Goal: Transaction & Acquisition: Purchase product/service

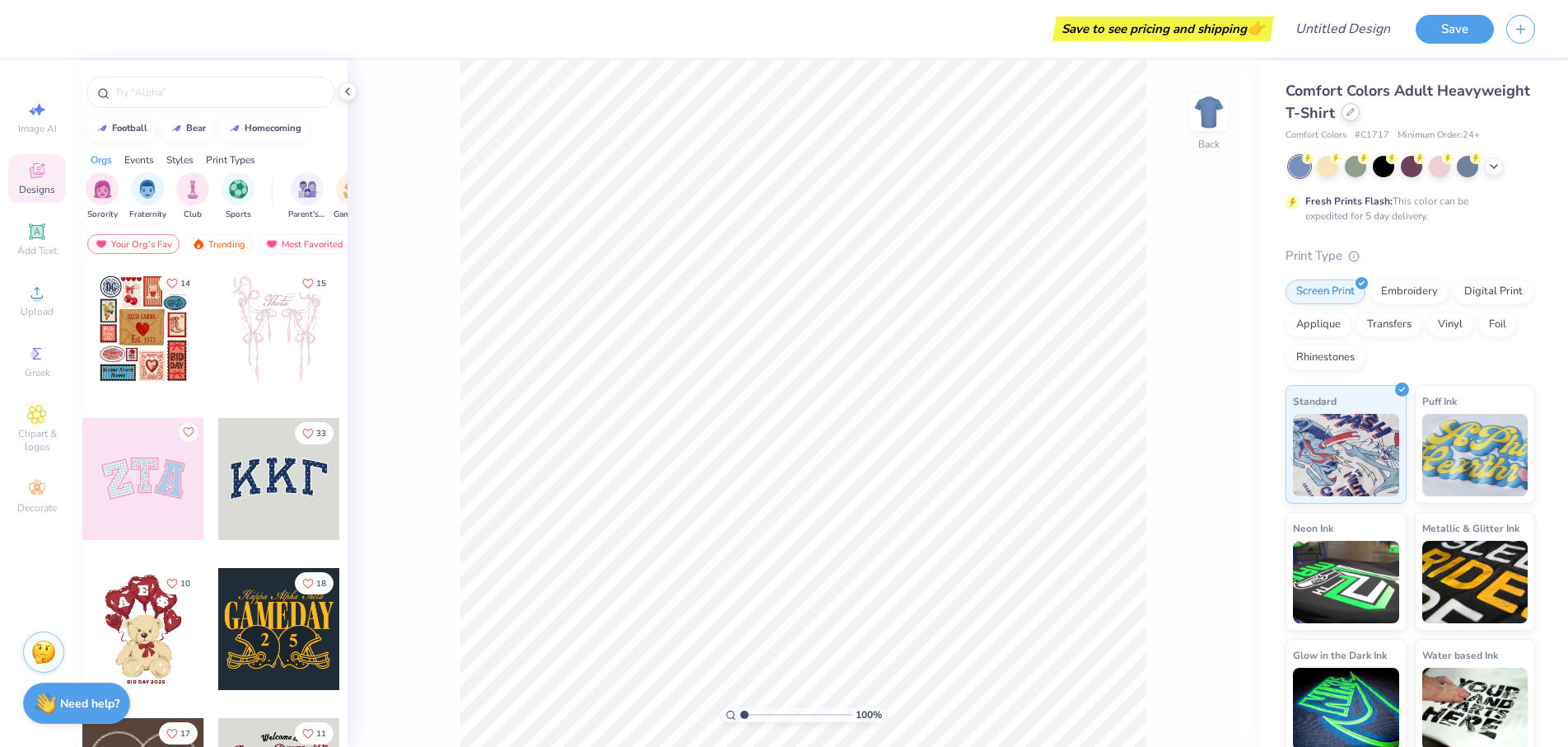
click at [1360, 118] on div at bounding box center [1351, 111] width 18 height 18
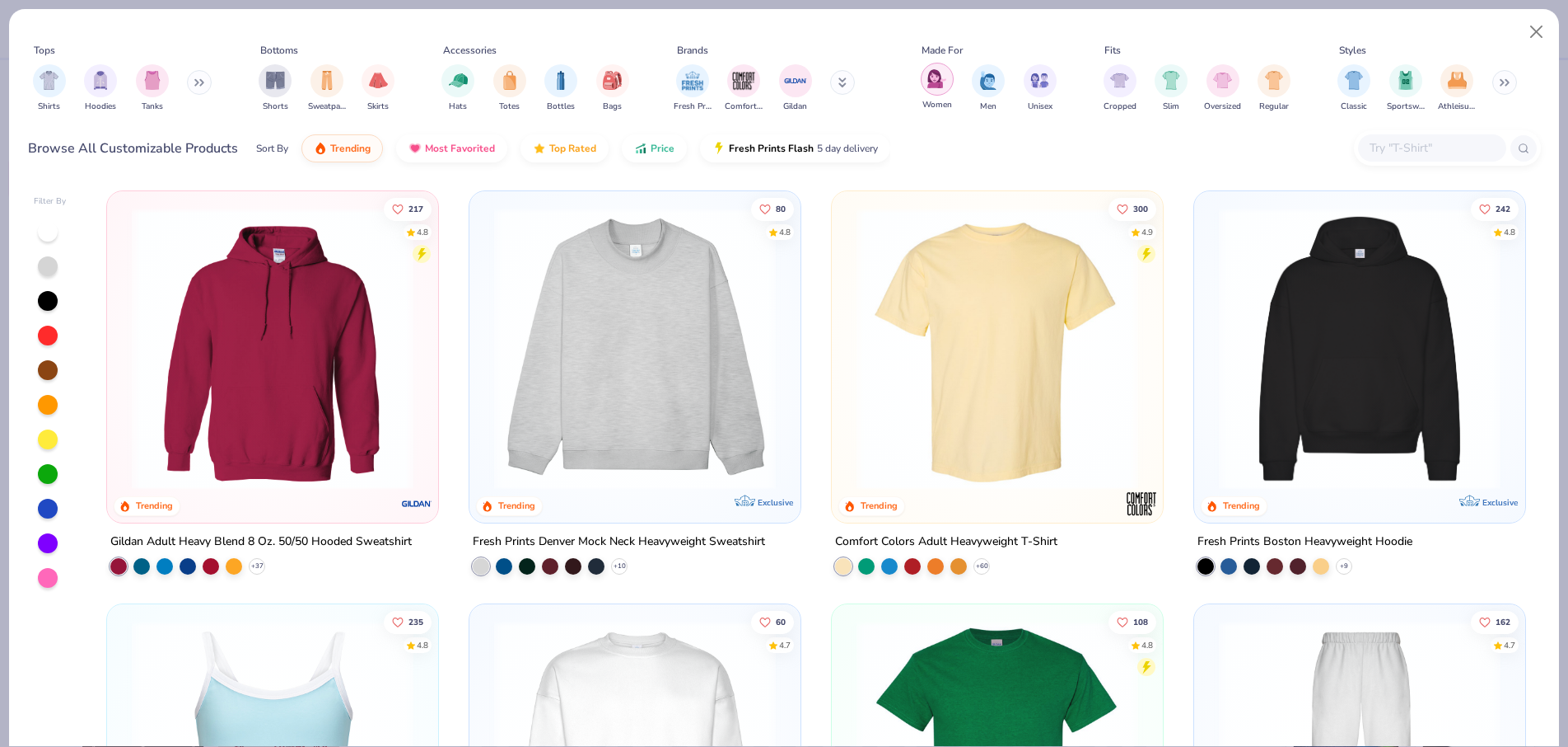
click at [938, 84] on img "filter for Women" at bounding box center [937, 78] width 19 height 19
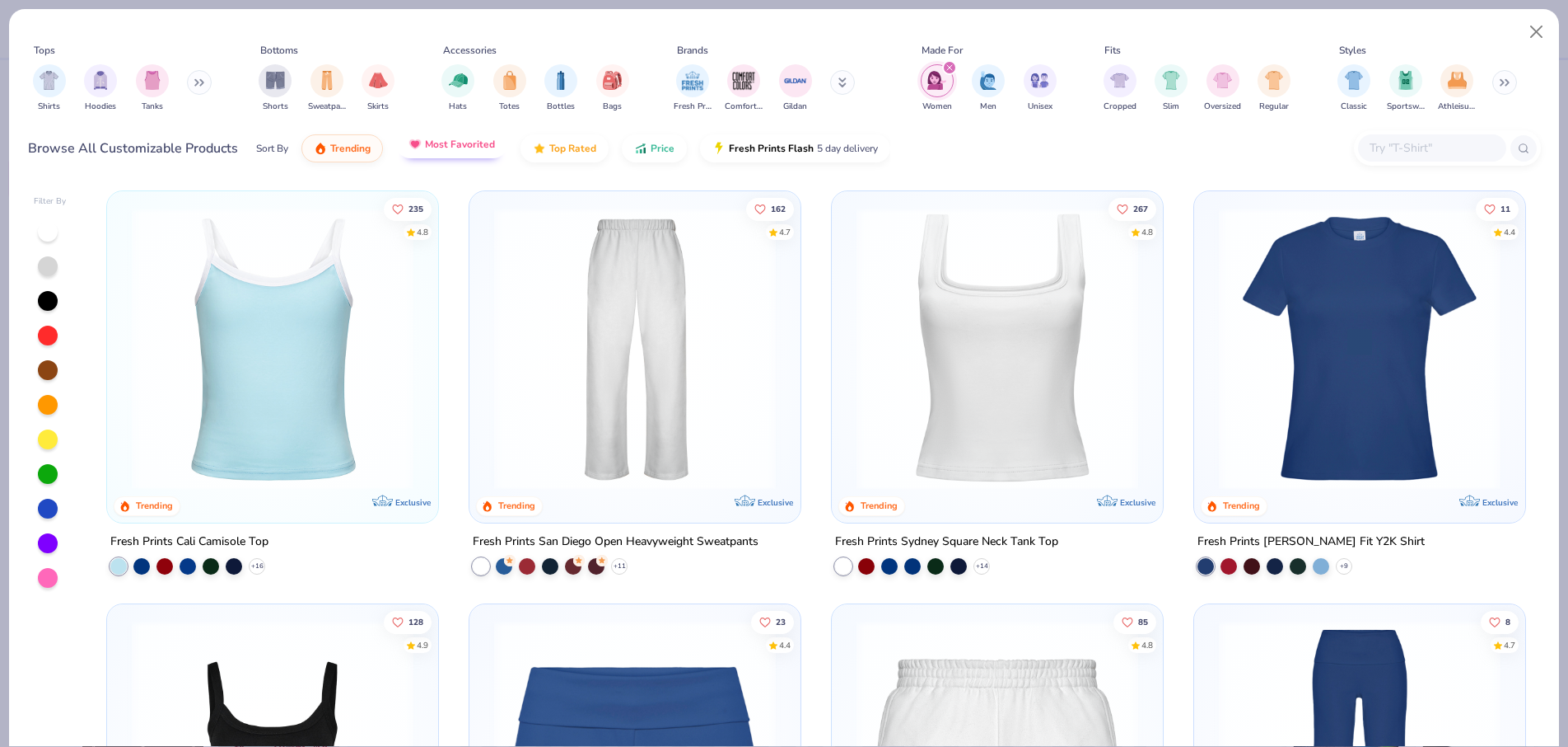
click at [417, 141] on img "button" at bounding box center [415, 144] width 14 height 14
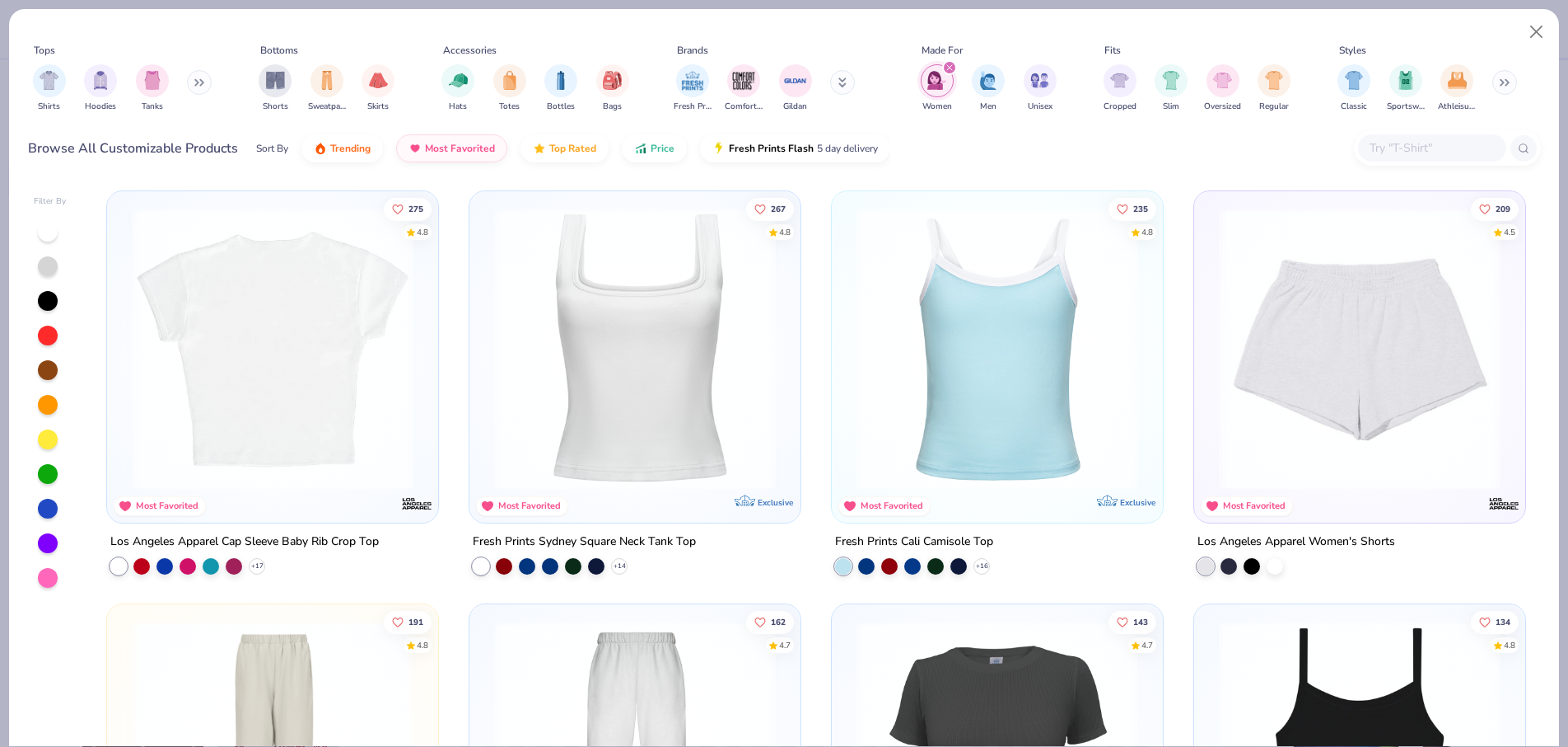
click at [359, 327] on img at bounding box center [272, 348] width 298 height 282
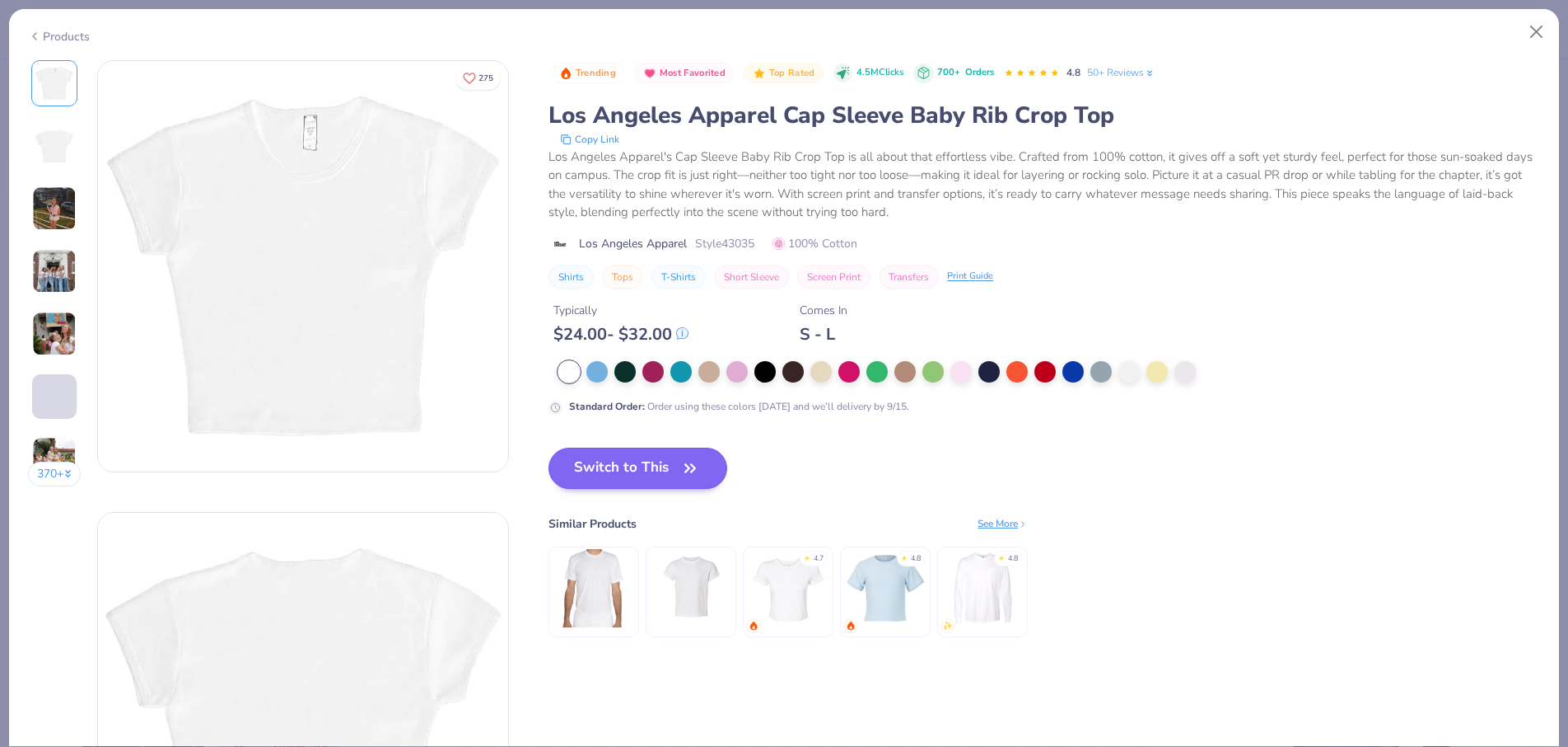
click at [669, 464] on button "Switch to This" at bounding box center [638, 468] width 178 height 41
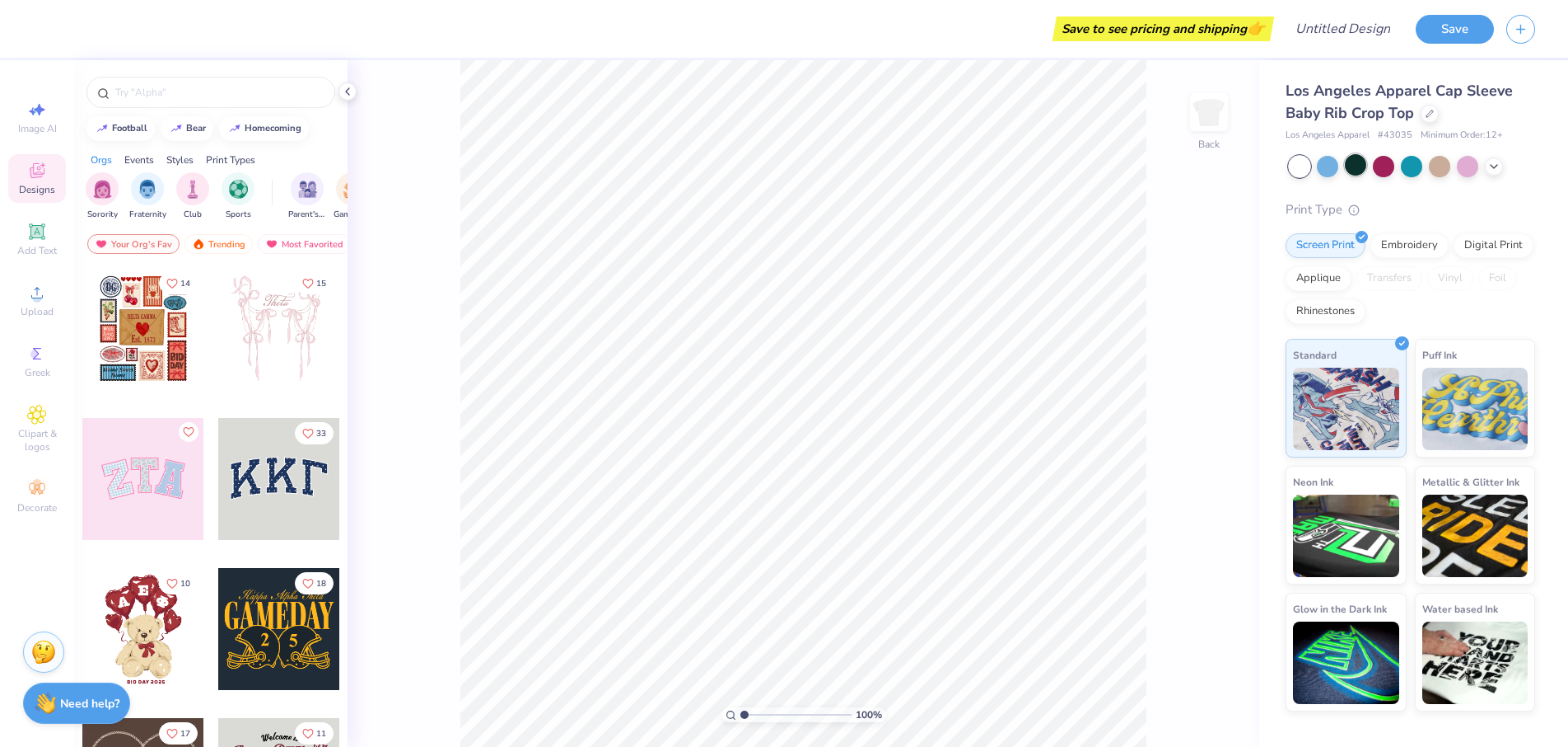
click at [1358, 167] on div at bounding box center [1356, 164] width 21 height 21
click at [1492, 166] on icon at bounding box center [1494, 165] width 14 height 14
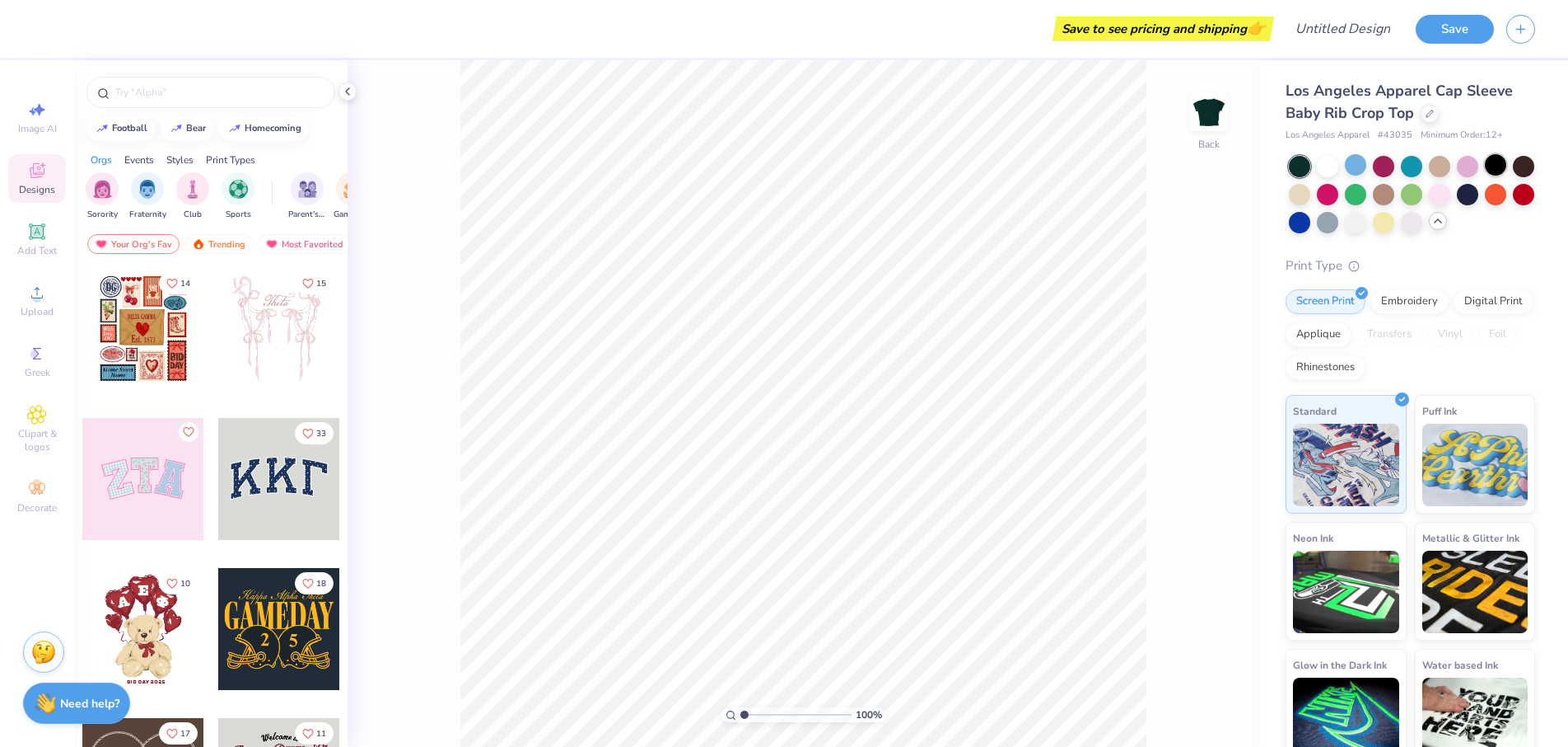
click at [1502, 164] on div at bounding box center [1496, 164] width 21 height 21
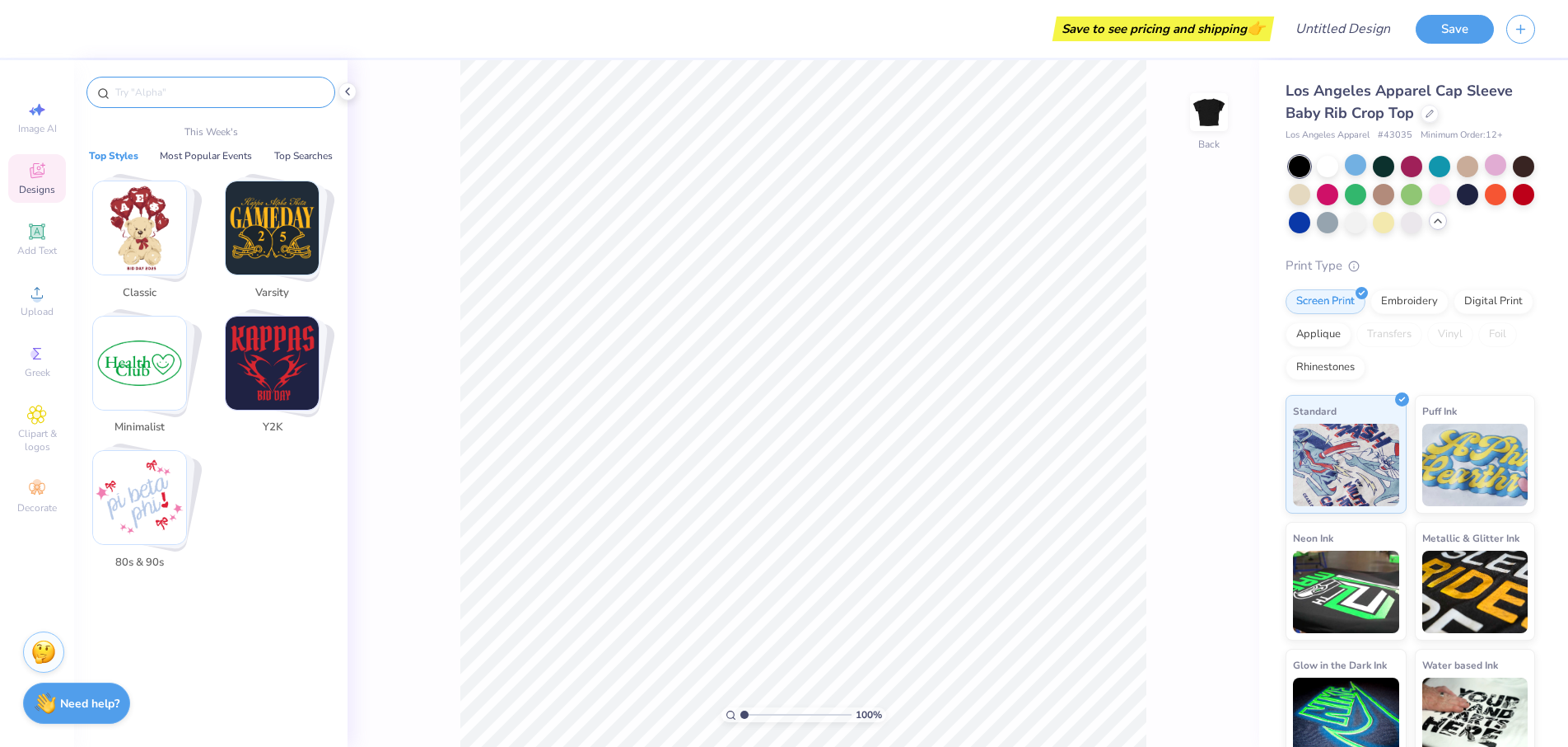
click at [171, 99] on input "text" at bounding box center [219, 92] width 211 height 16
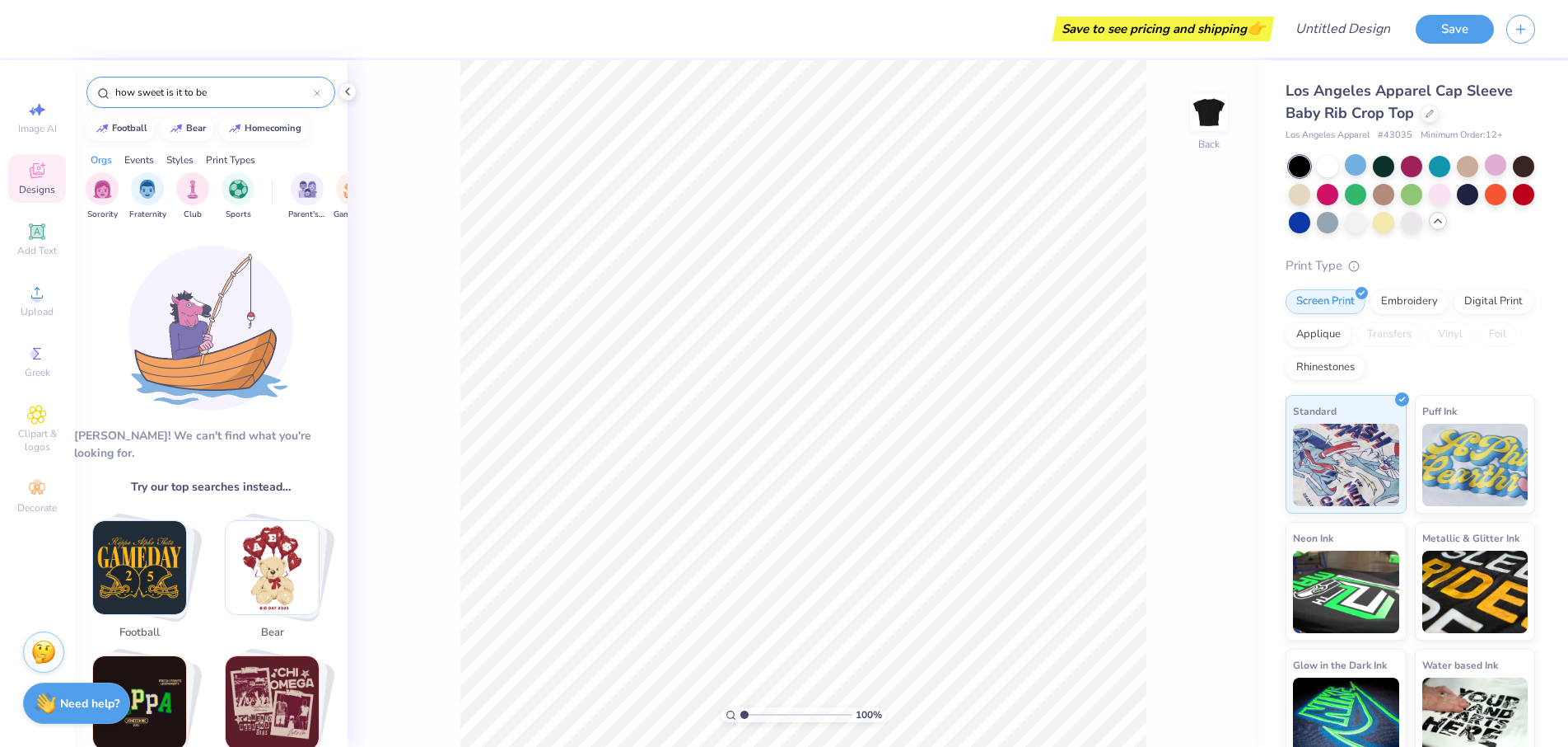
type input "how sweet is it to be"
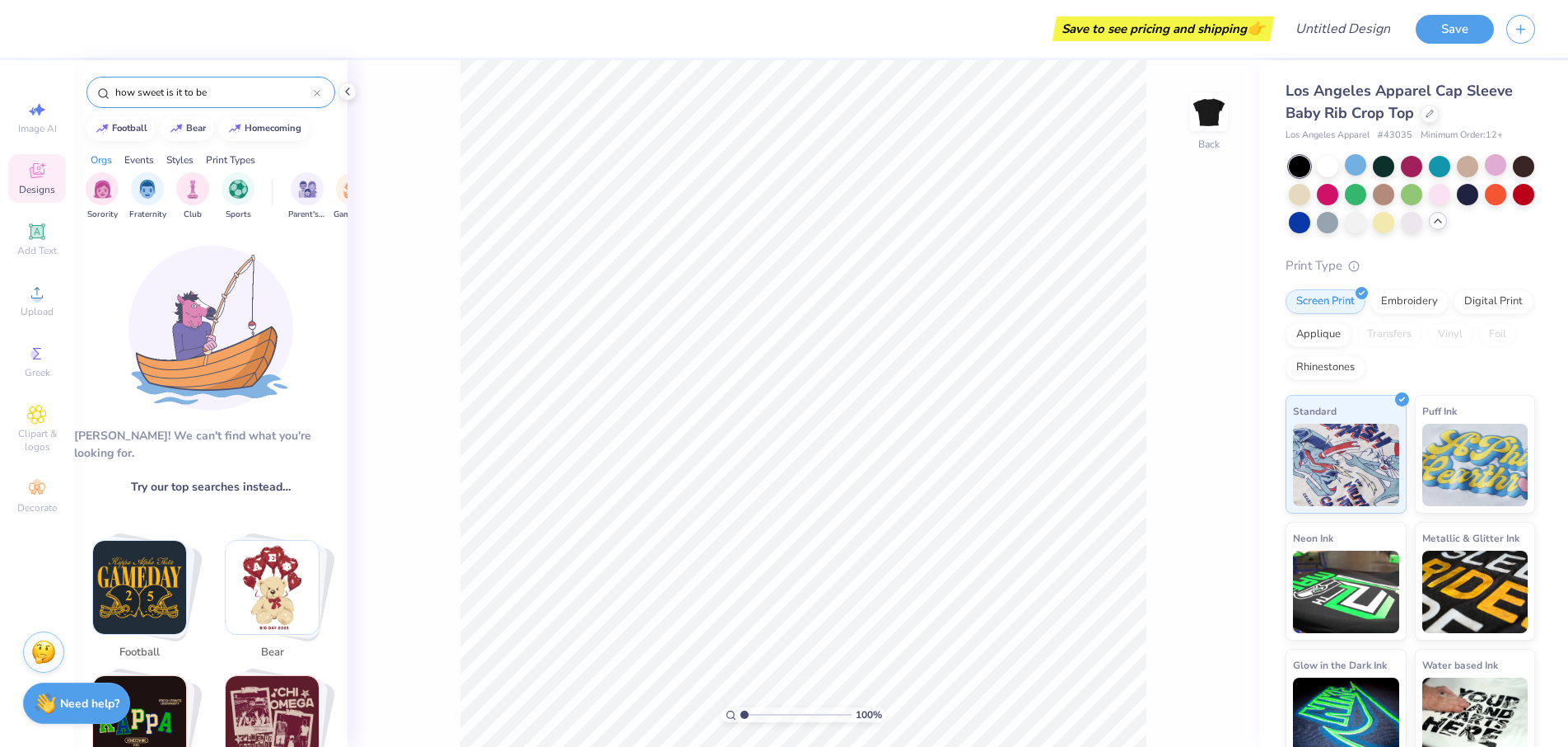
click at [319, 95] on icon at bounding box center [317, 93] width 5 height 5
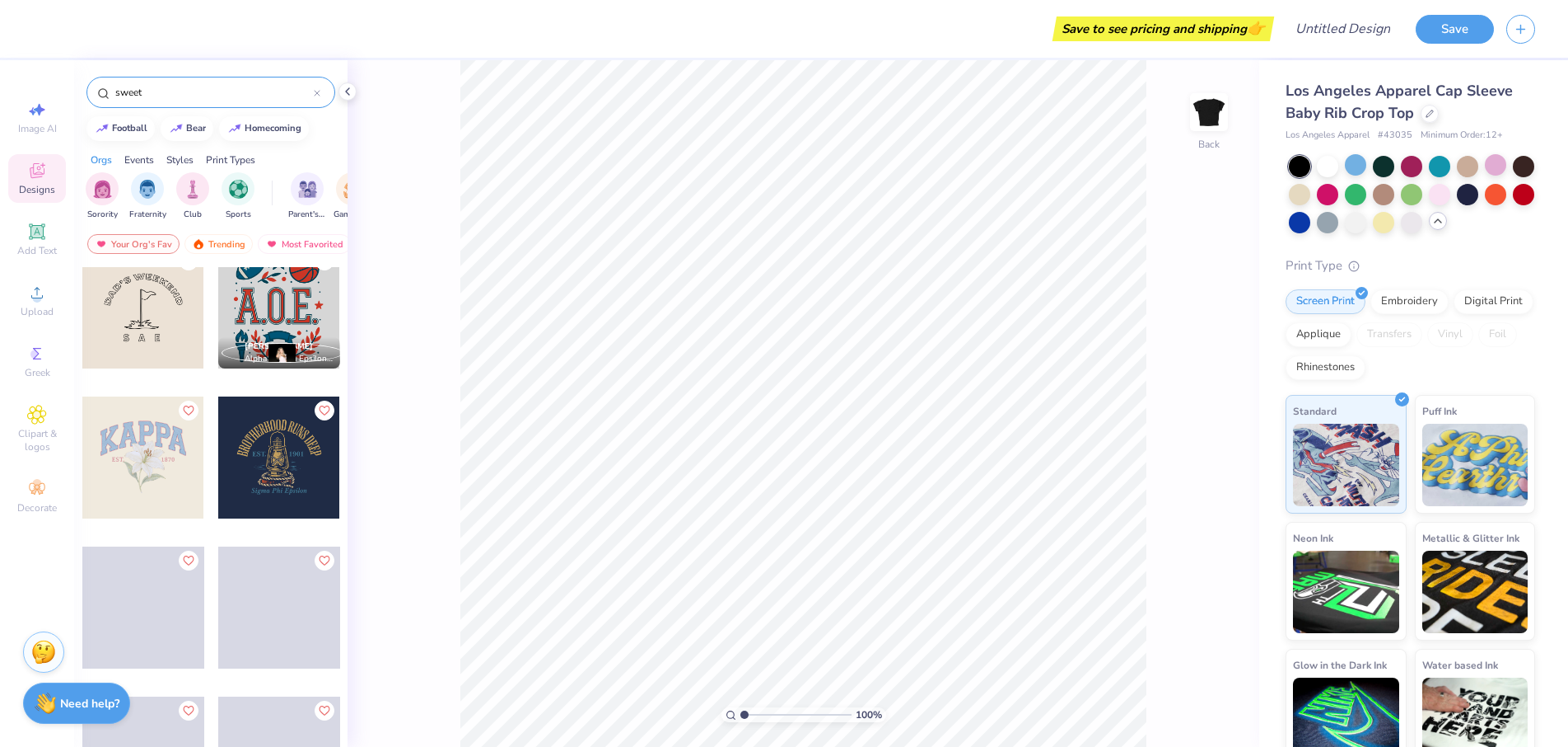
scroll to position [4092, 0]
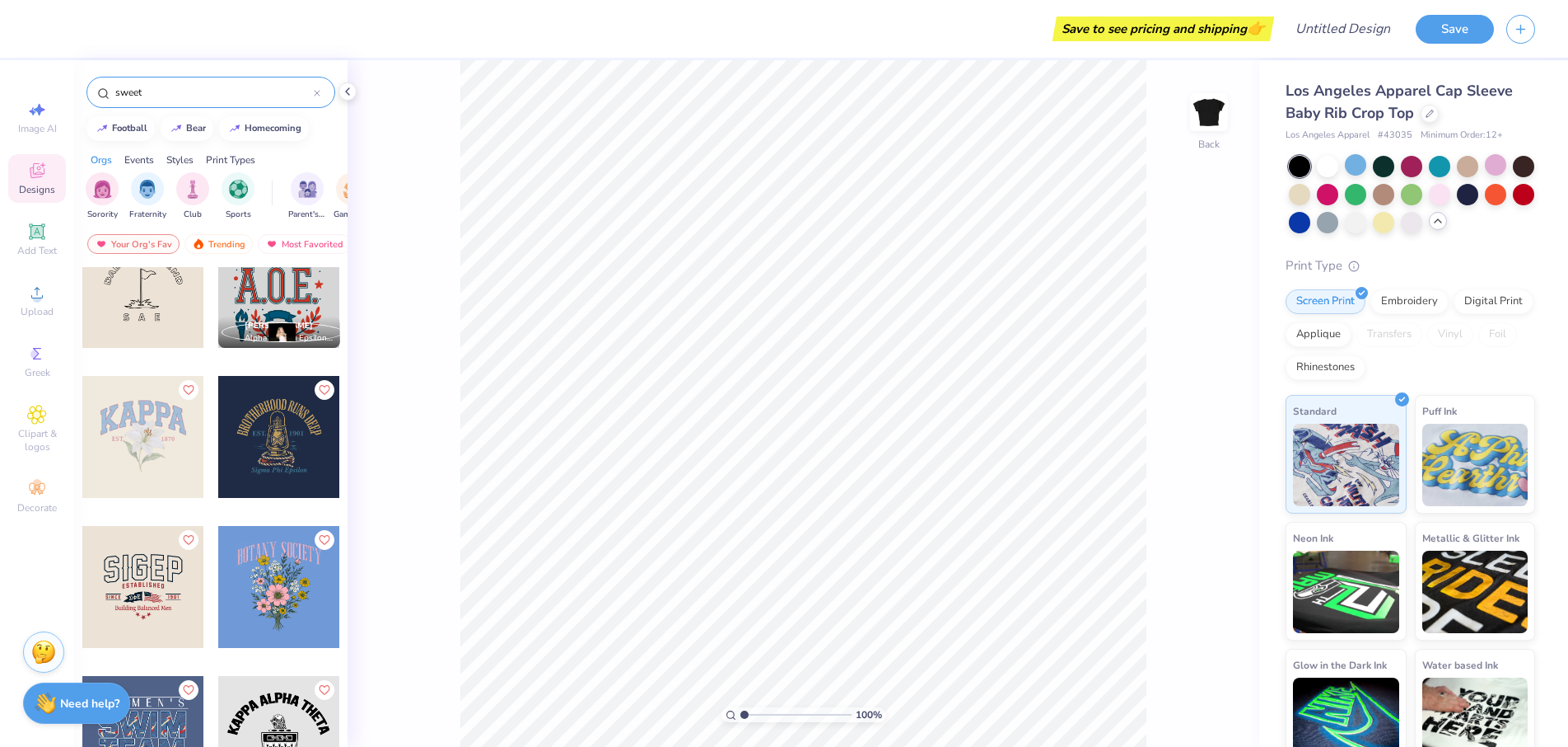
click at [208, 95] on input "sweet" at bounding box center [214, 92] width 200 height 16
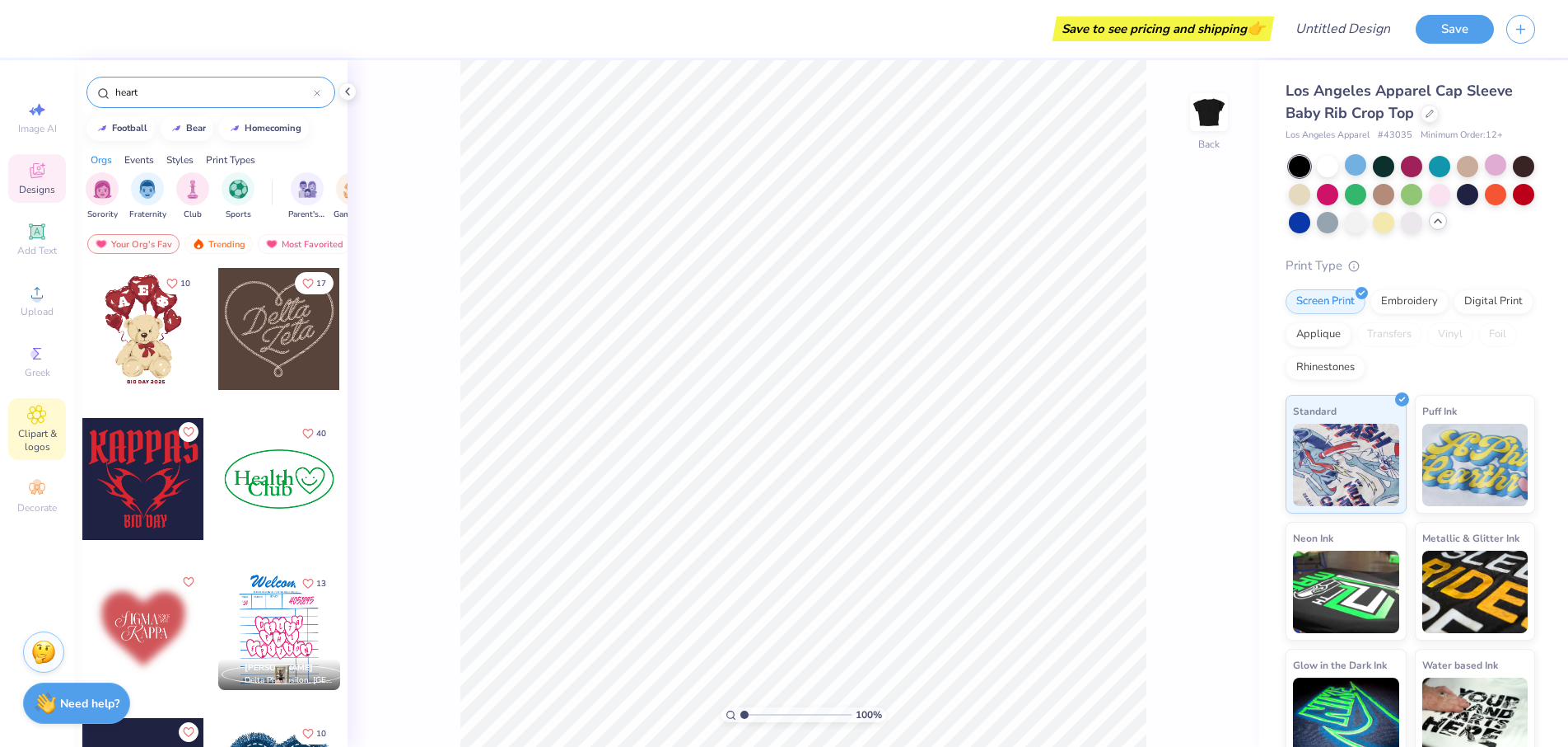
type input "heart"
click at [28, 416] on icon at bounding box center [37, 414] width 18 height 18
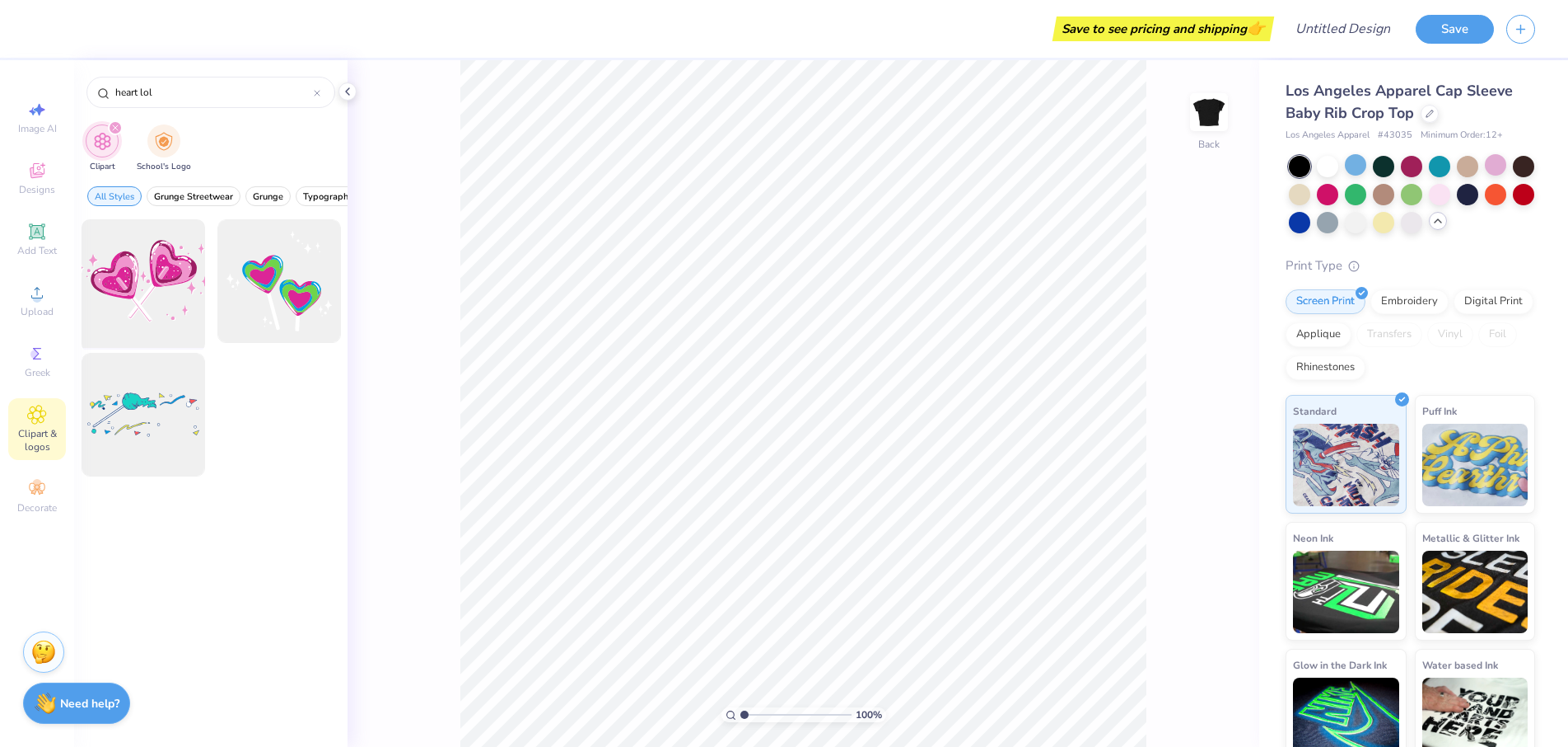
type input "heart lol"
click at [167, 269] on div at bounding box center [143, 281] width 136 height 136
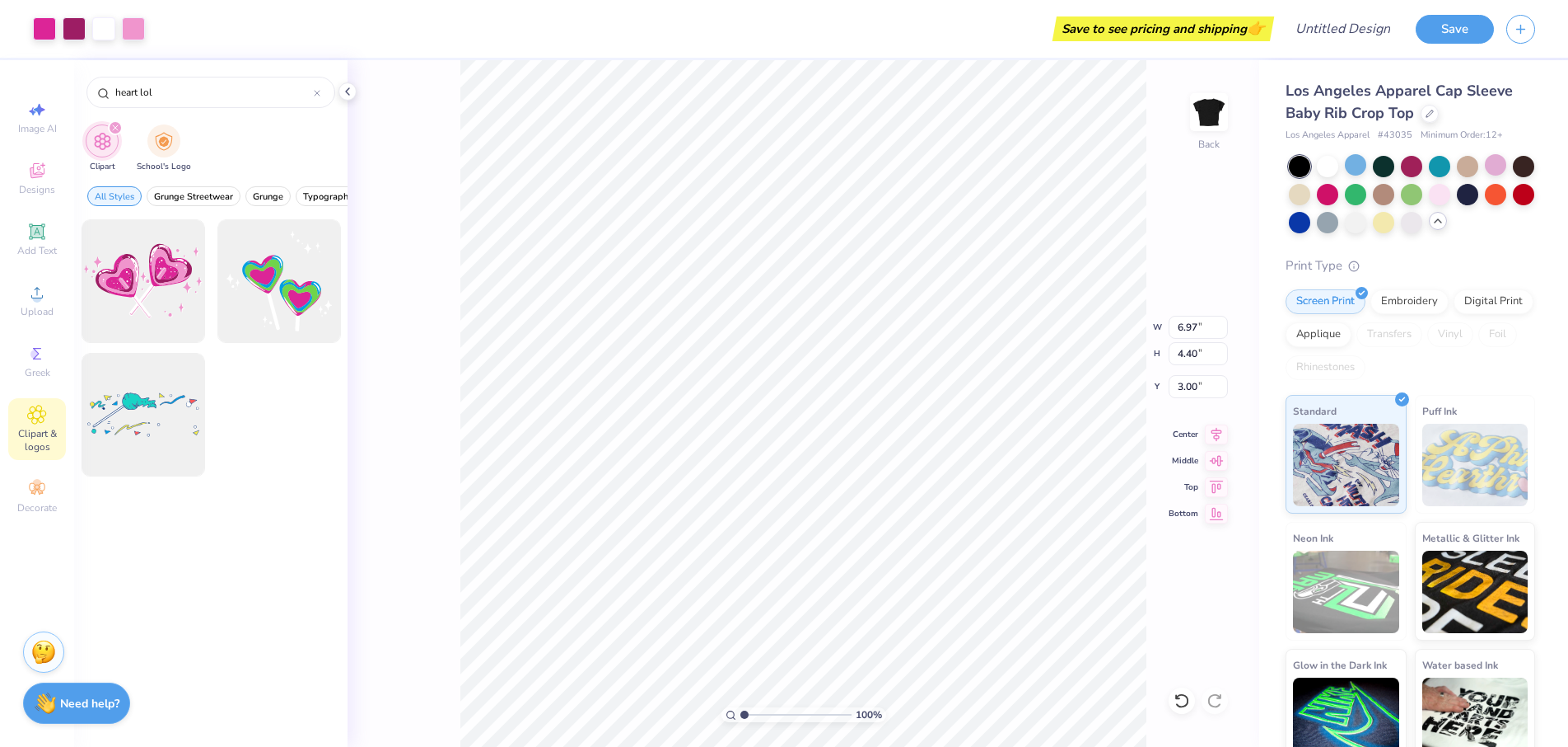
type input "0.80"
type input "1.54"
type input "2.82"
type input "3.81"
type input "3.66"
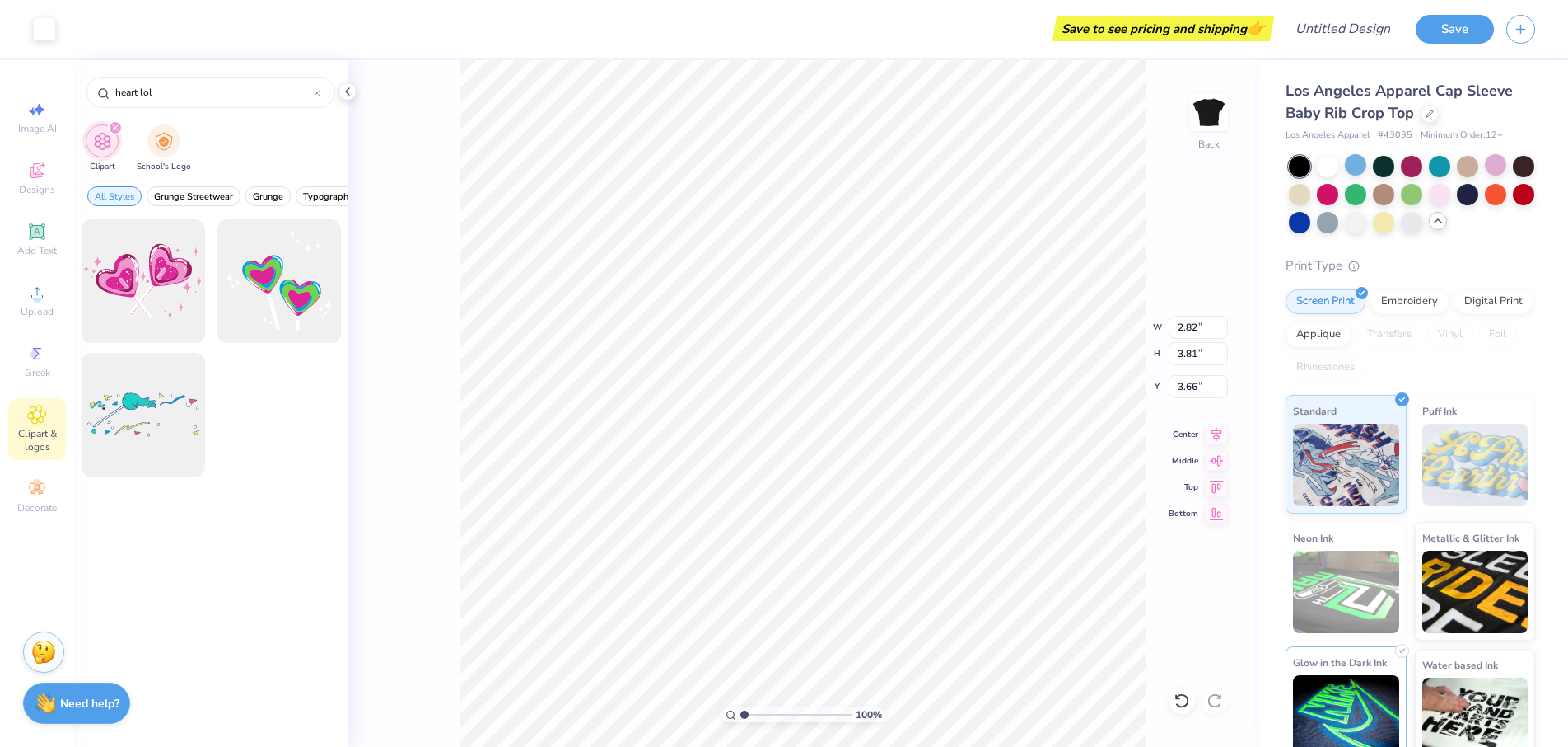
type input "3.00"
type input "2.14"
type input "2.90"
type input "3.22"
type input "2.26"
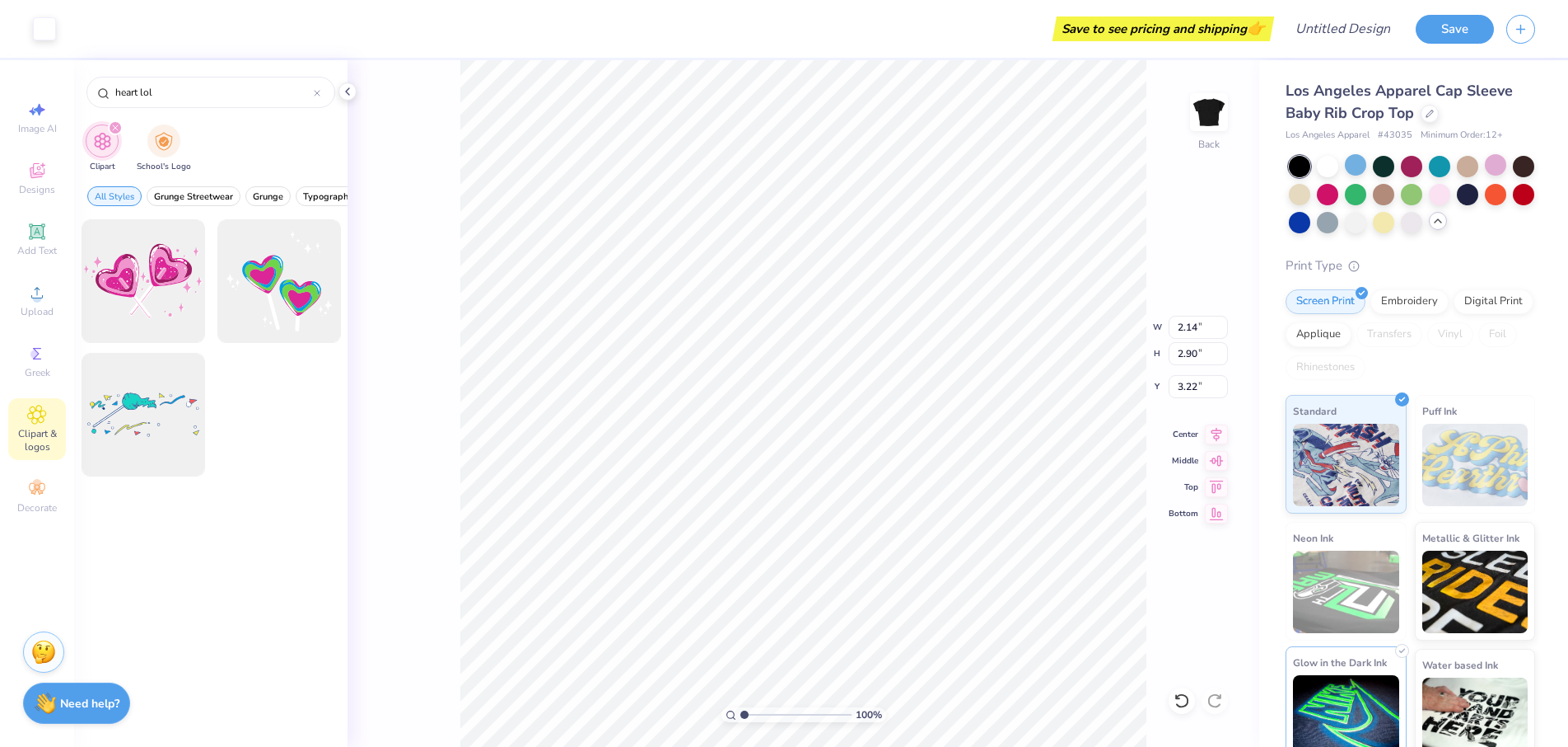
type input "3.05"
type input "2.58"
type input "3.50"
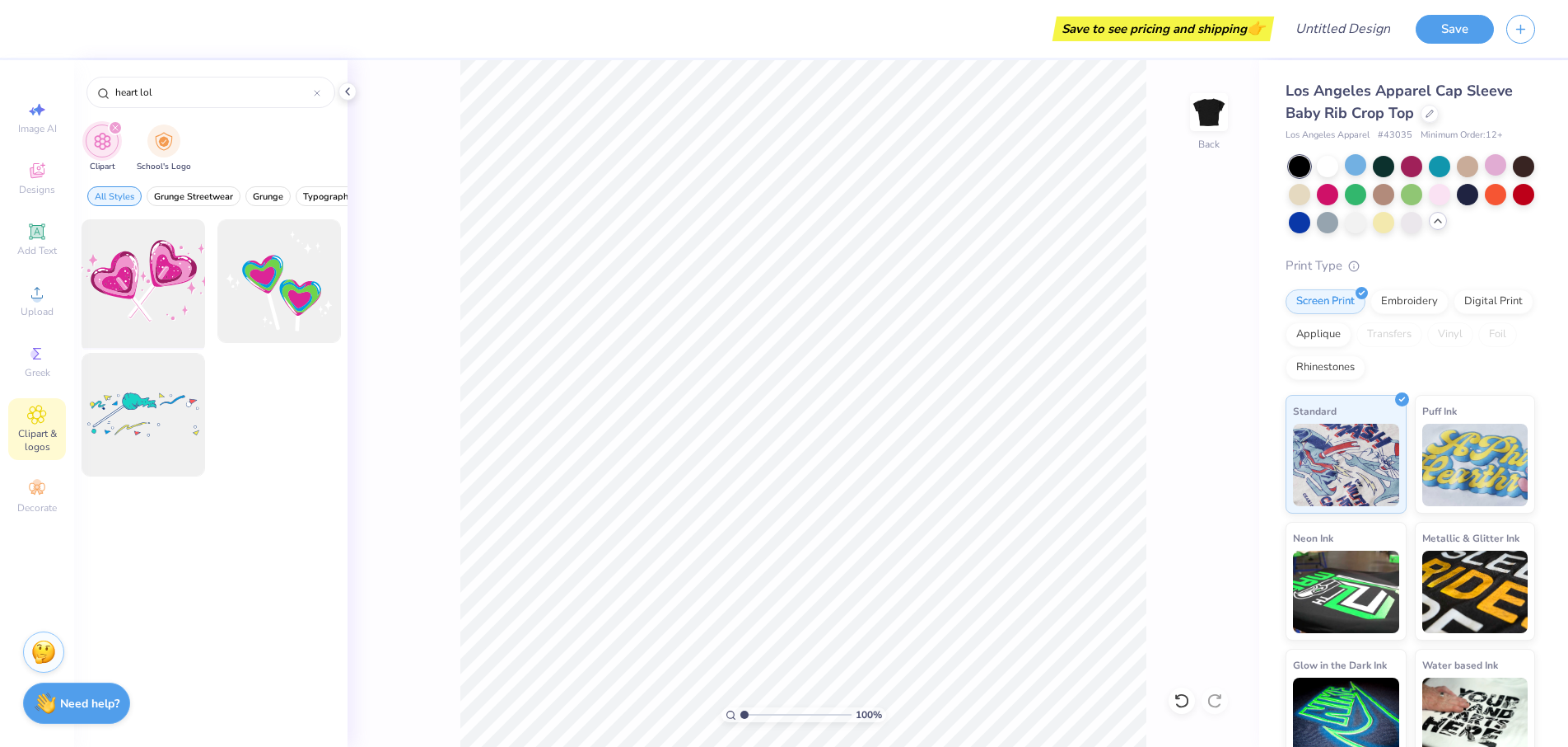
click at [154, 286] on div at bounding box center [143, 281] width 136 height 136
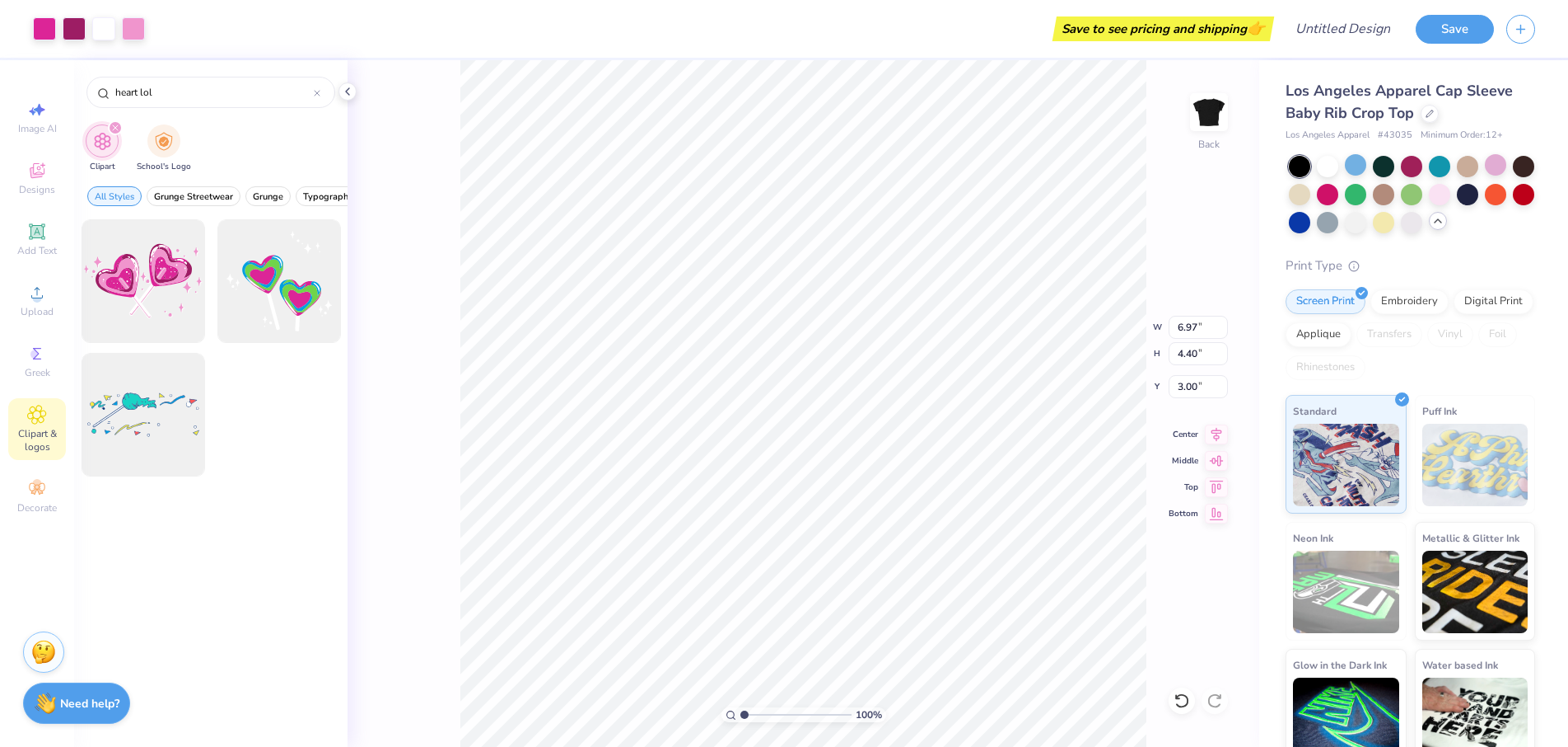
type input "2.74"
click at [36, 245] on span "Add Text" at bounding box center [37, 251] width 40 height 14
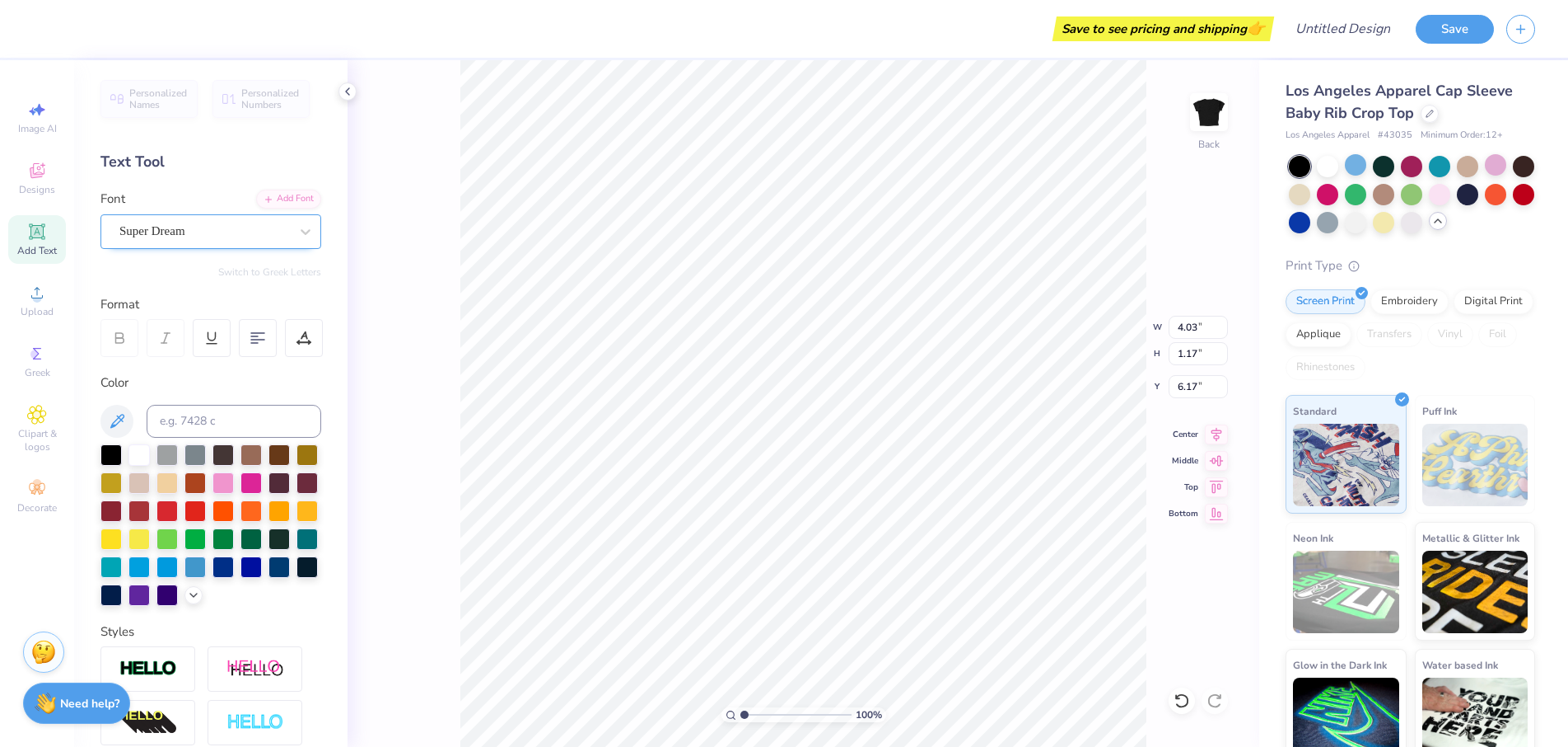
click at [177, 234] on span "Super Dream" at bounding box center [153, 231] width 66 height 19
type textarea "h"
type textarea "How Sweet it is to be a"
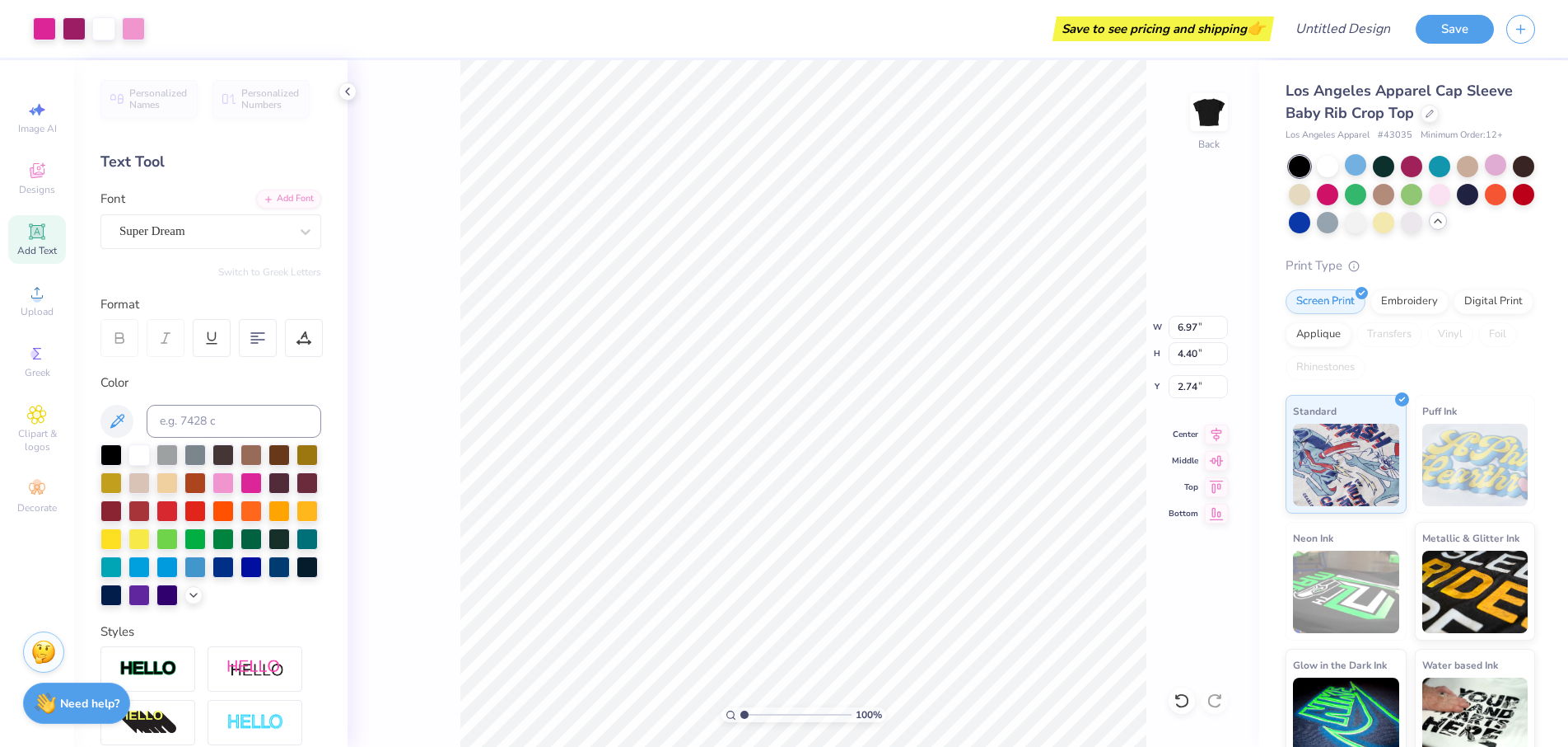
type input "0.49"
type input "6.51"
type input "1.48"
click at [156, 289] on div "Personalized Names Personalized Numbers Text Tool Add Font Font Super Dream Swi…" at bounding box center [211, 404] width 274 height 687
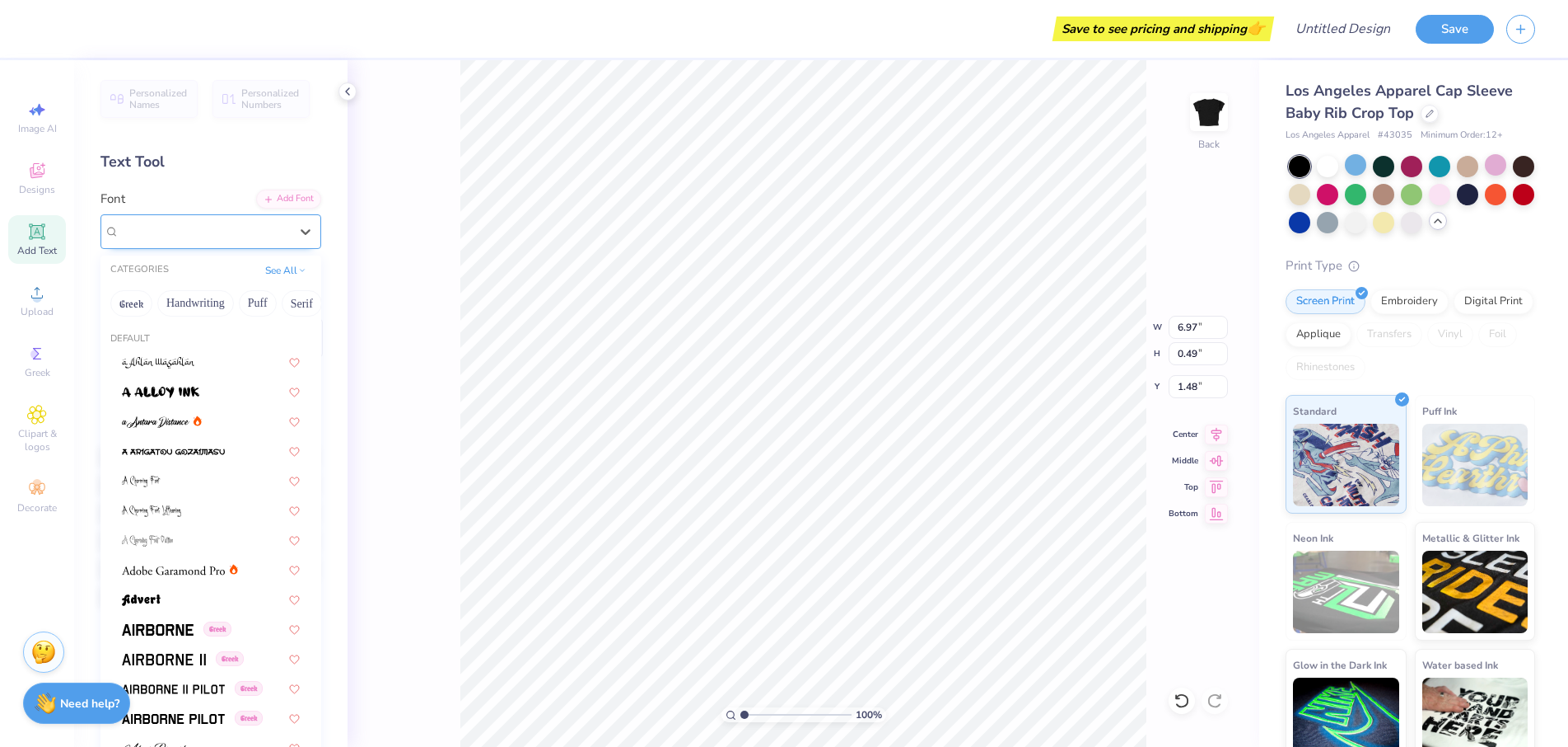
click at [216, 237] on div "Super Dream" at bounding box center [205, 231] width 173 height 25
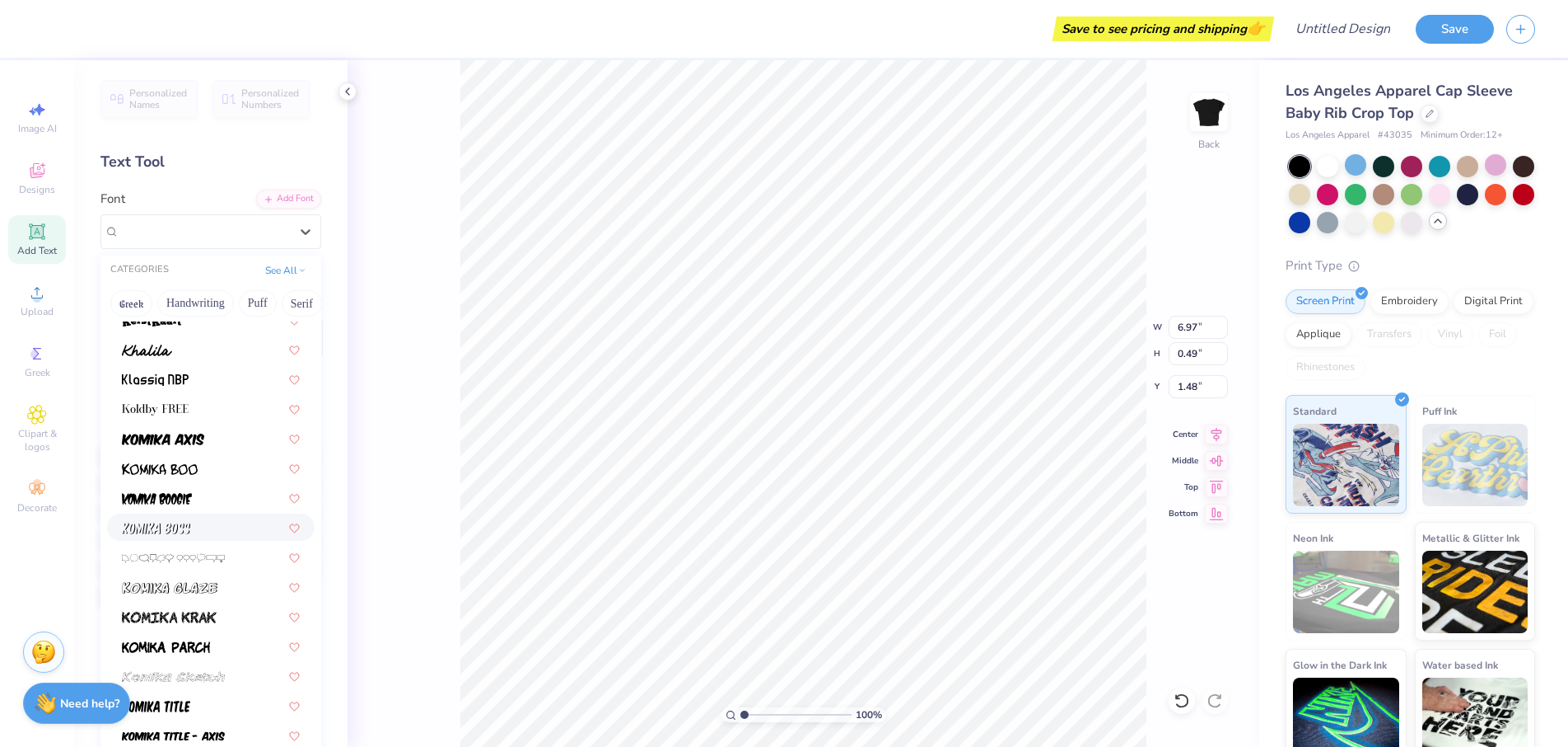
scroll to position [4977, 0]
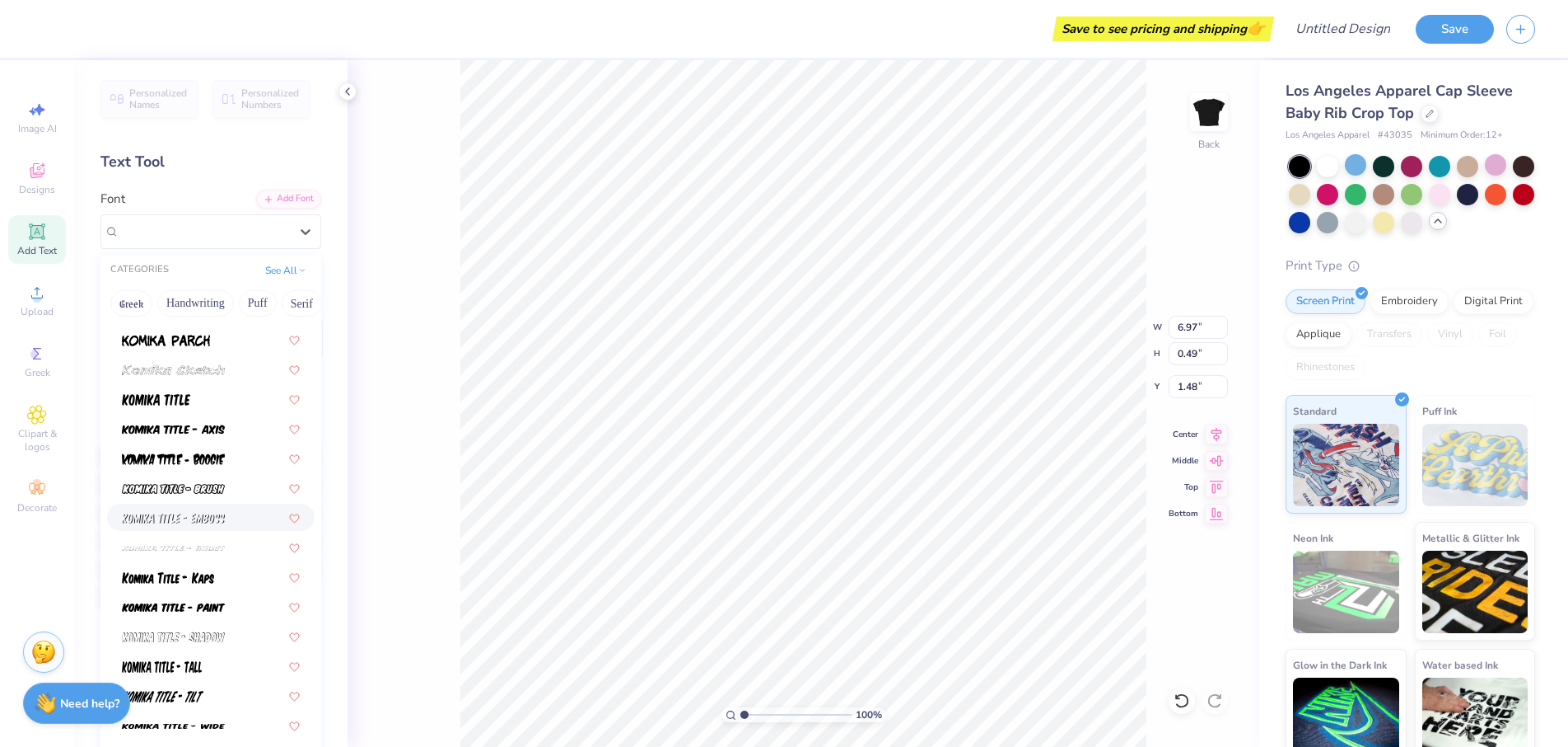
click at [199, 519] on img at bounding box center [173, 518] width 103 height 12
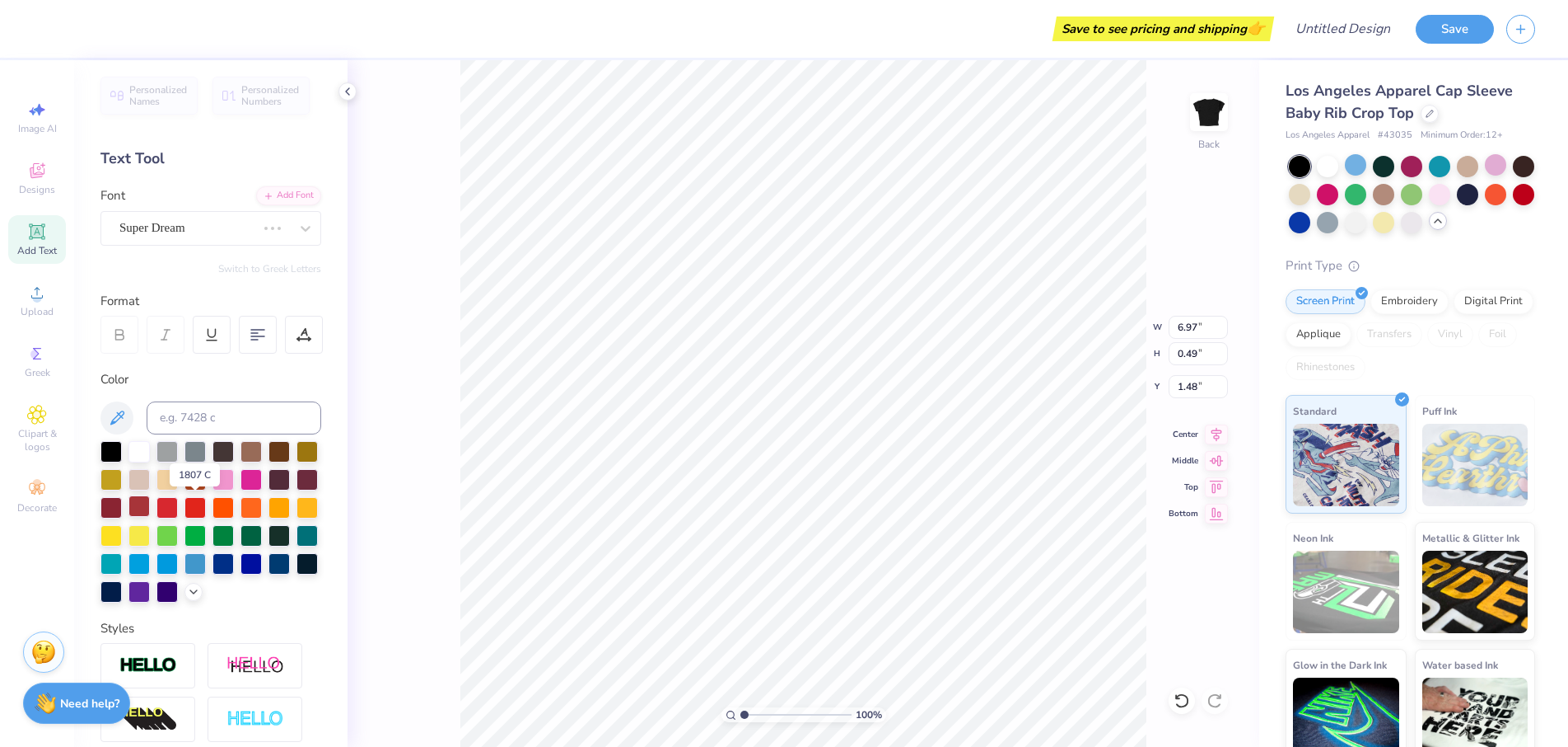
scroll to position [7, 0]
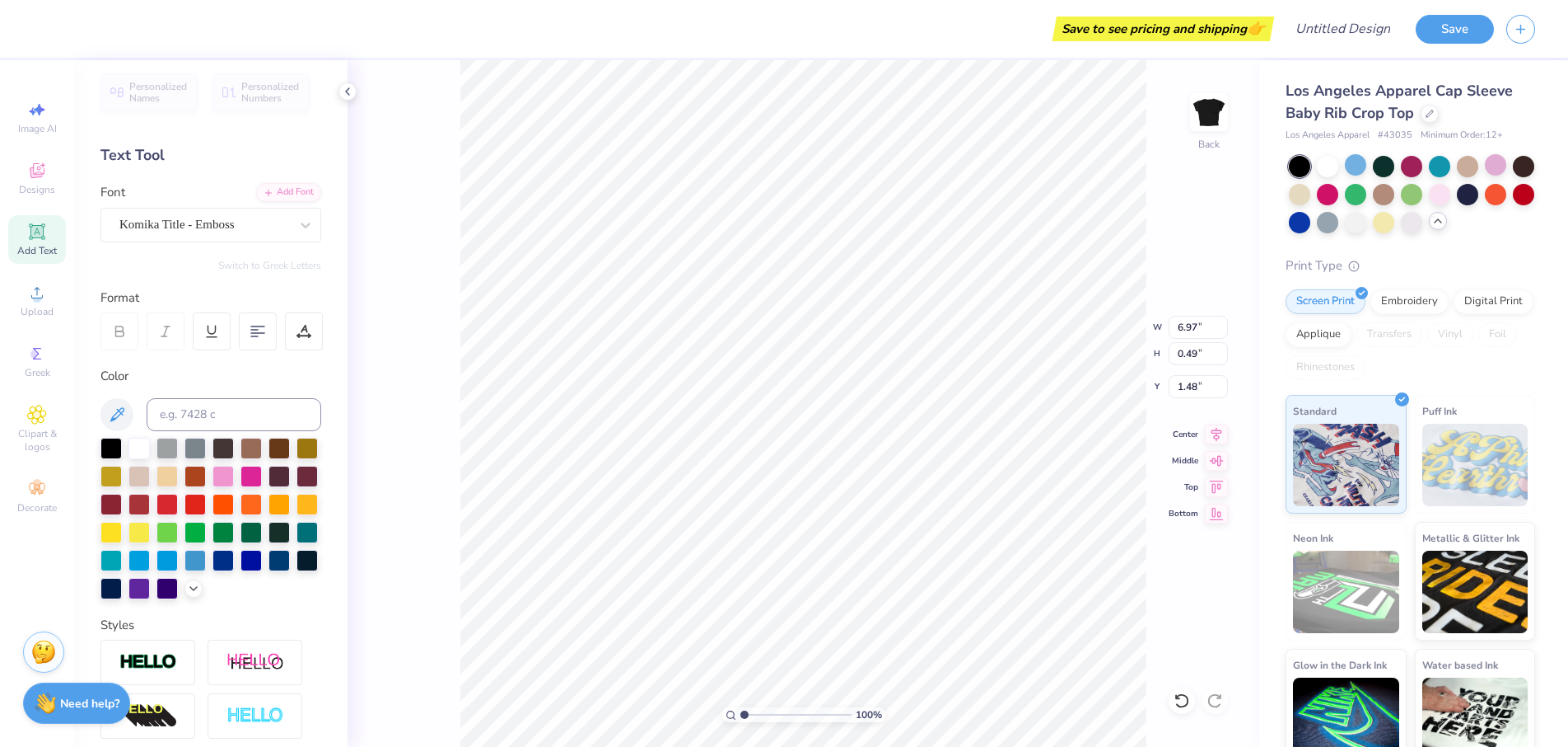
type input "5.86"
type input "0.51"
type input "1.46"
click at [205, 221] on span "Komika Title - Emboss" at bounding box center [178, 224] width 116 height 19
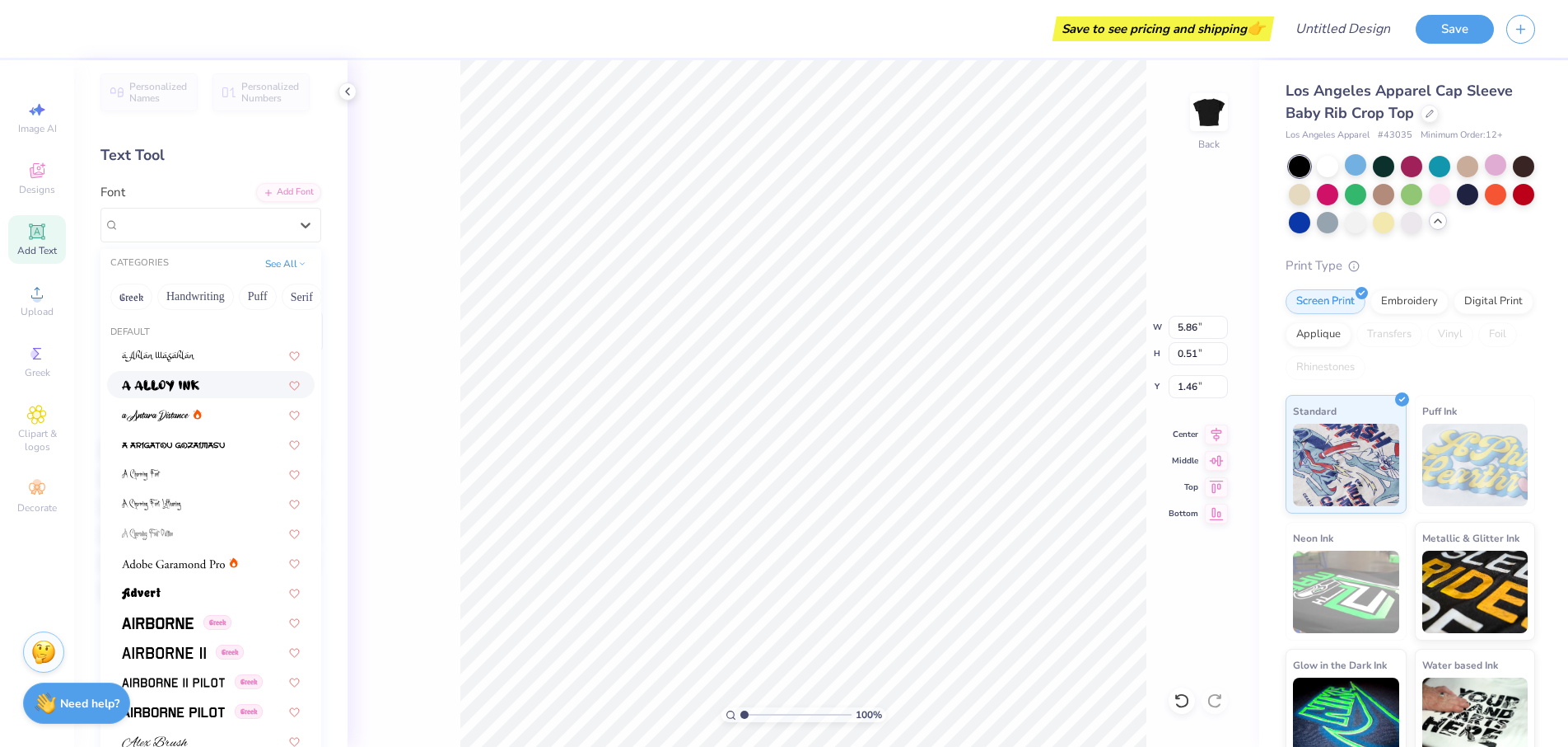
scroll to position [0, 0]
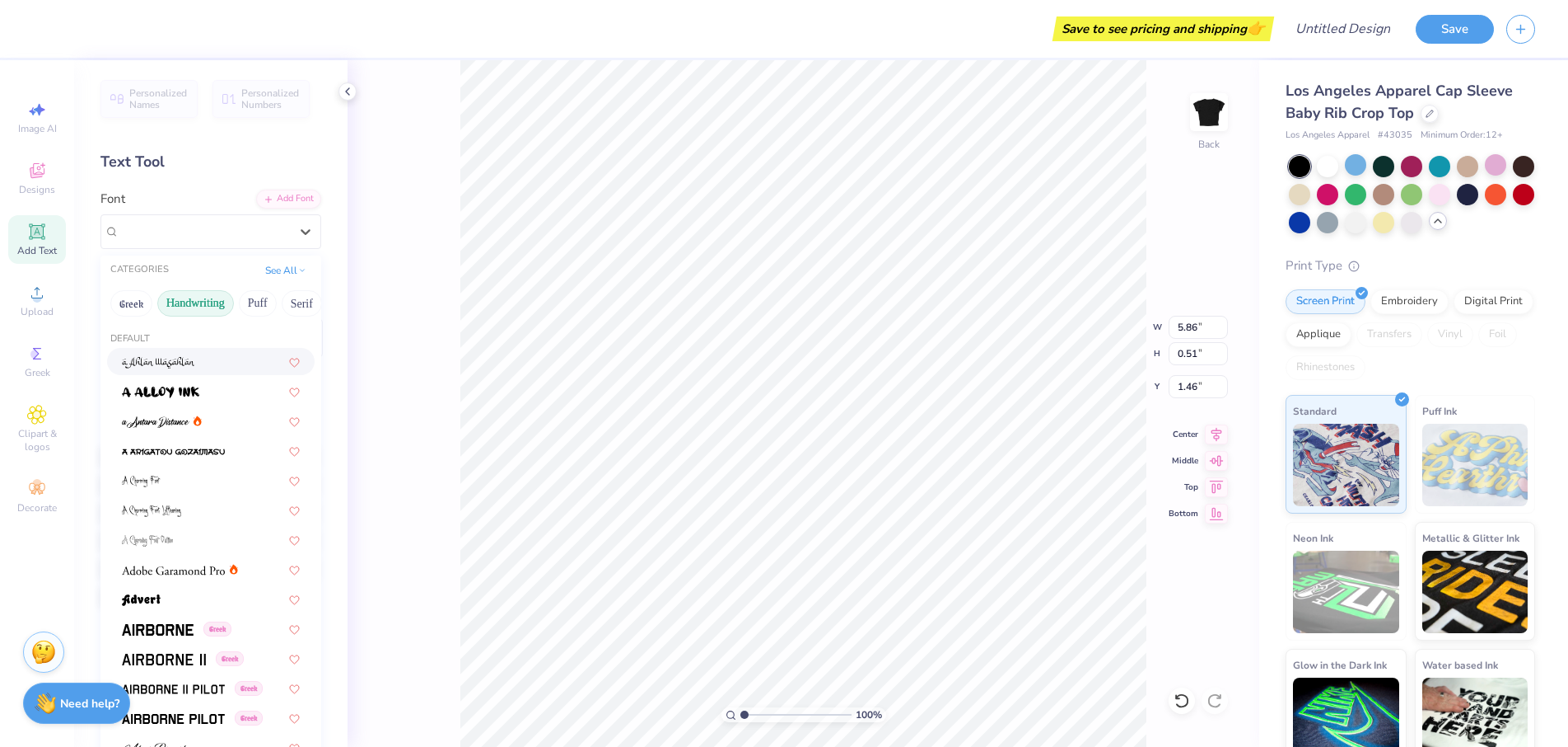
click at [198, 308] on button "Handwriting" at bounding box center [195, 303] width 76 height 26
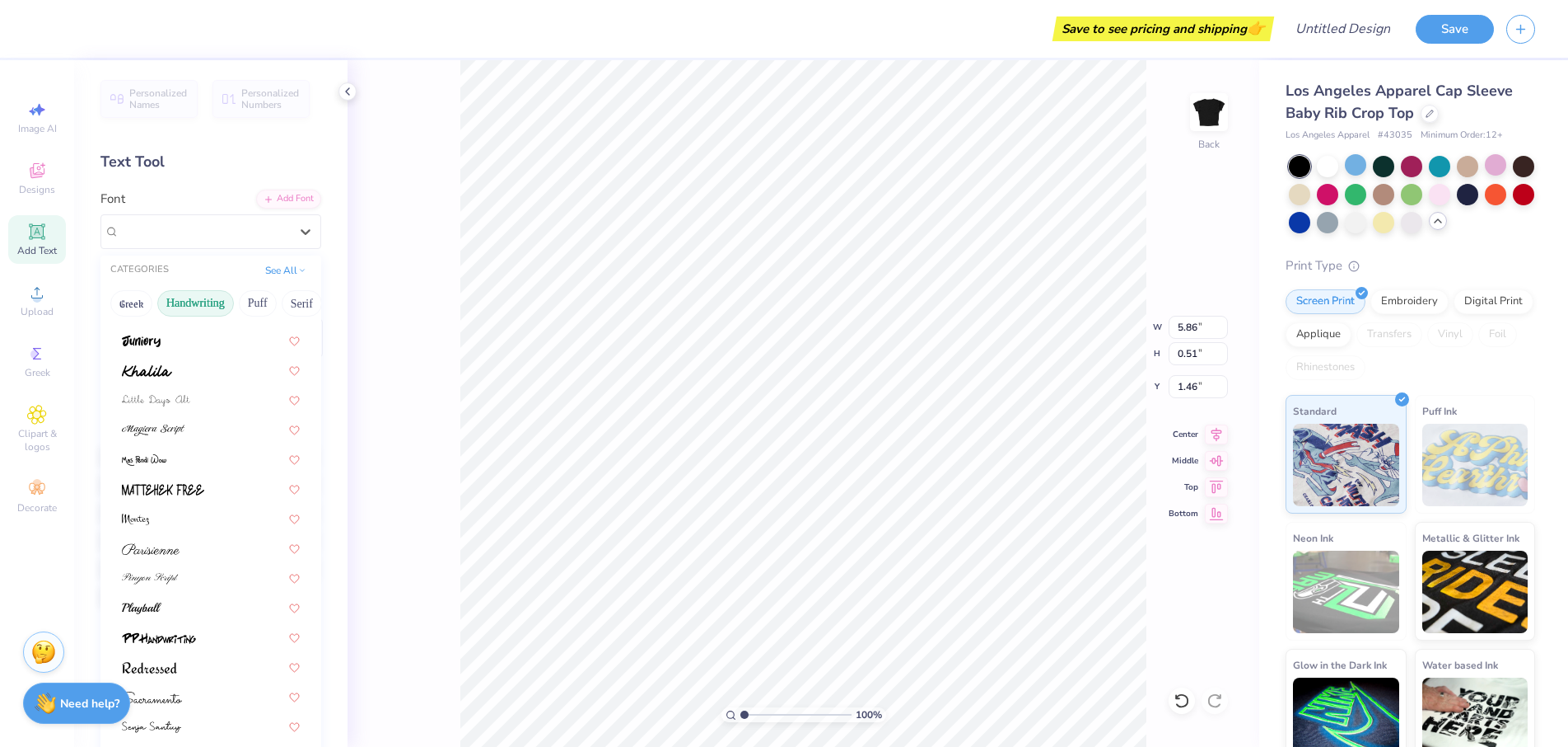
scroll to position [373, 0]
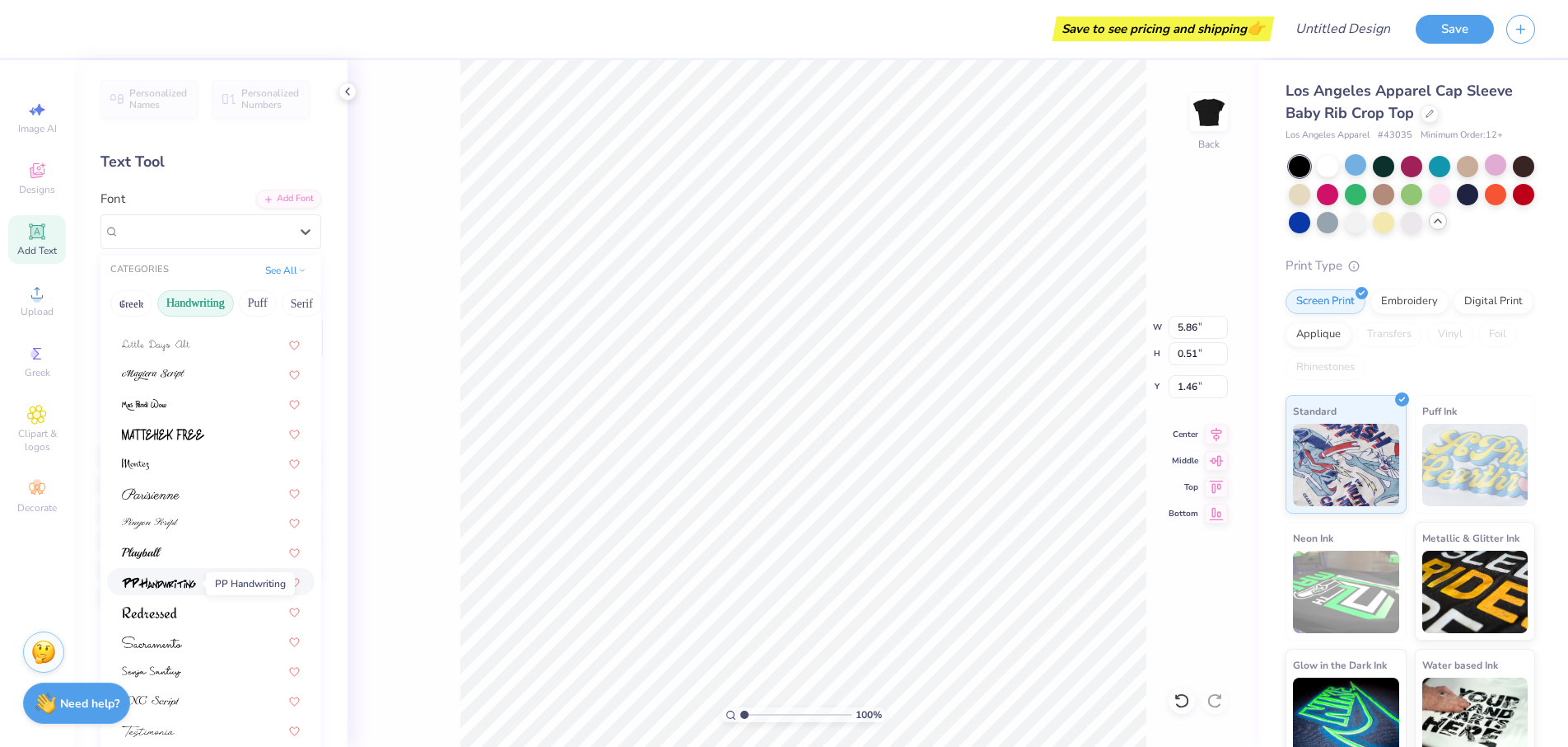
click at [179, 587] on img at bounding box center [159, 583] width 74 height 12
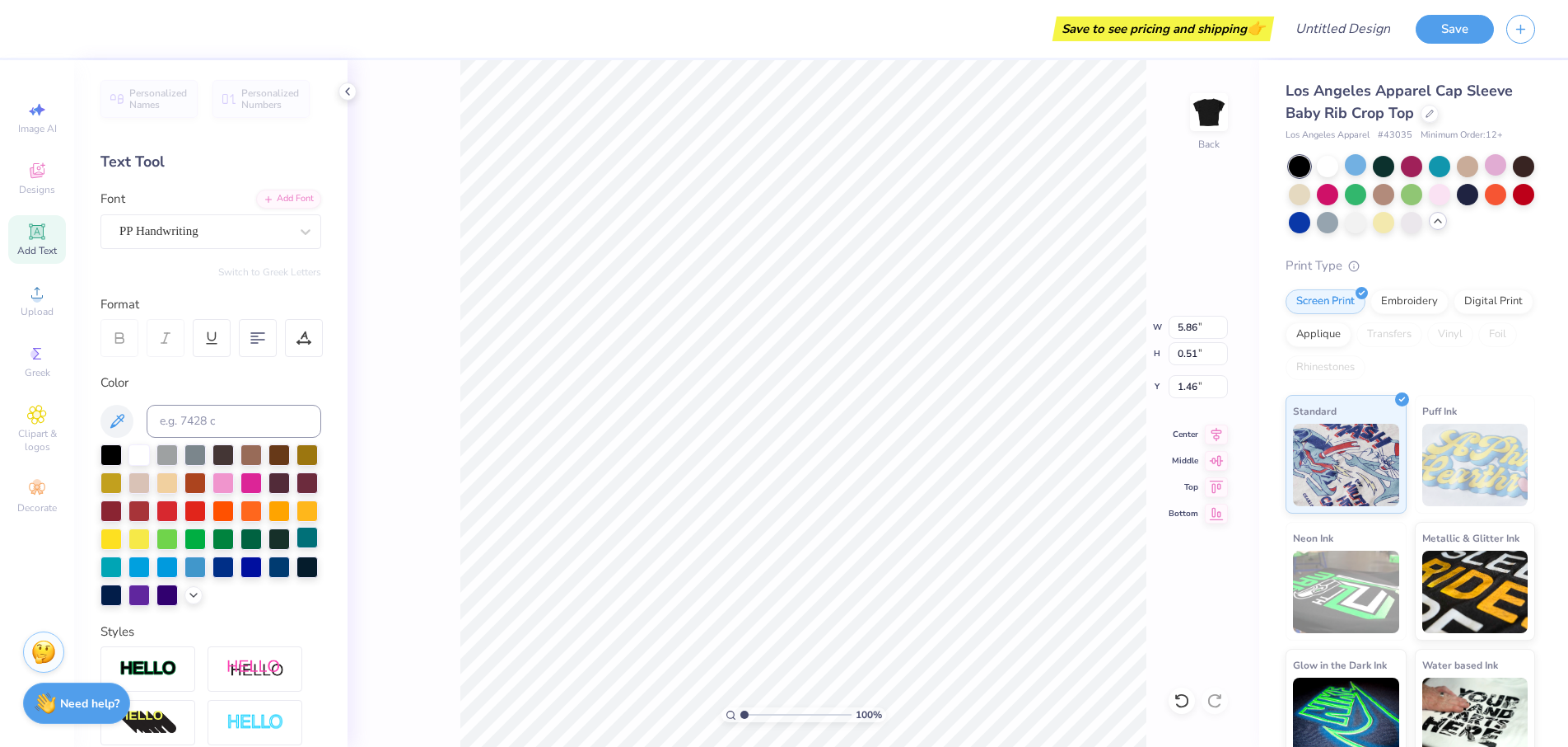
type input "5.53"
type input "0.58"
type input "1.43"
click at [210, 234] on div "PP Handwriting" at bounding box center [205, 231] width 173 height 25
type input "p"
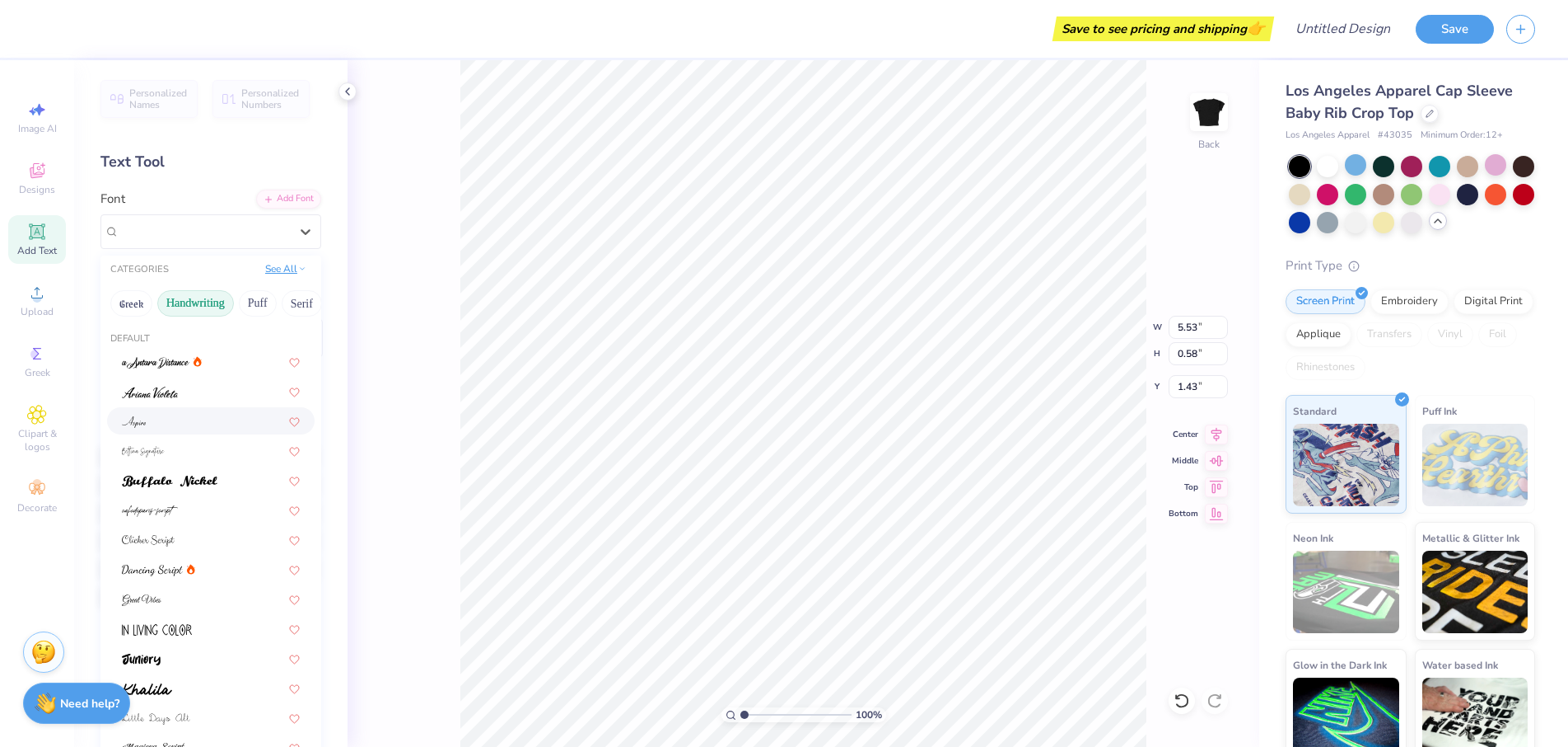
click at [278, 277] on button "See All" at bounding box center [285, 268] width 51 height 16
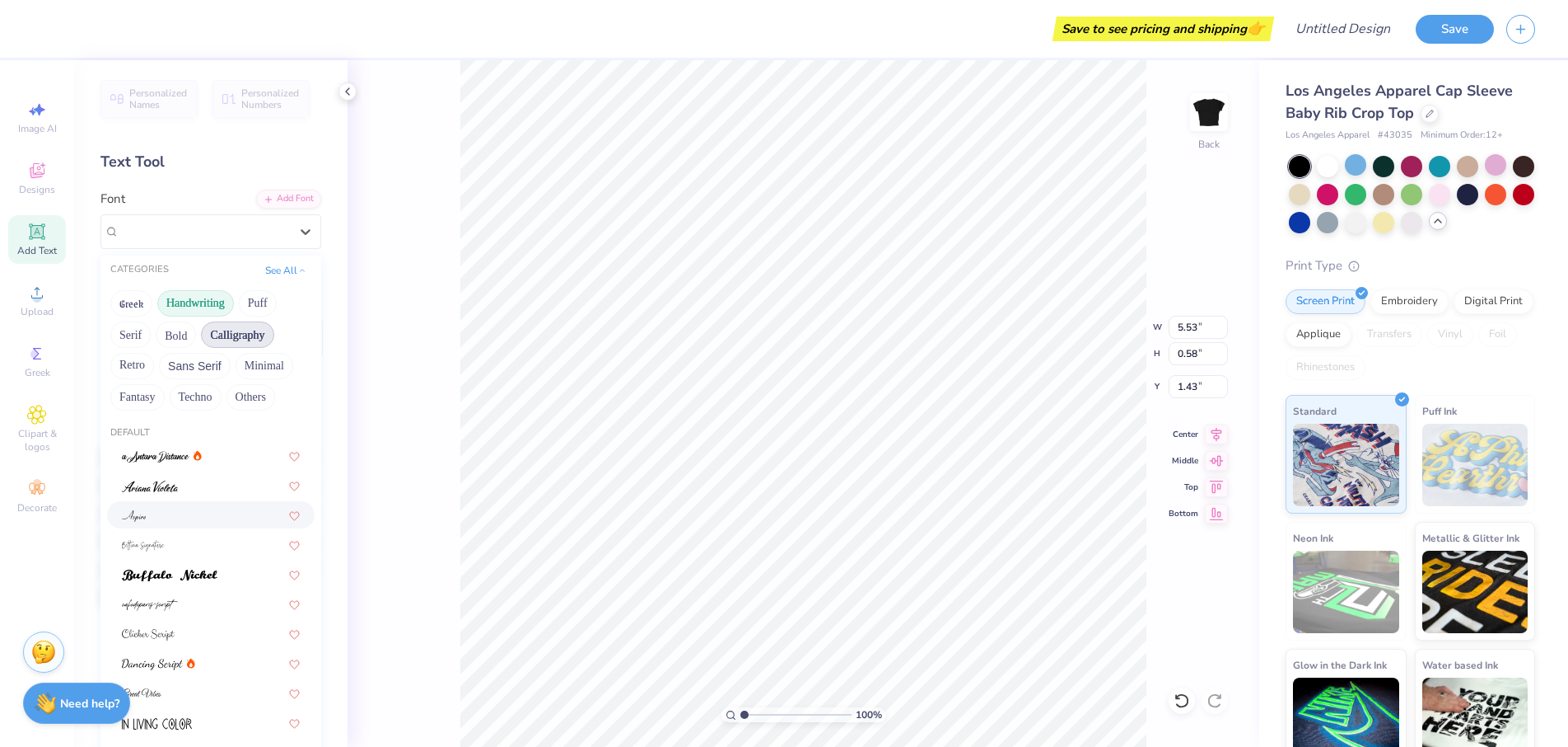
click at [248, 328] on button "Calligraphy" at bounding box center [237, 334] width 72 height 26
click at [175, 589] on div at bounding box center [211, 584] width 178 height 17
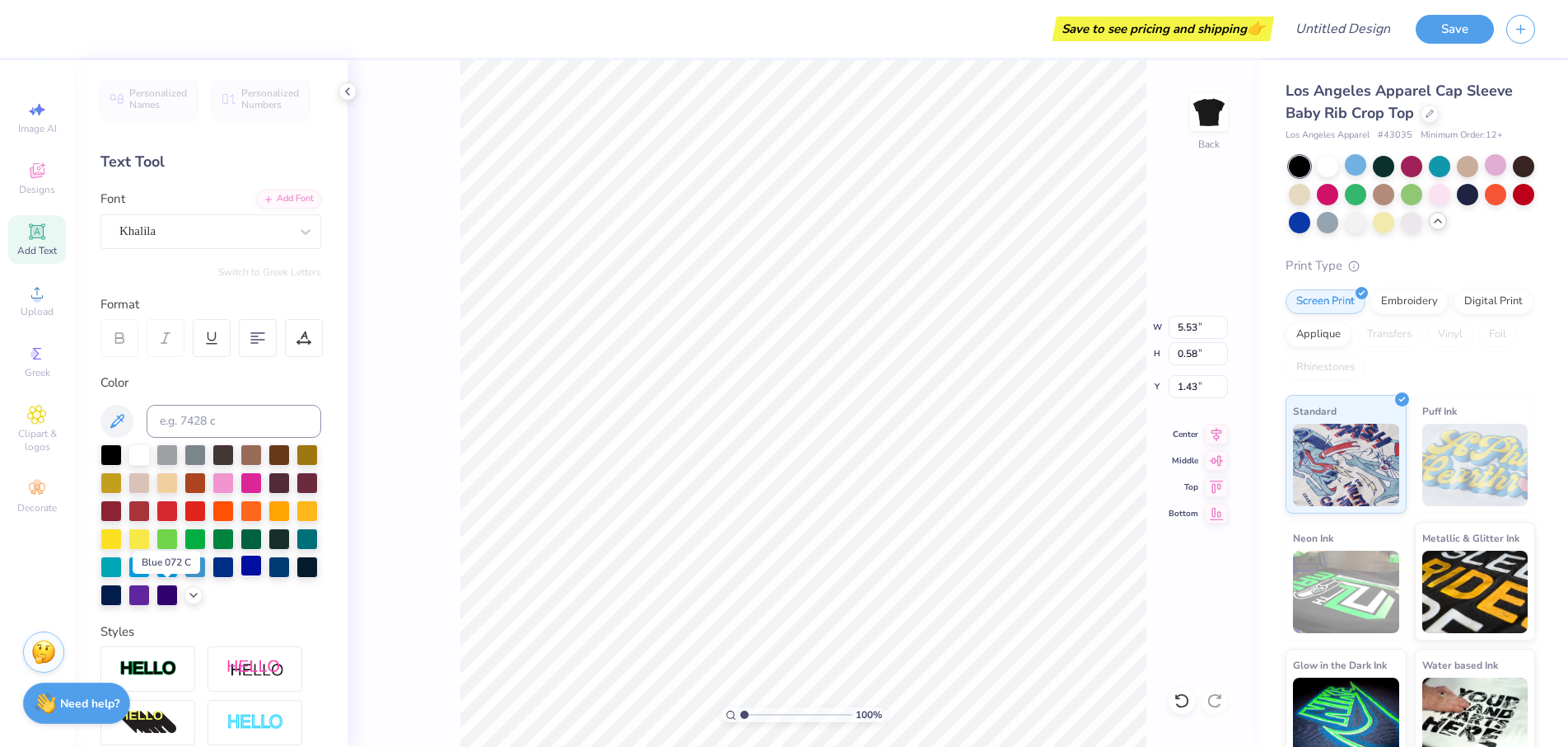
type input "6.73"
type input "0.59"
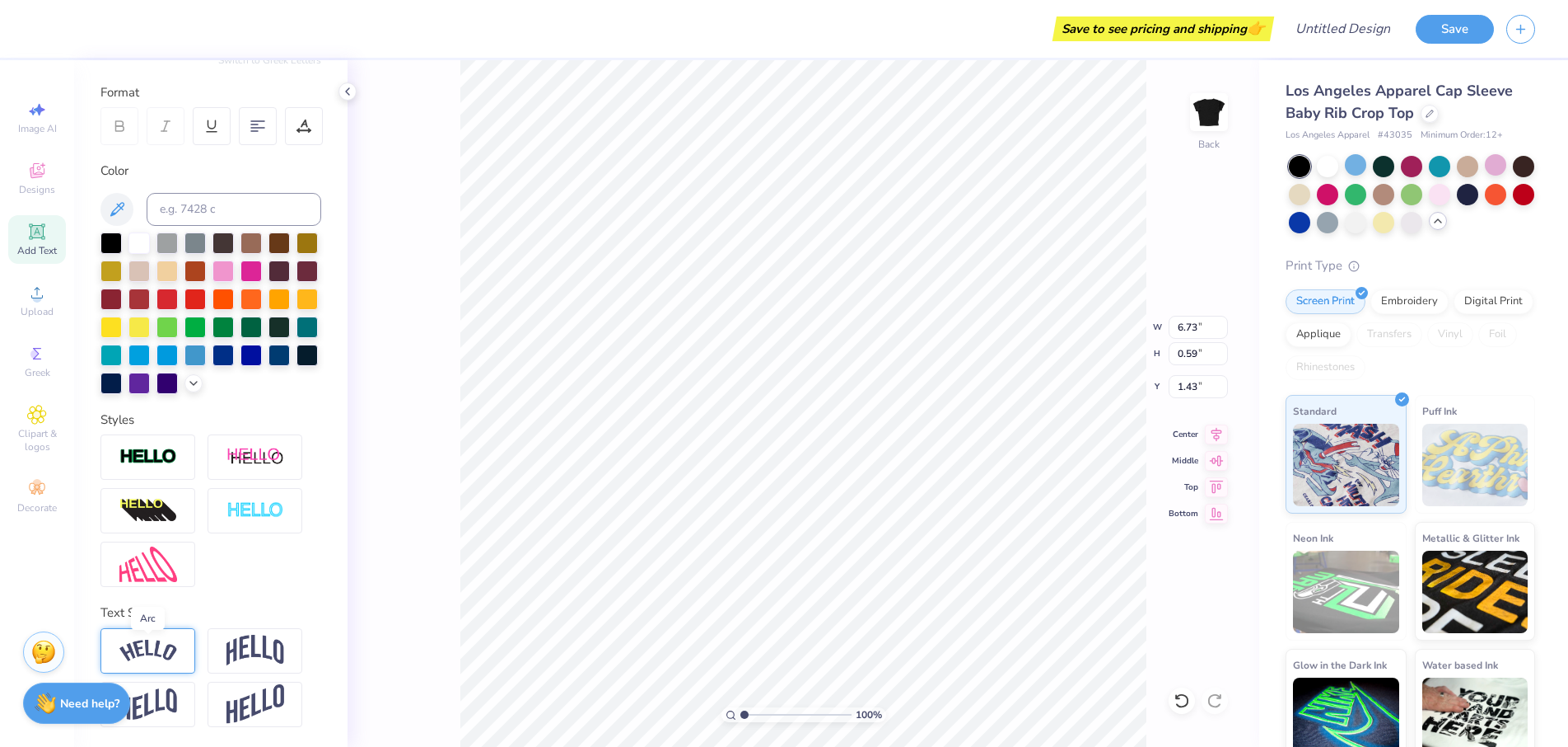
click at [155, 652] on img at bounding box center [149, 651] width 58 height 22
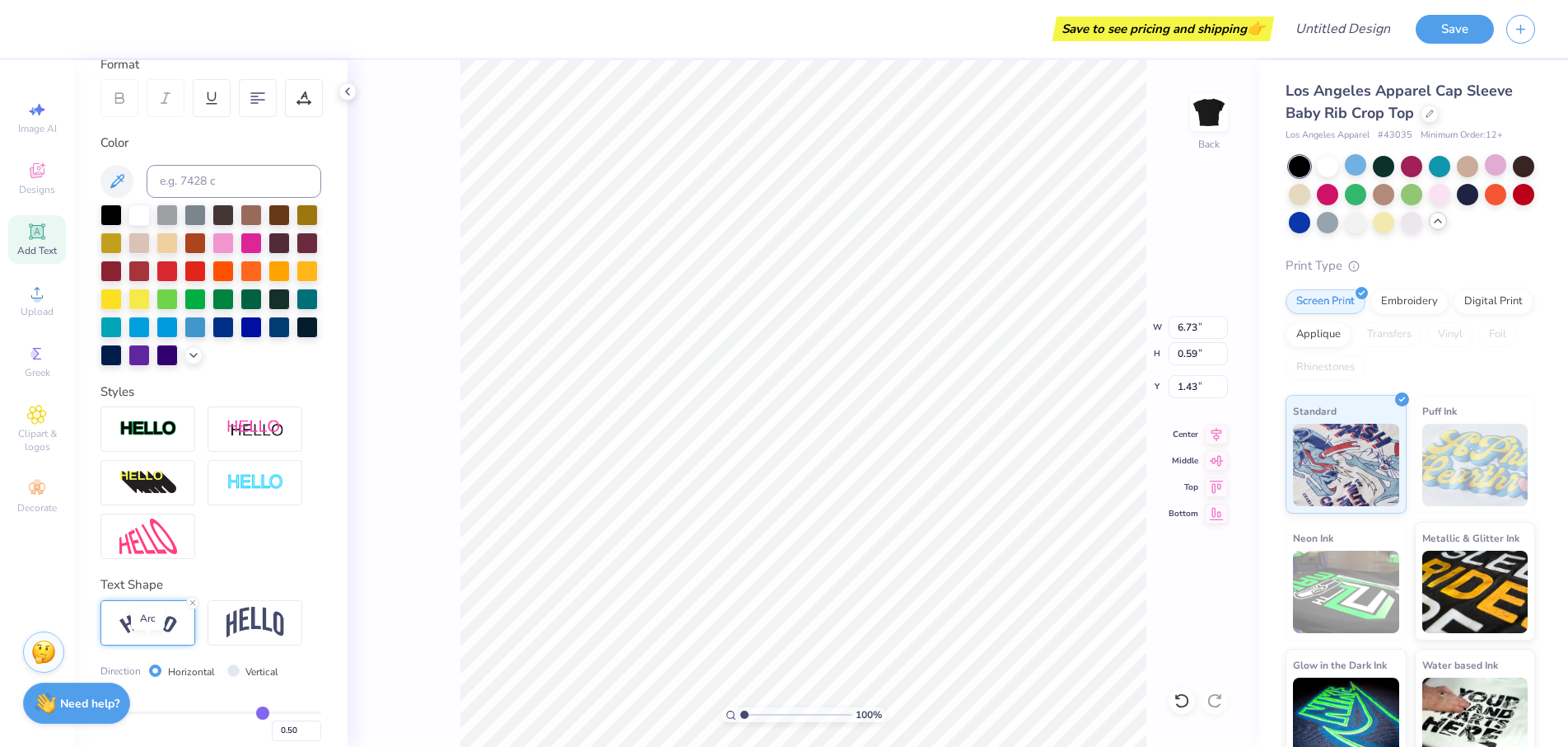
type input "6.97"
type input "1.43"
type input "1.00"
type input "1.57"
type input "7.02"
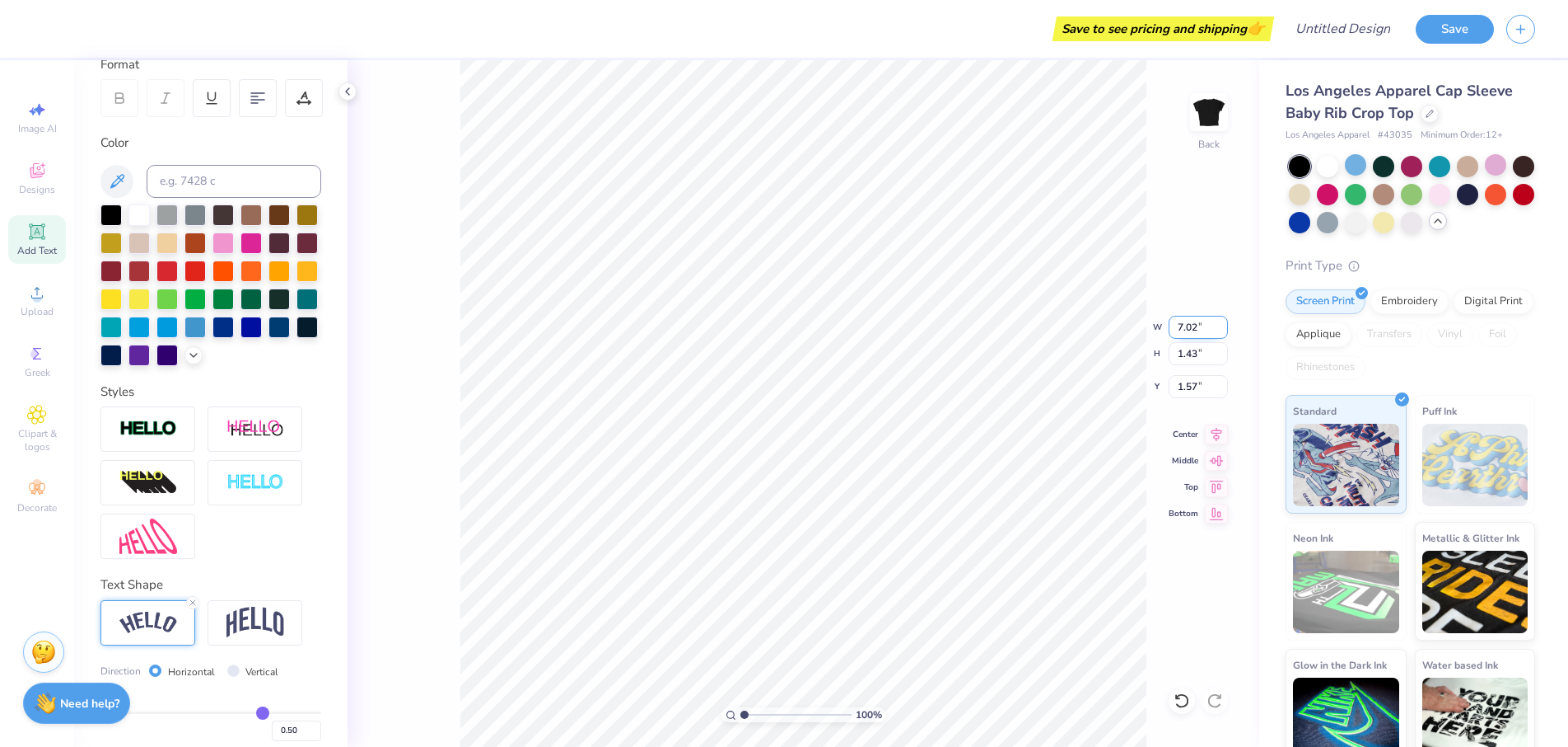
click at [1223, 324] on input "7.02" at bounding box center [1199, 326] width 59 height 23
click at [1221, 325] on input "7.02" at bounding box center [1199, 326] width 59 height 23
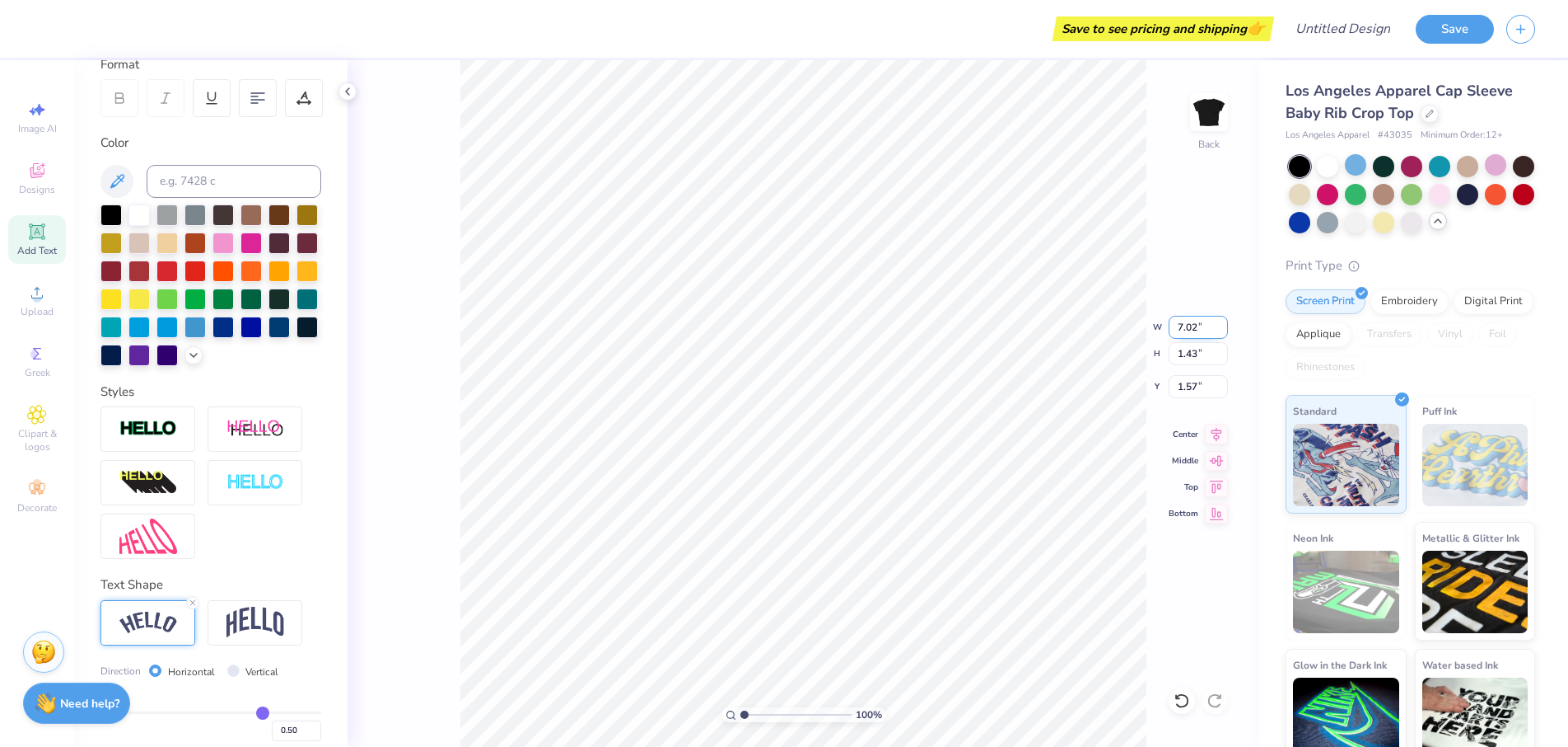
click at [1221, 325] on input "7.02" at bounding box center [1199, 326] width 59 height 23
type input "1.44"
click at [1219, 352] on input "1.44" at bounding box center [1199, 353] width 59 height 23
type input "1.56"
type input "1.45"
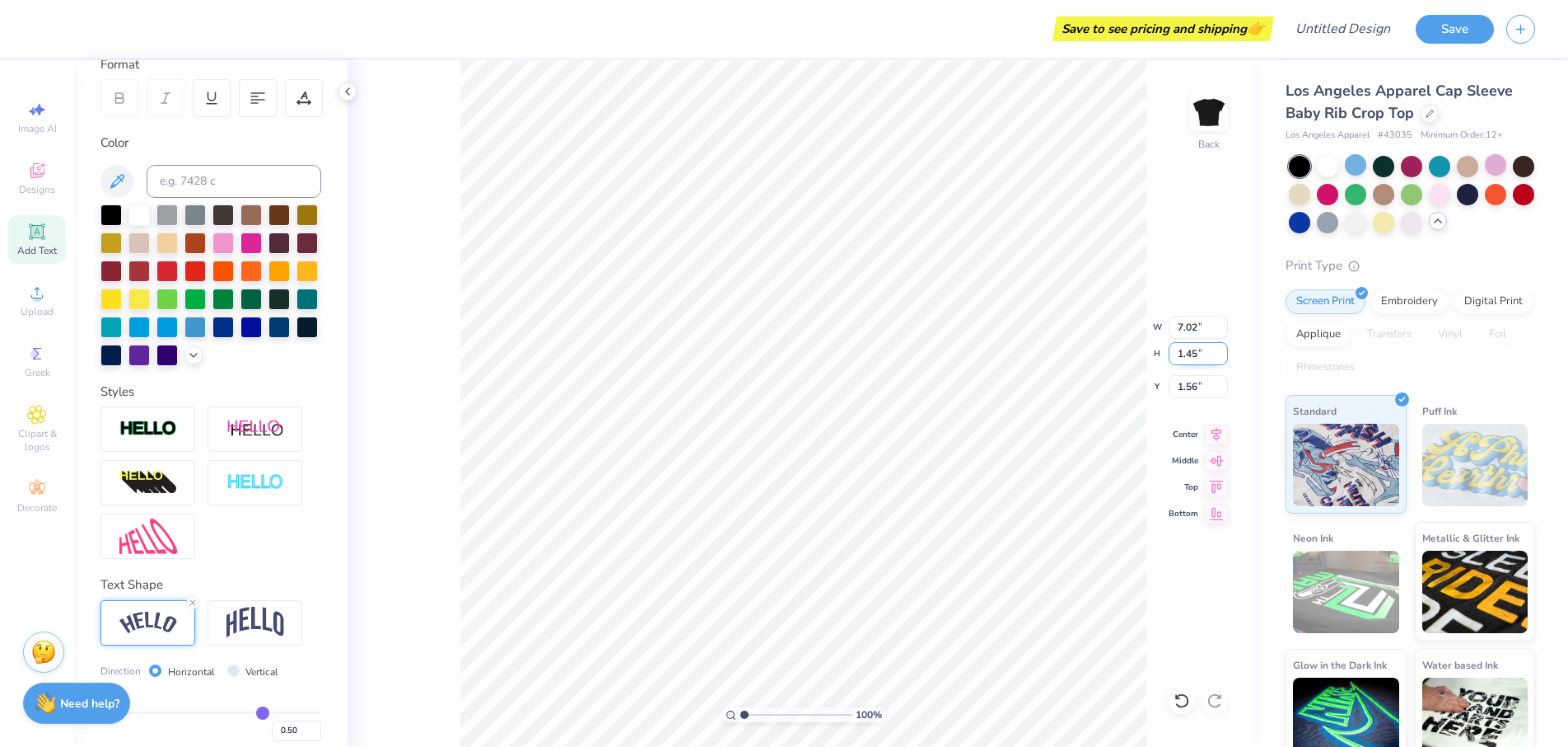
click at [1221, 350] on input "1.45" at bounding box center [1199, 353] width 59 height 23
click at [1220, 349] on input "1.45" at bounding box center [1199, 353] width 59 height 23
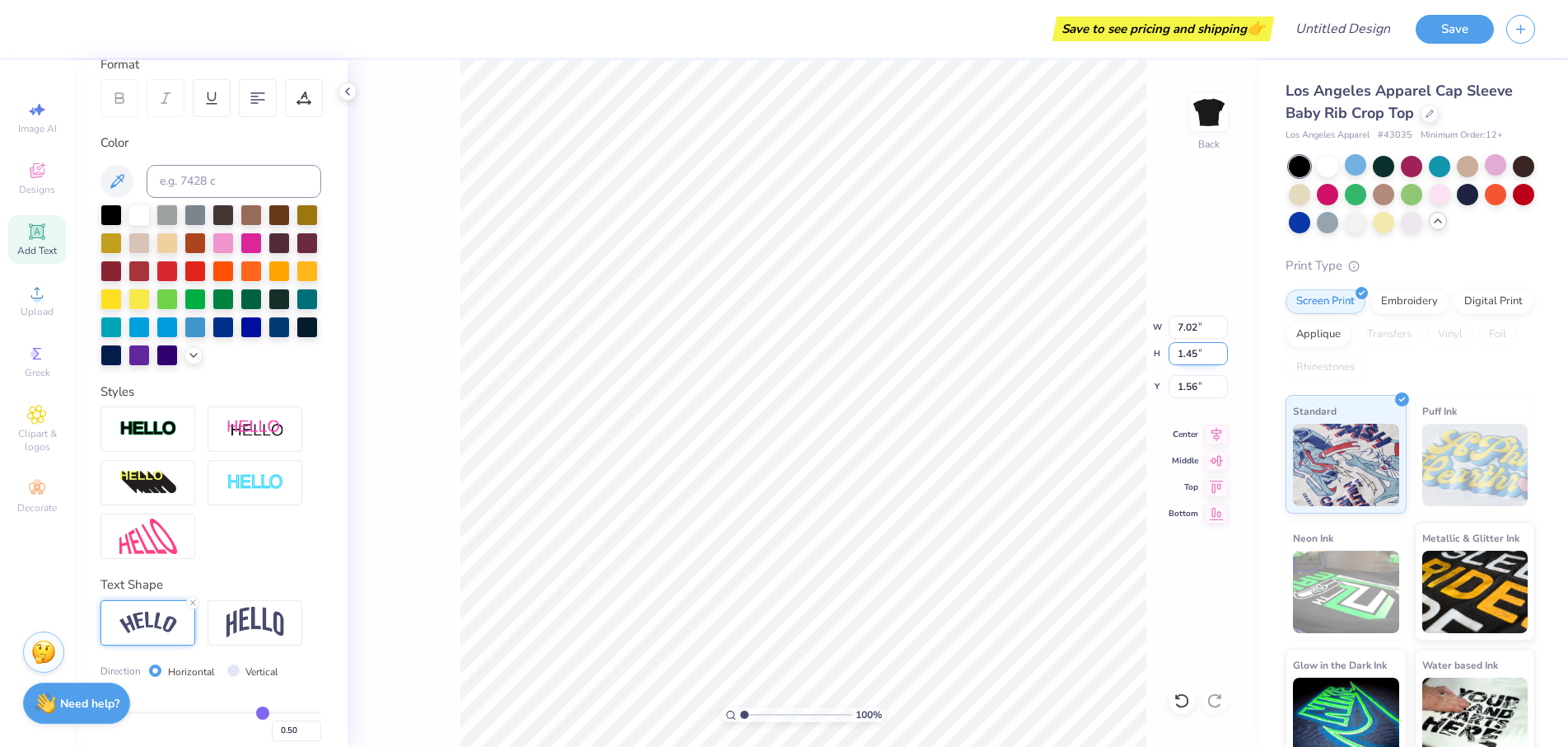
drag, startPoint x: 1221, startPoint y: 350, endPoint x: 1219, endPoint y: 361, distance: 11.2
click at [1221, 350] on input "1.45" at bounding box center [1199, 353] width 59 height 23
click at [1221, 325] on input "7.02" at bounding box center [1199, 326] width 59 height 23
click at [1221, 325] on input "7.02" at bounding box center [1199, 326] width 59 height 23
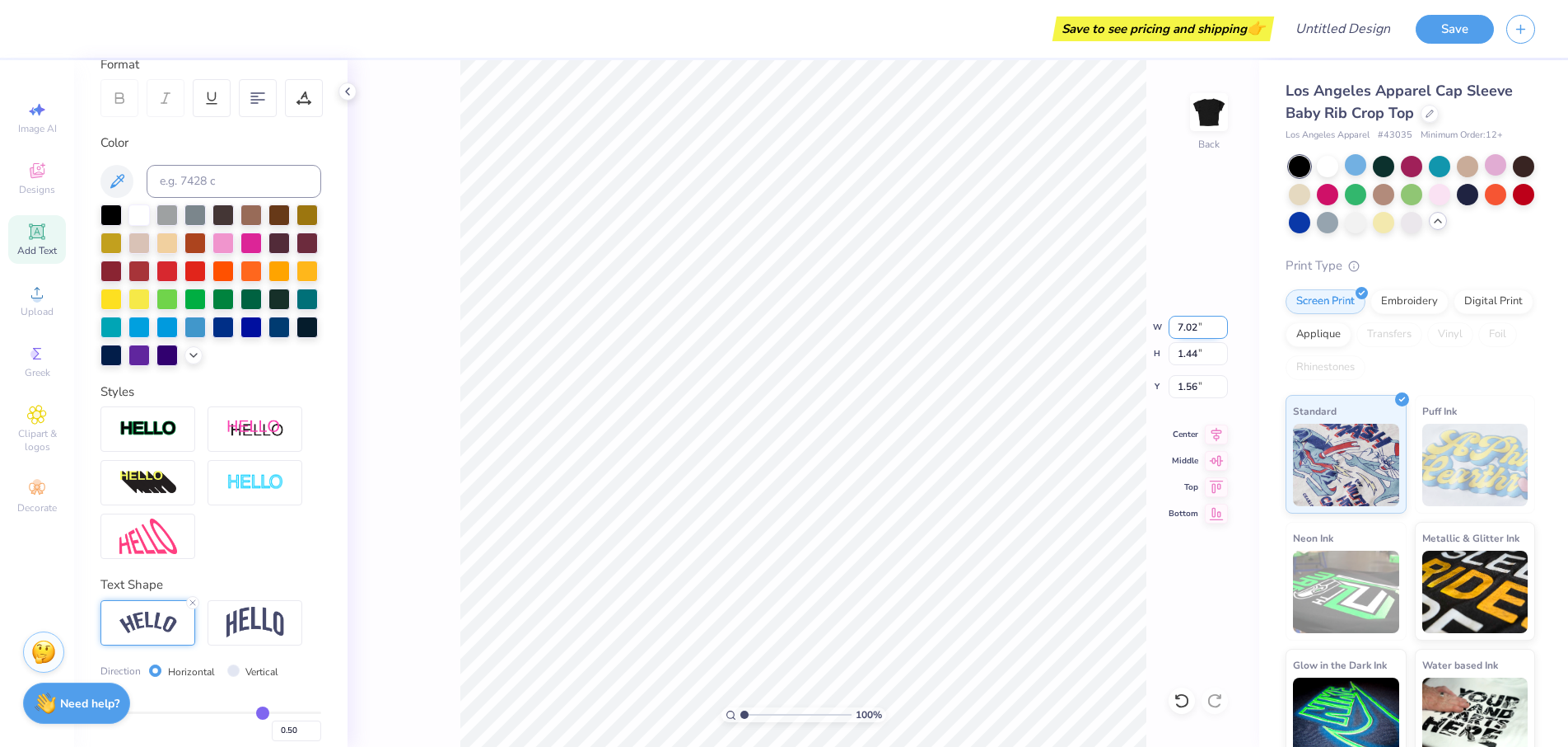
click at [1221, 325] on input "7.02" at bounding box center [1199, 326] width 59 height 23
click at [652, 270] on body "Save to see pricing and shipping 👉 Design Title Save Image AI Designs Add Text …" at bounding box center [784, 373] width 1568 height 747
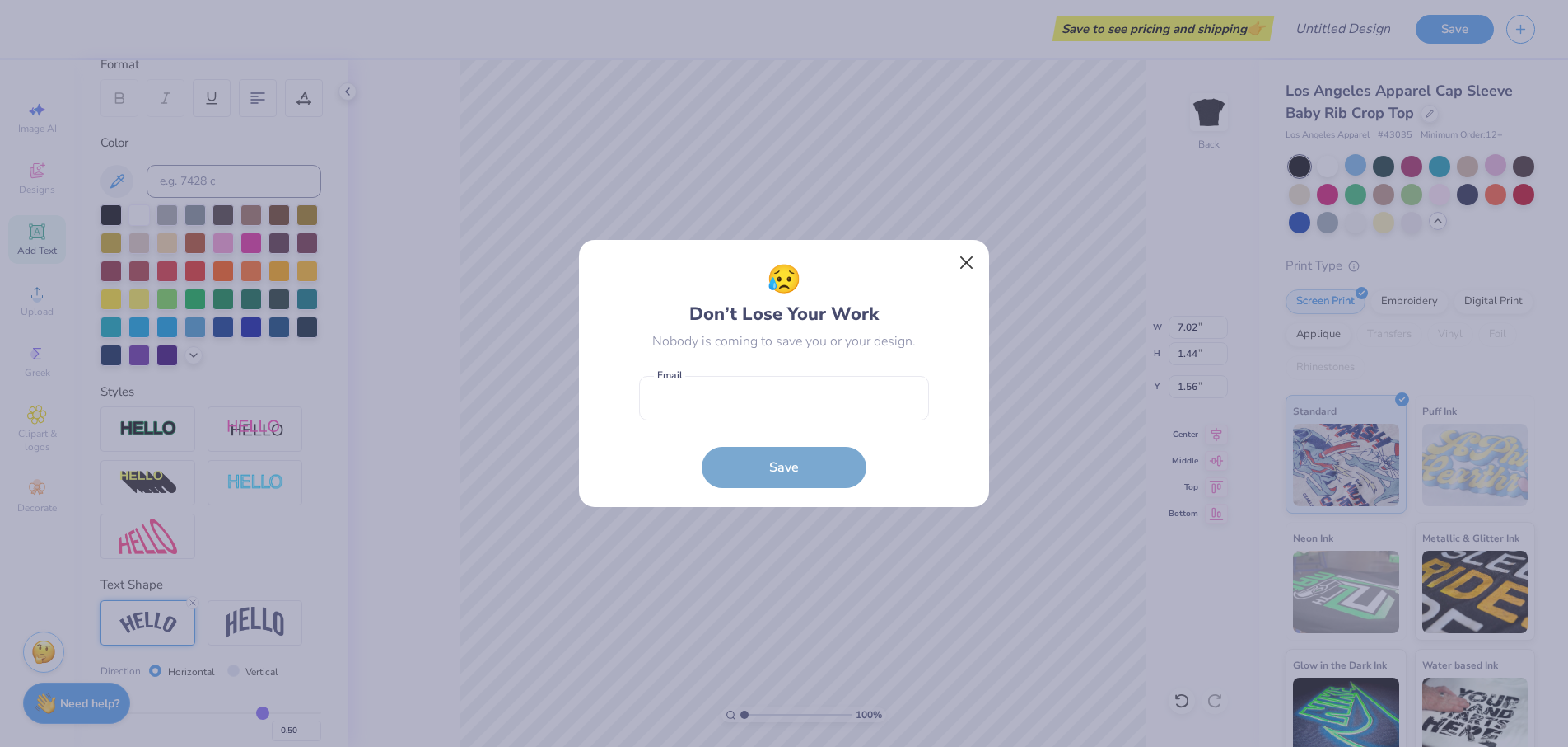
click at [965, 268] on button "Close" at bounding box center [967, 263] width 31 height 31
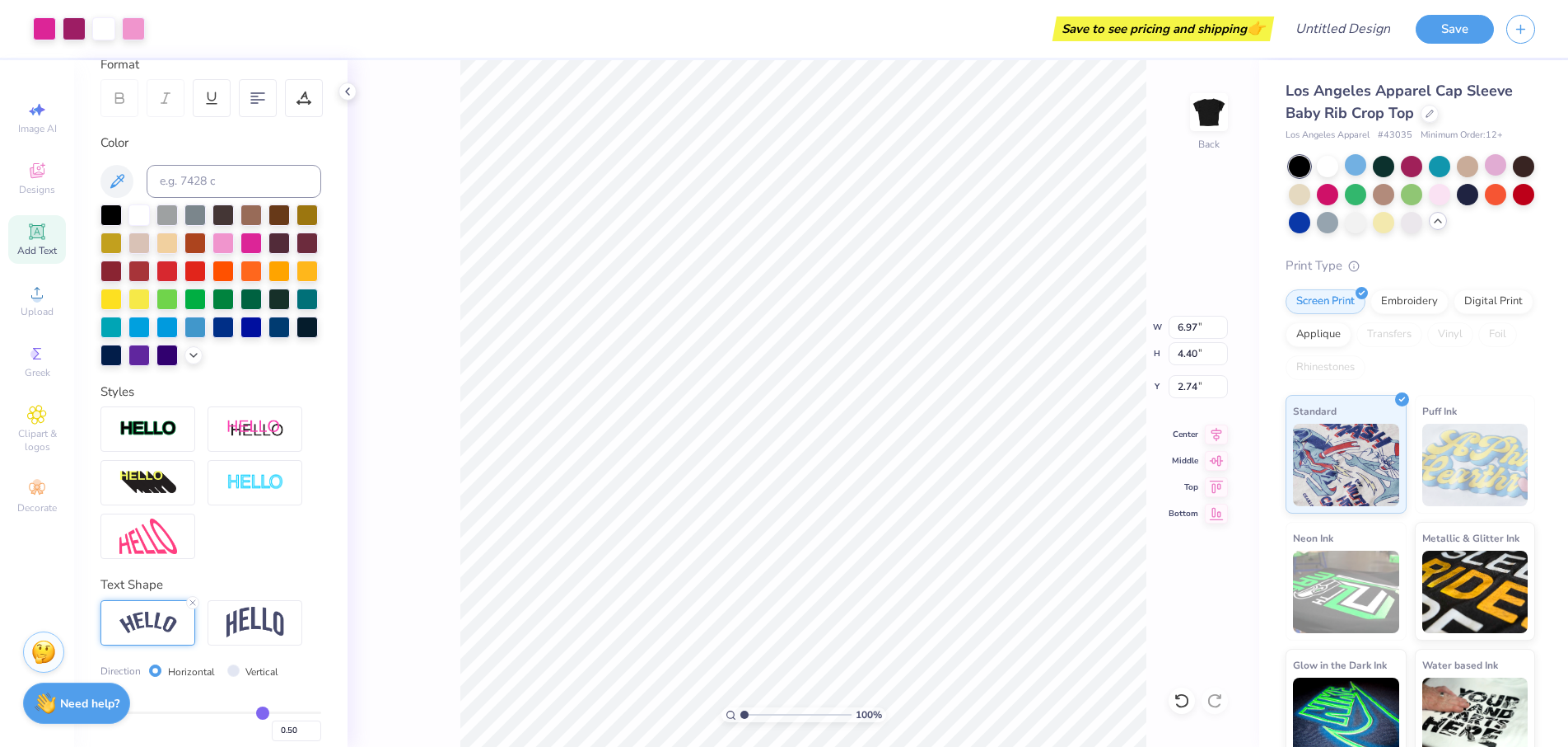
type input "2.55"
type input "5.20"
type input "3.28"
type input "2.67"
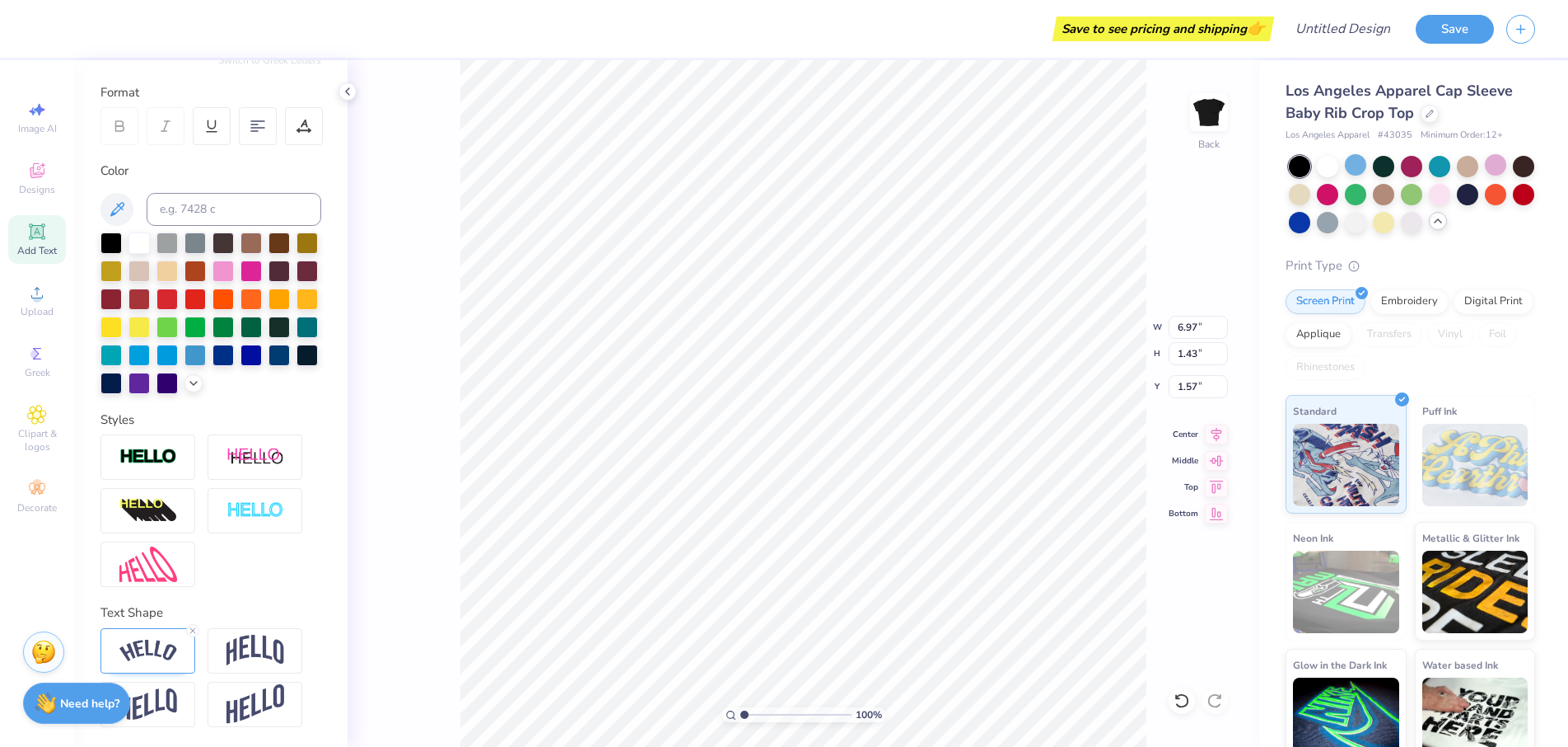
type input "6.17"
click at [192, 631] on line at bounding box center [193, 631] width 5 height 5
type input "6.51"
type input "0.57"
type input "6.61"
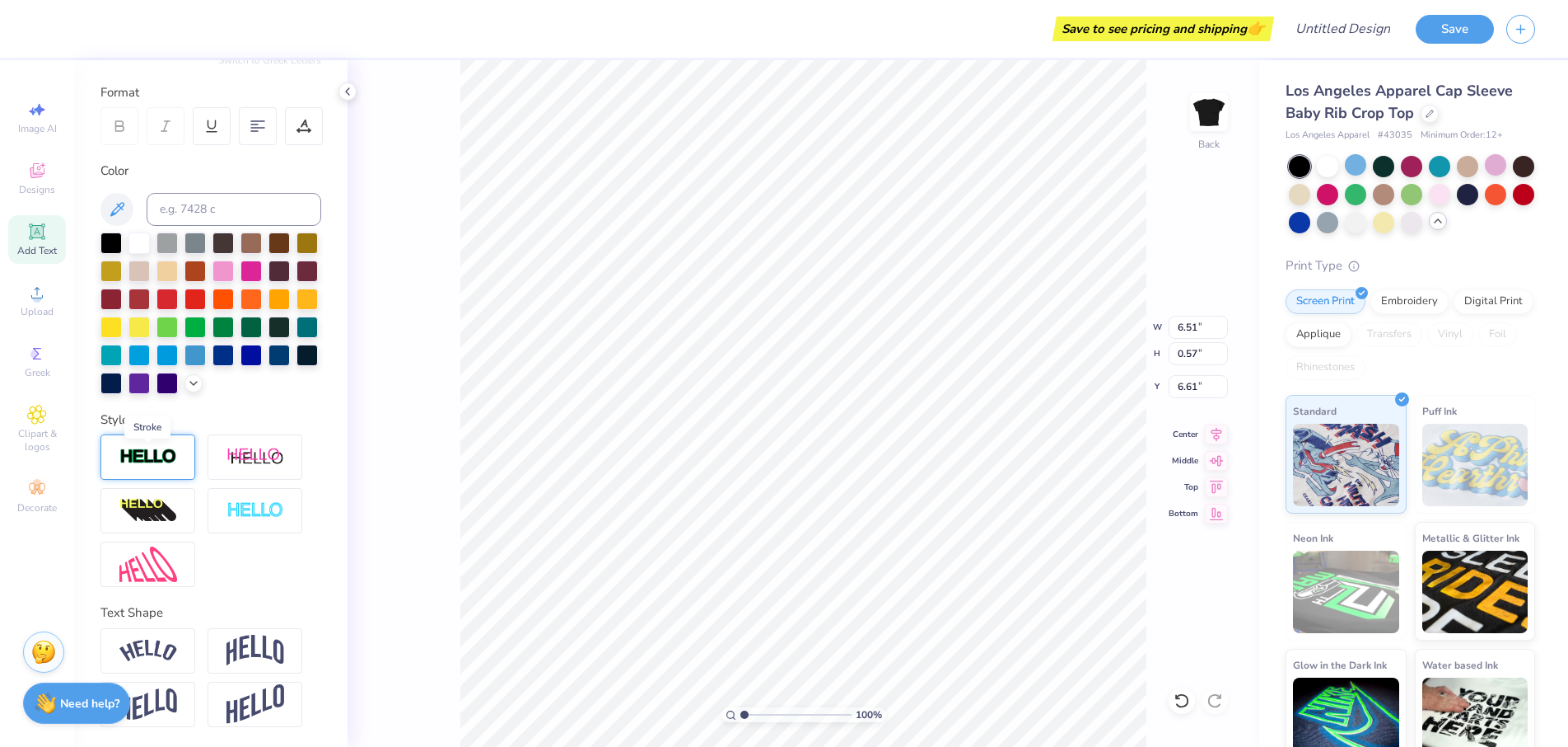
click at [148, 450] on img at bounding box center [149, 457] width 58 height 19
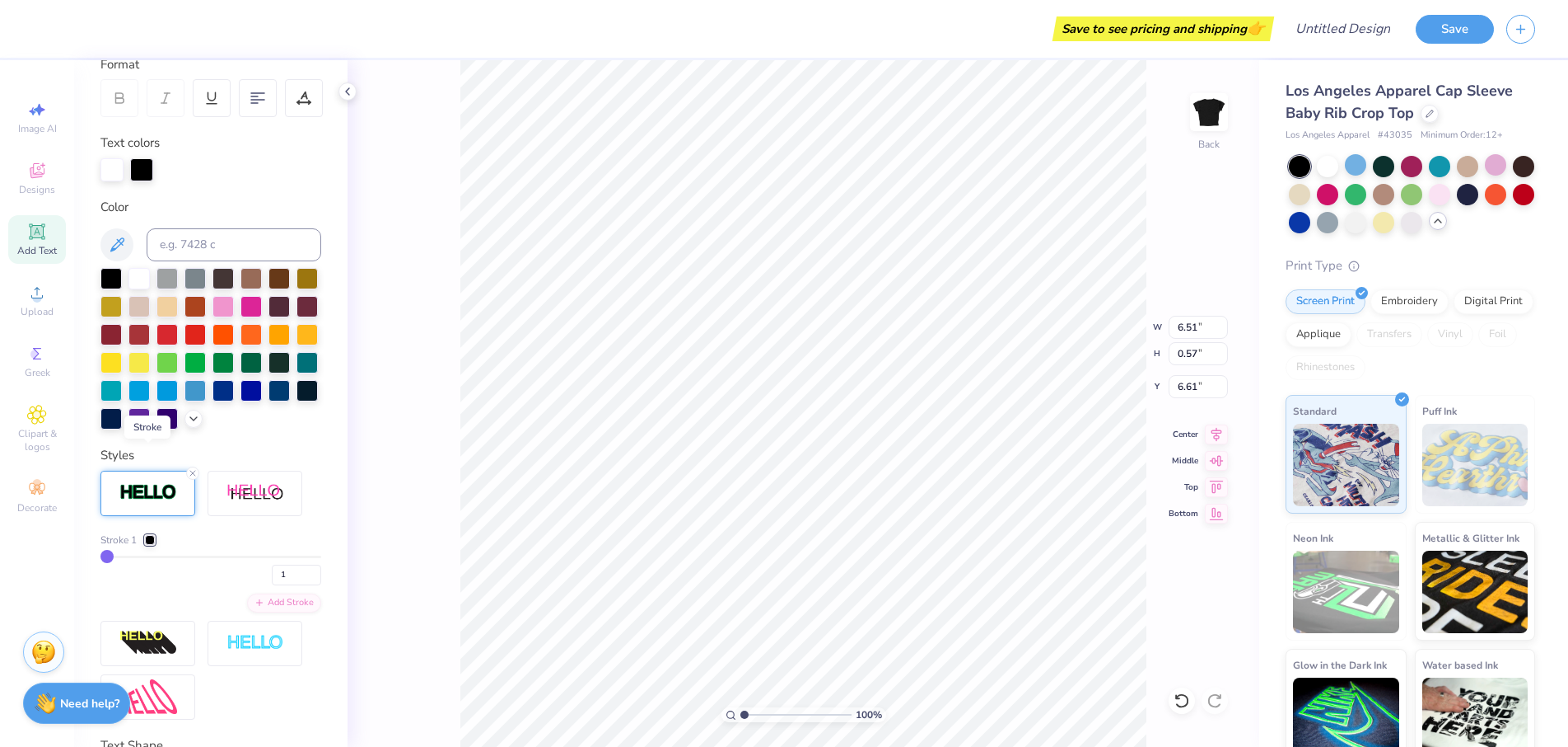
type input "0.58"
type input "6.60"
type textarea "Lambda"
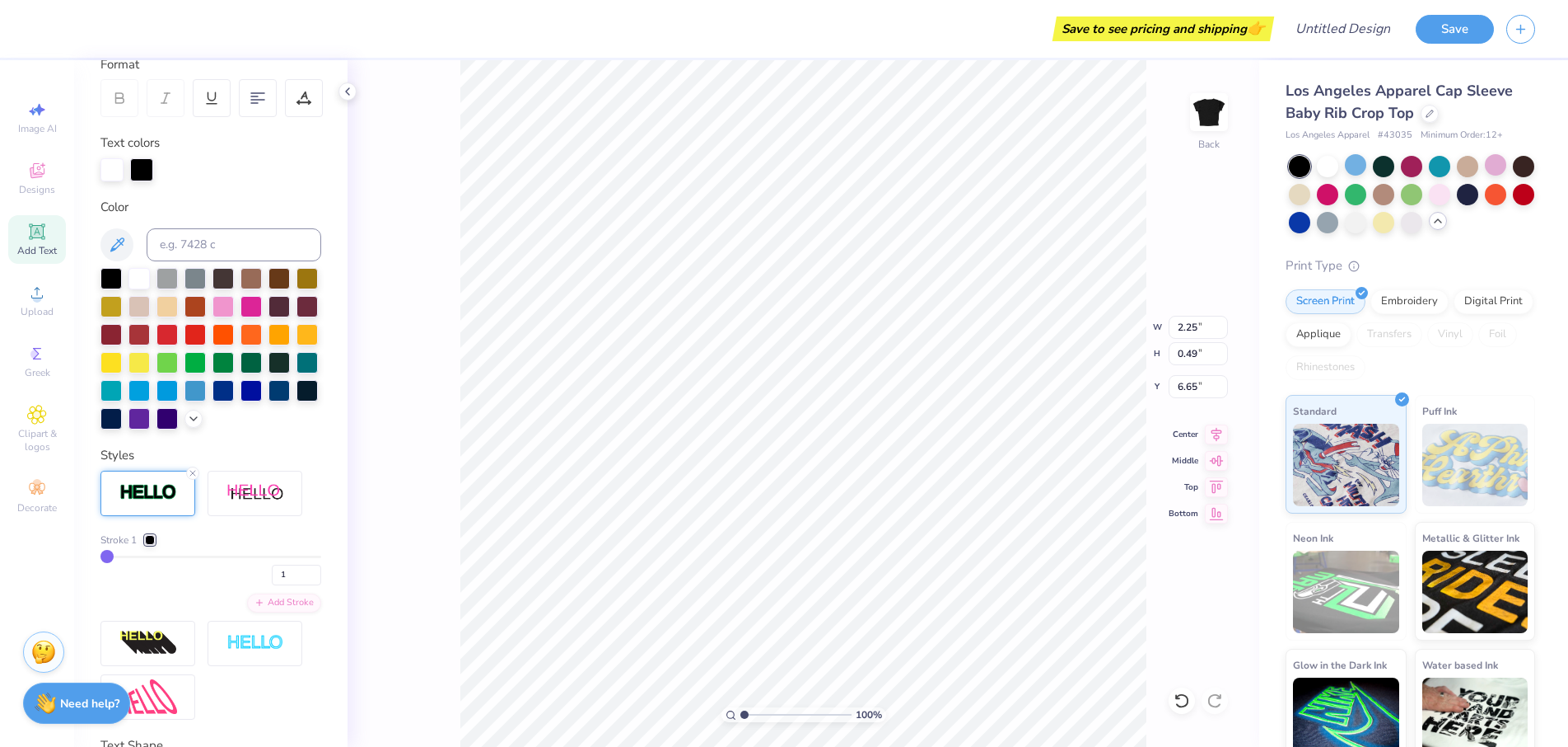
type input "6.26"
type input "4"
type input "5"
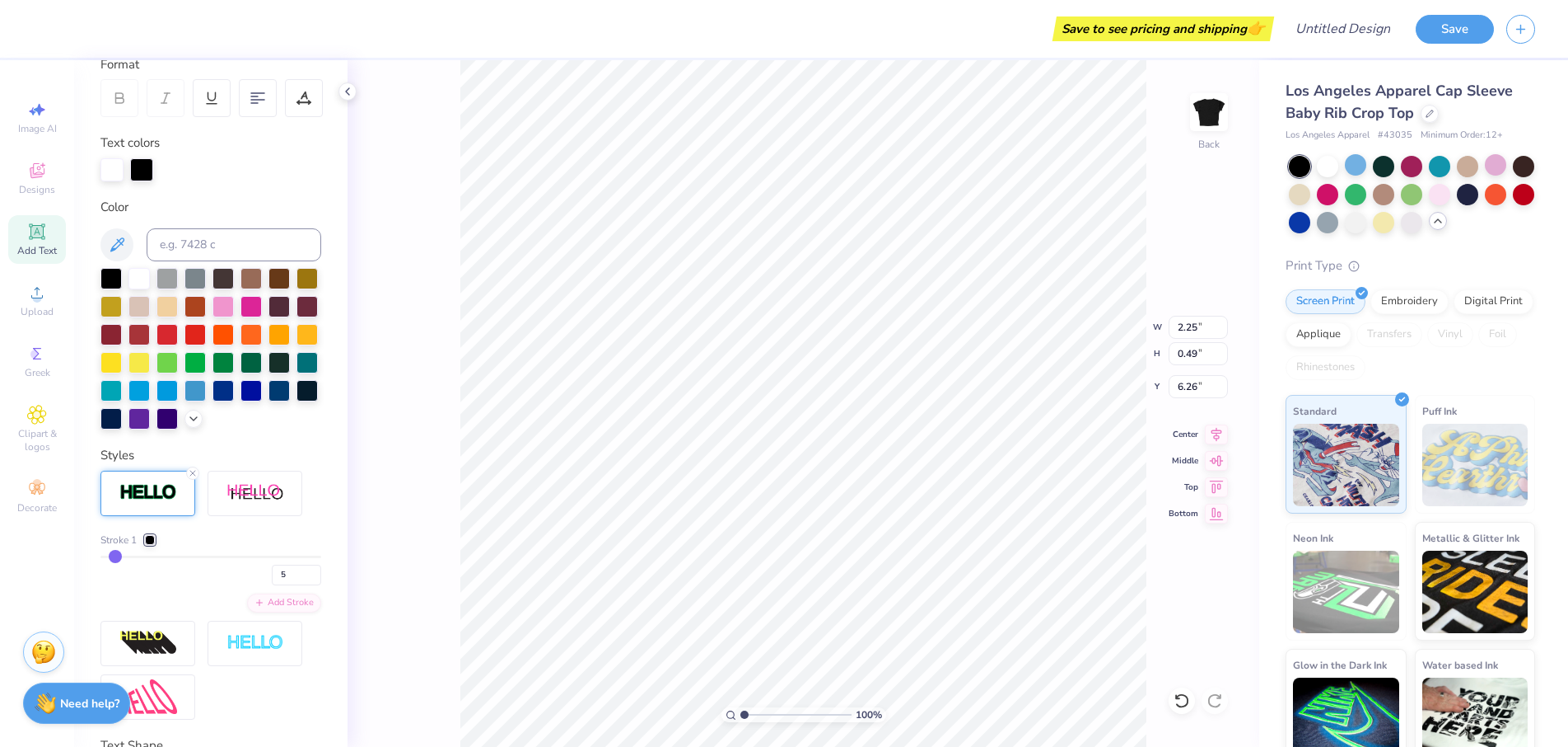
type input "6"
type input "8"
type input "9"
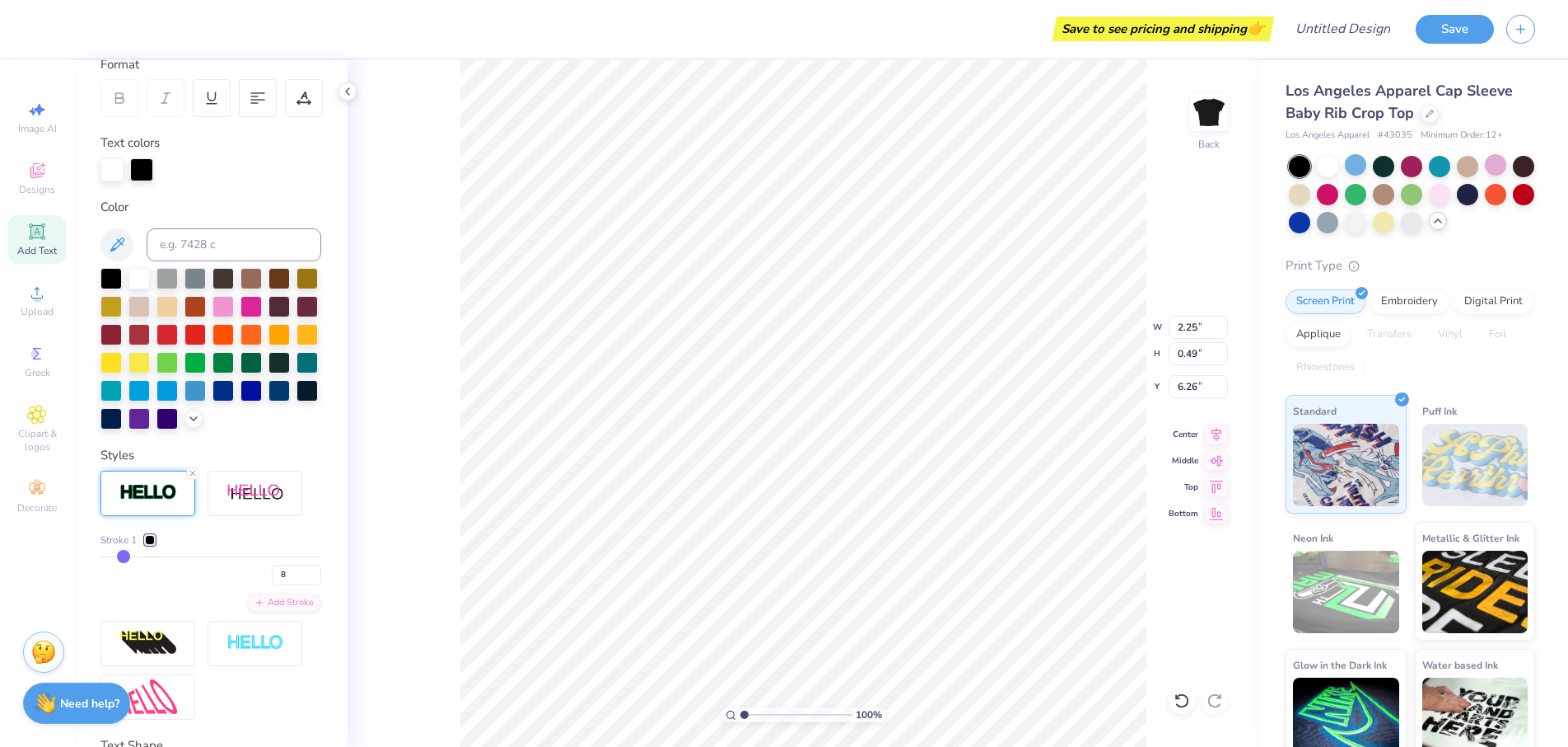
type input "9"
type input "11"
type input "13"
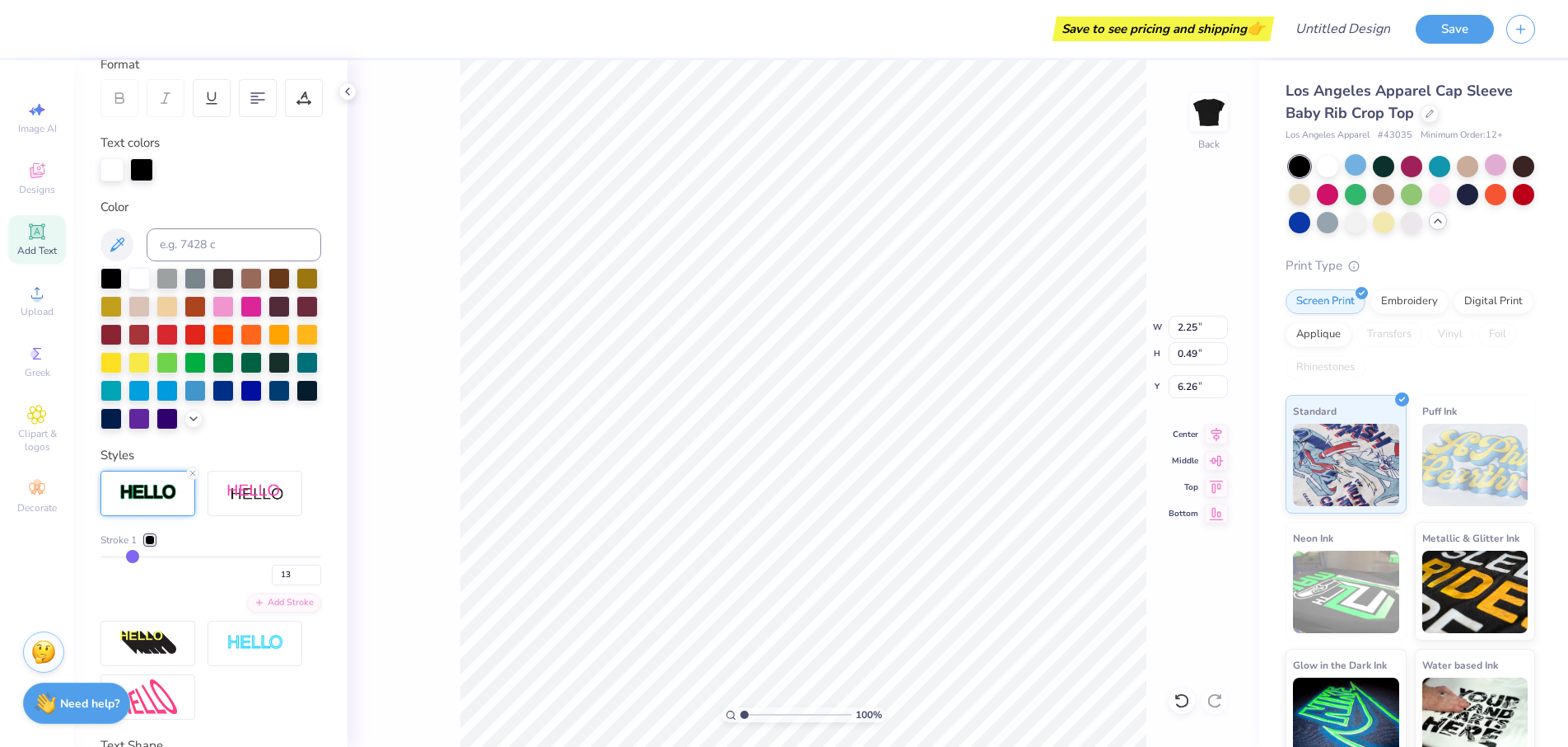
type input "15"
type input "17"
type input "19"
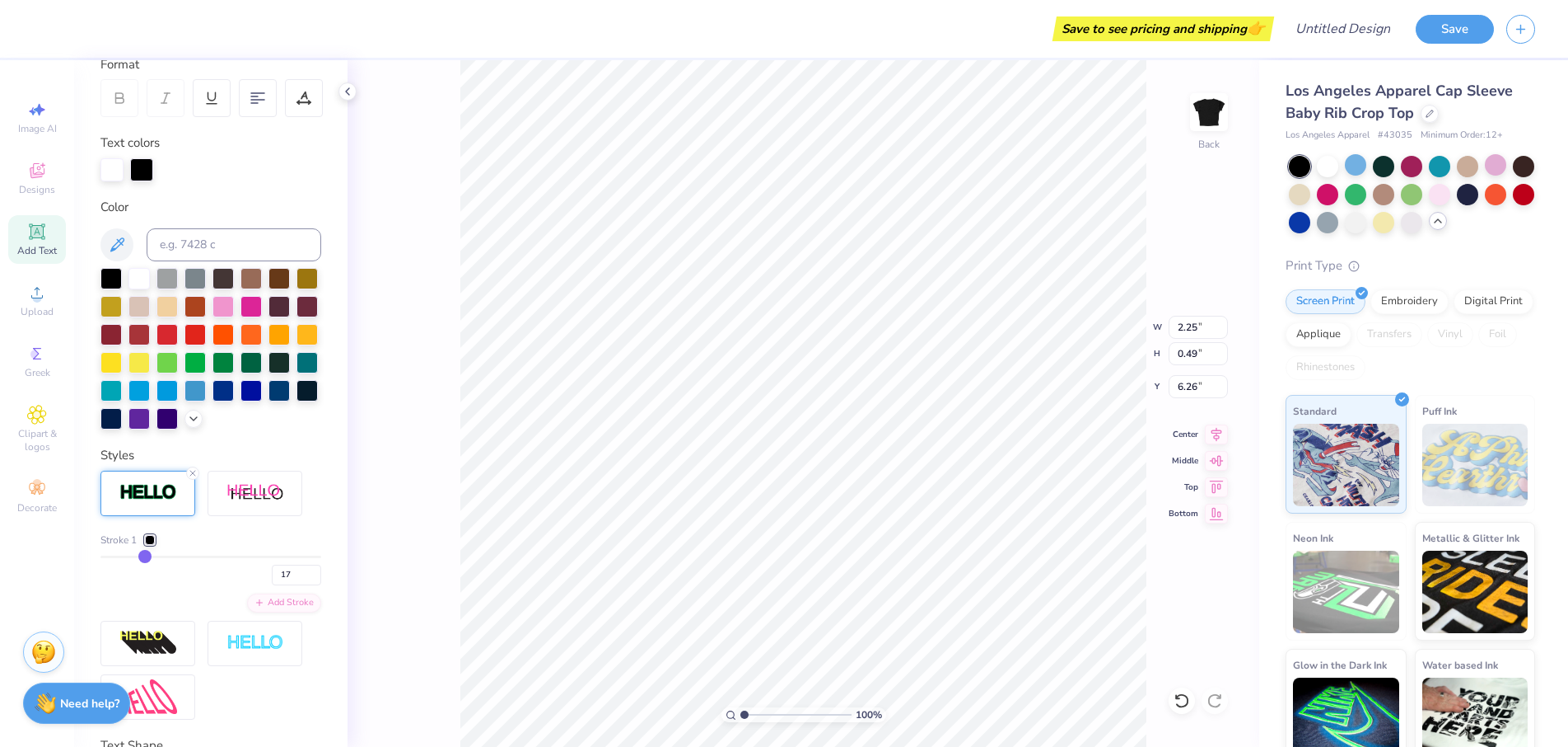
type input "19"
type input "21"
type input "23"
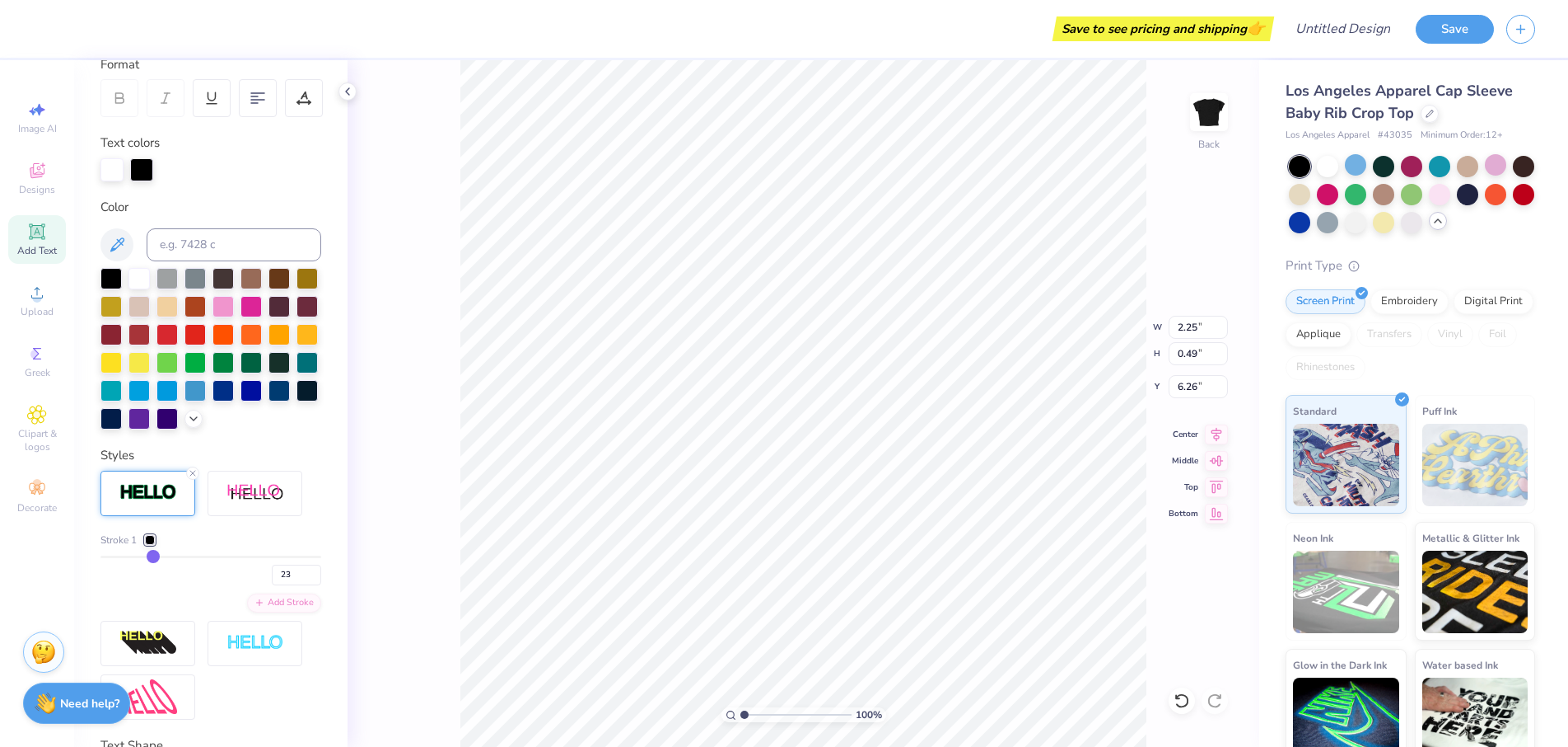
type input "24"
type input "27"
type input "29"
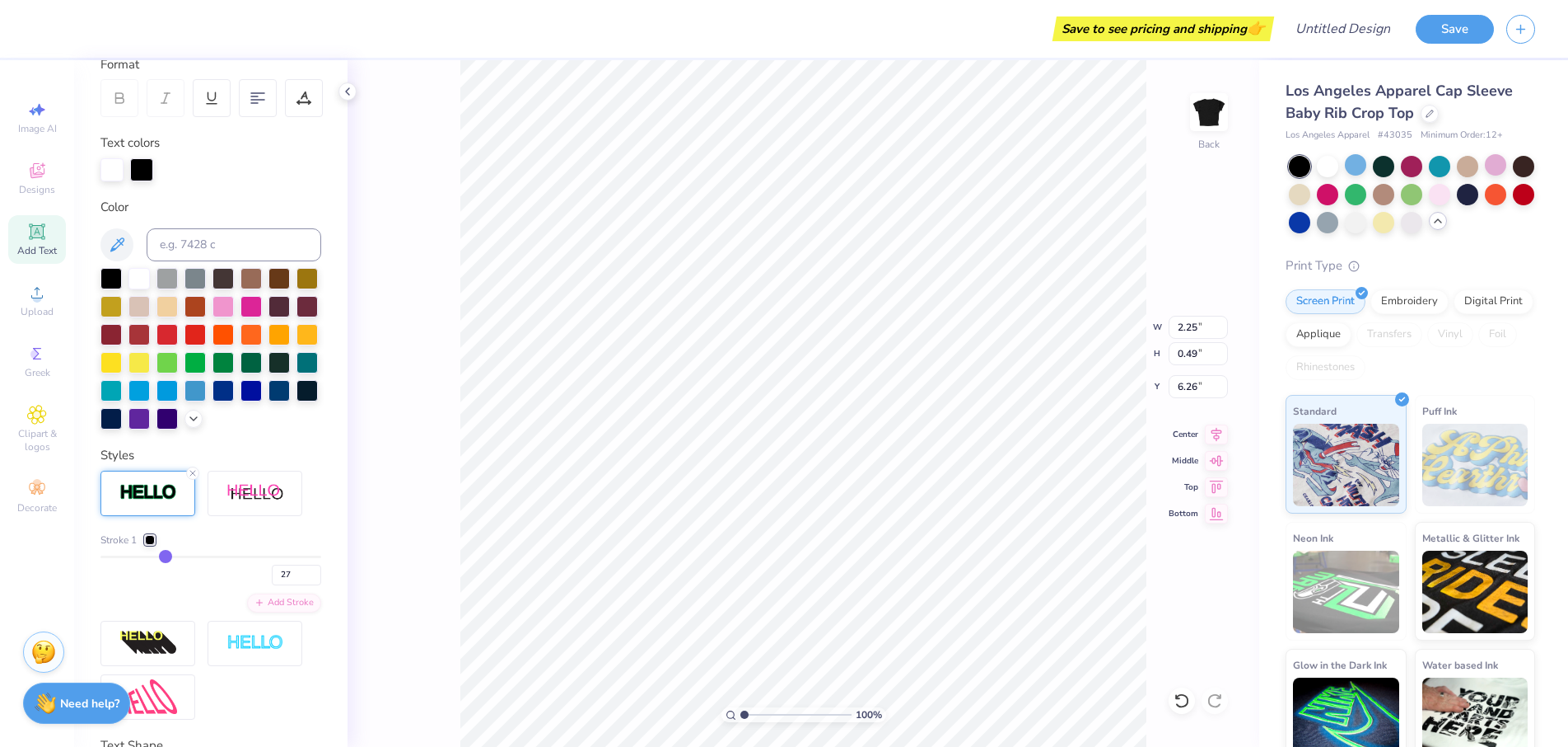
type input "29"
type input "31"
type input "32"
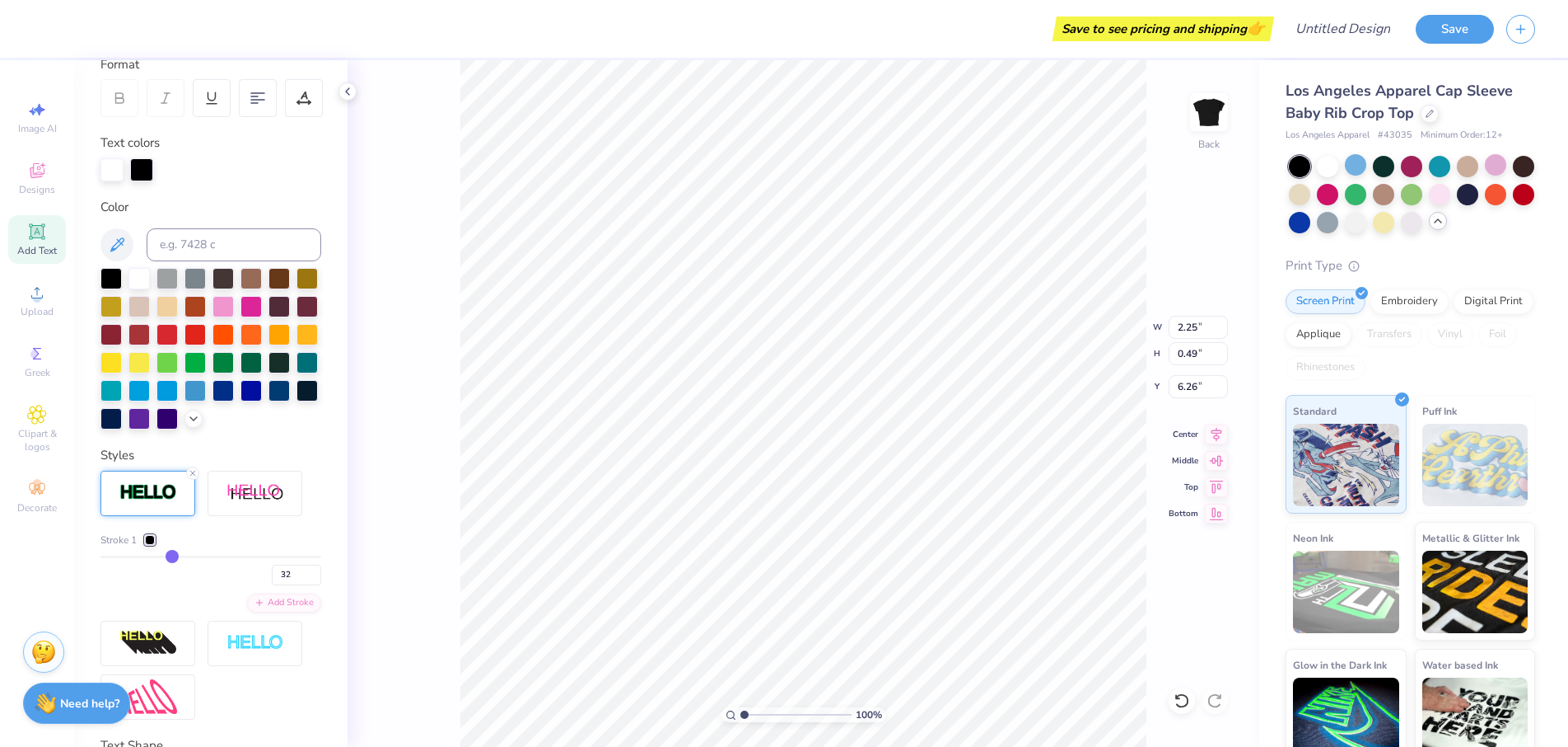
type input "33"
type input "34"
type input "35"
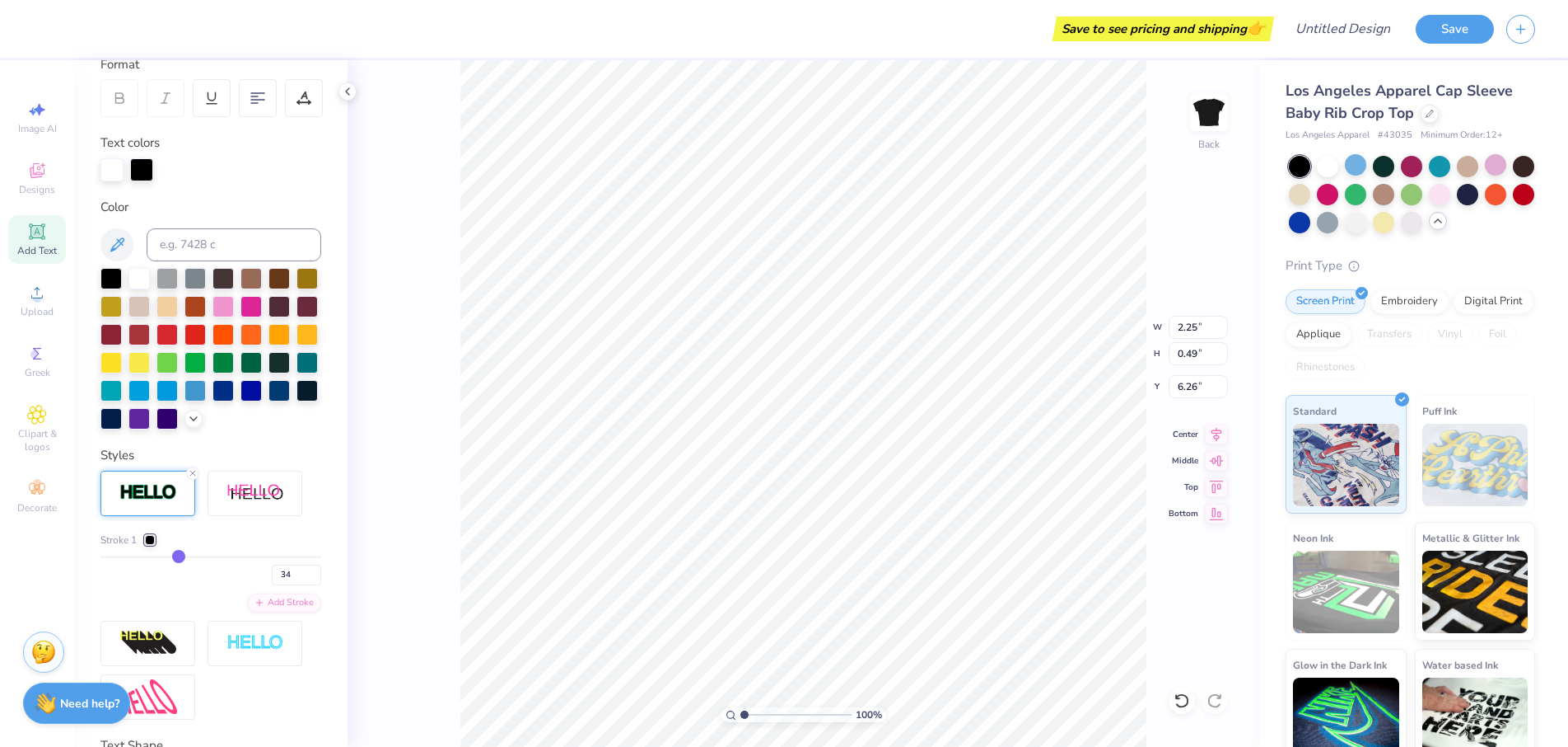
type input "35"
type input "36"
type input "37"
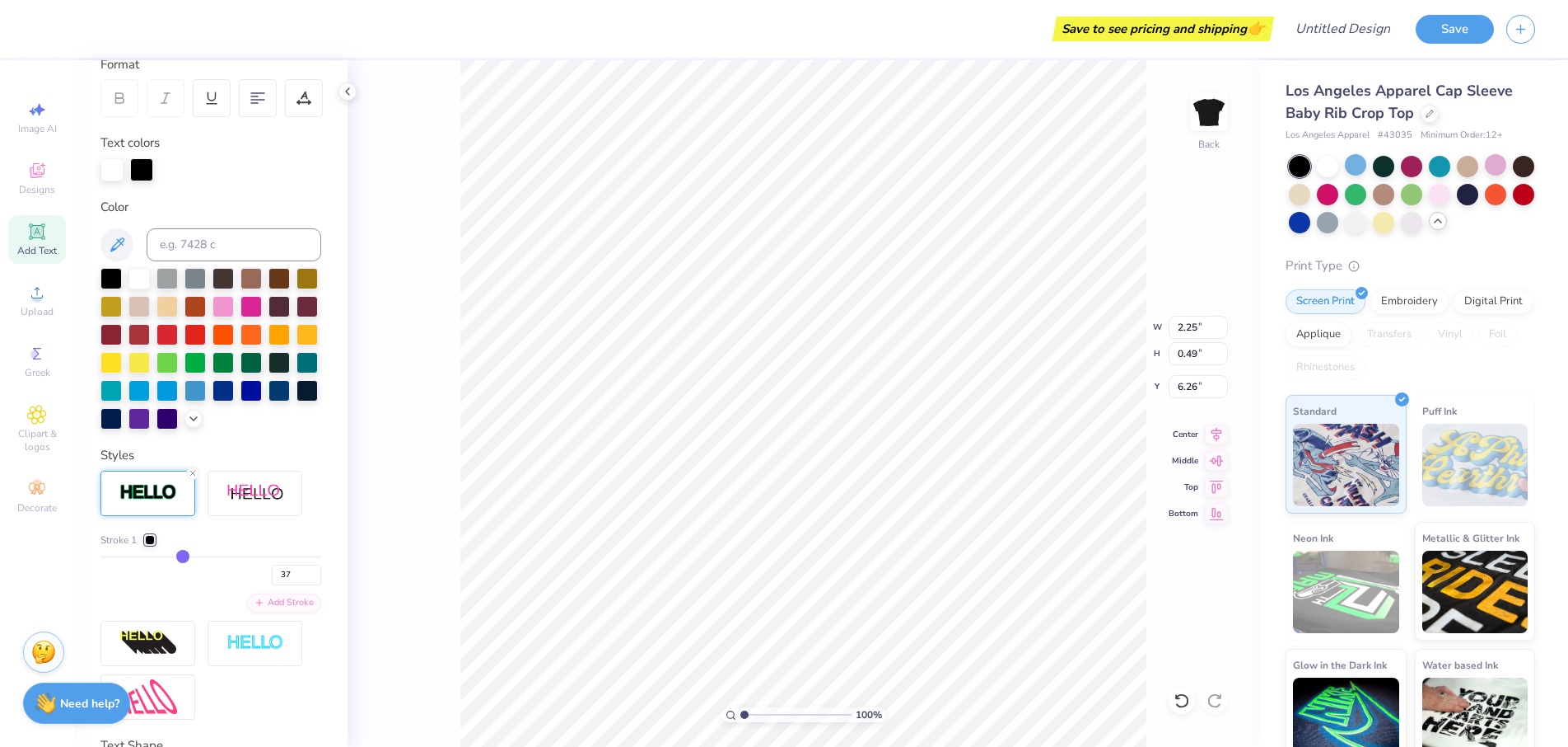
type input "38"
type input "39"
type input "41"
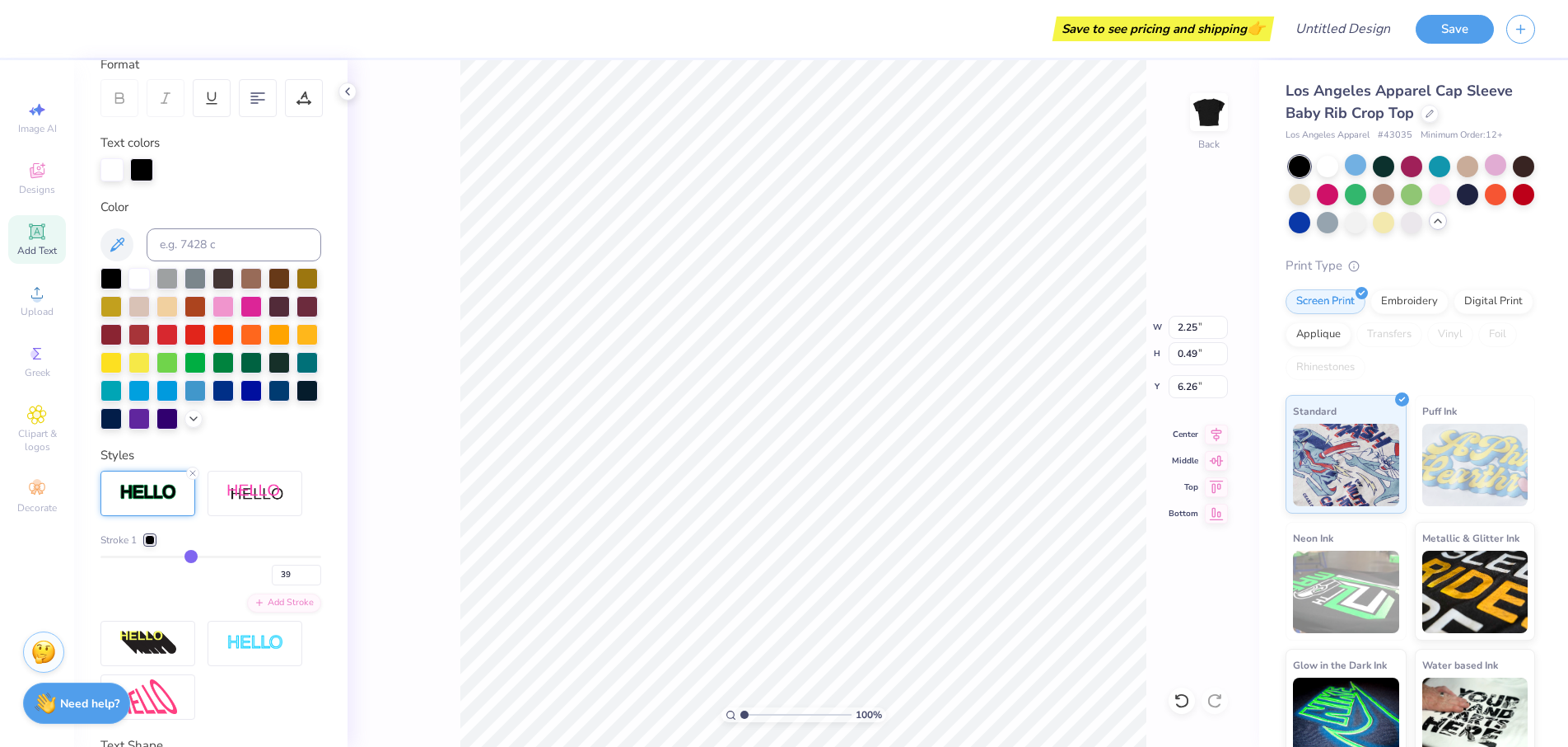
type input "41"
type input "42"
type input "44"
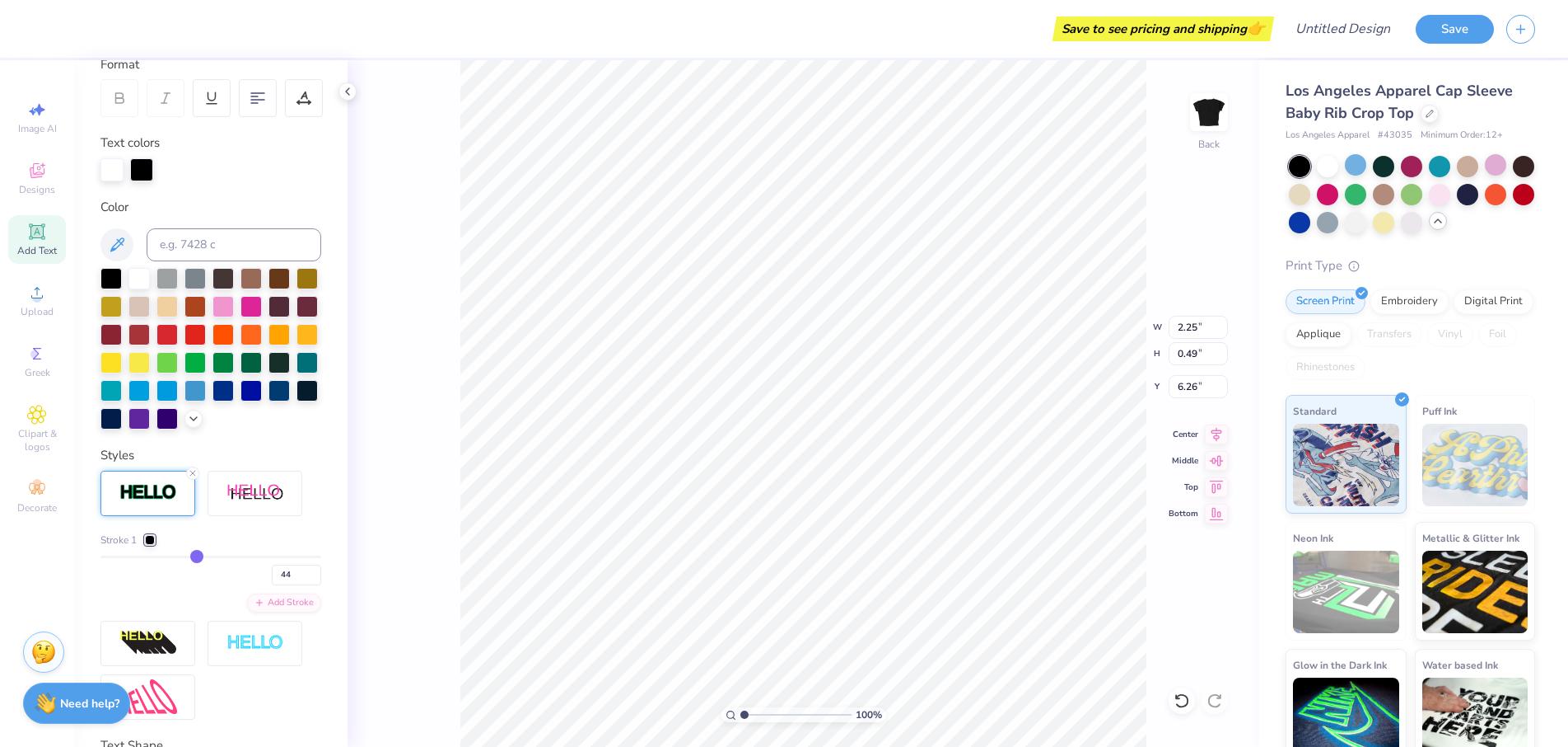
type input "46"
type input "48"
type input "50"
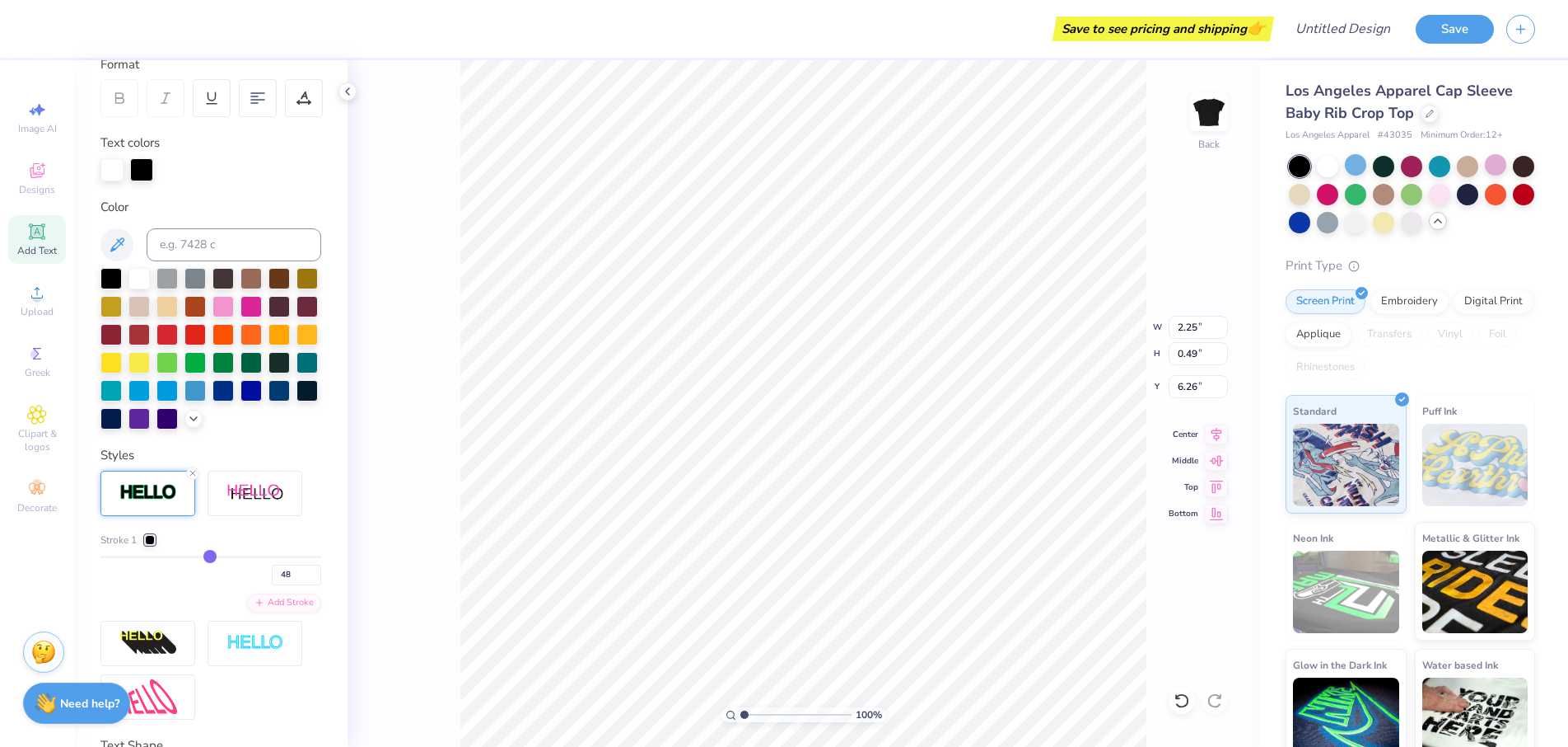
type input "50"
type input "52"
type input "54"
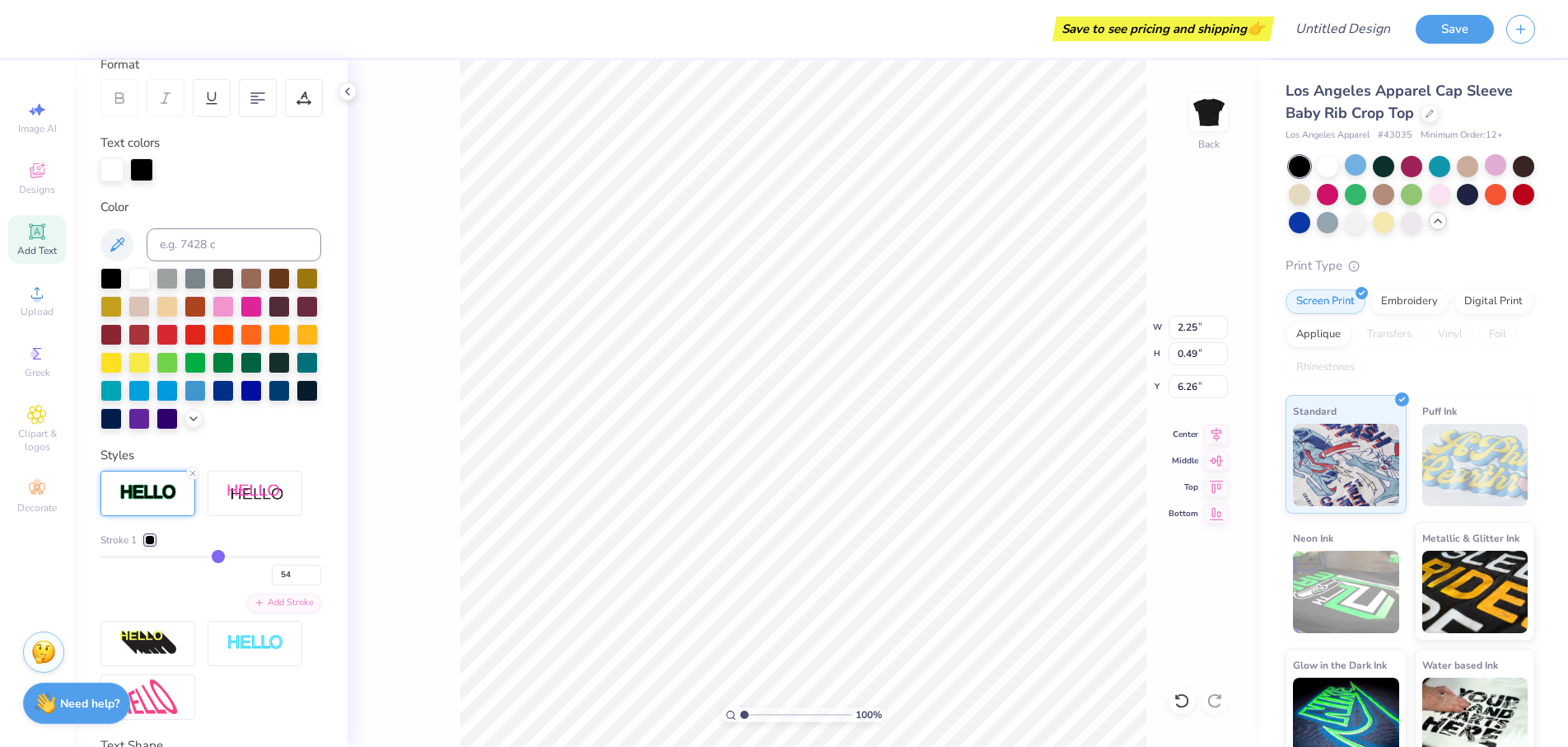
type input "56"
type input "57"
type input "58"
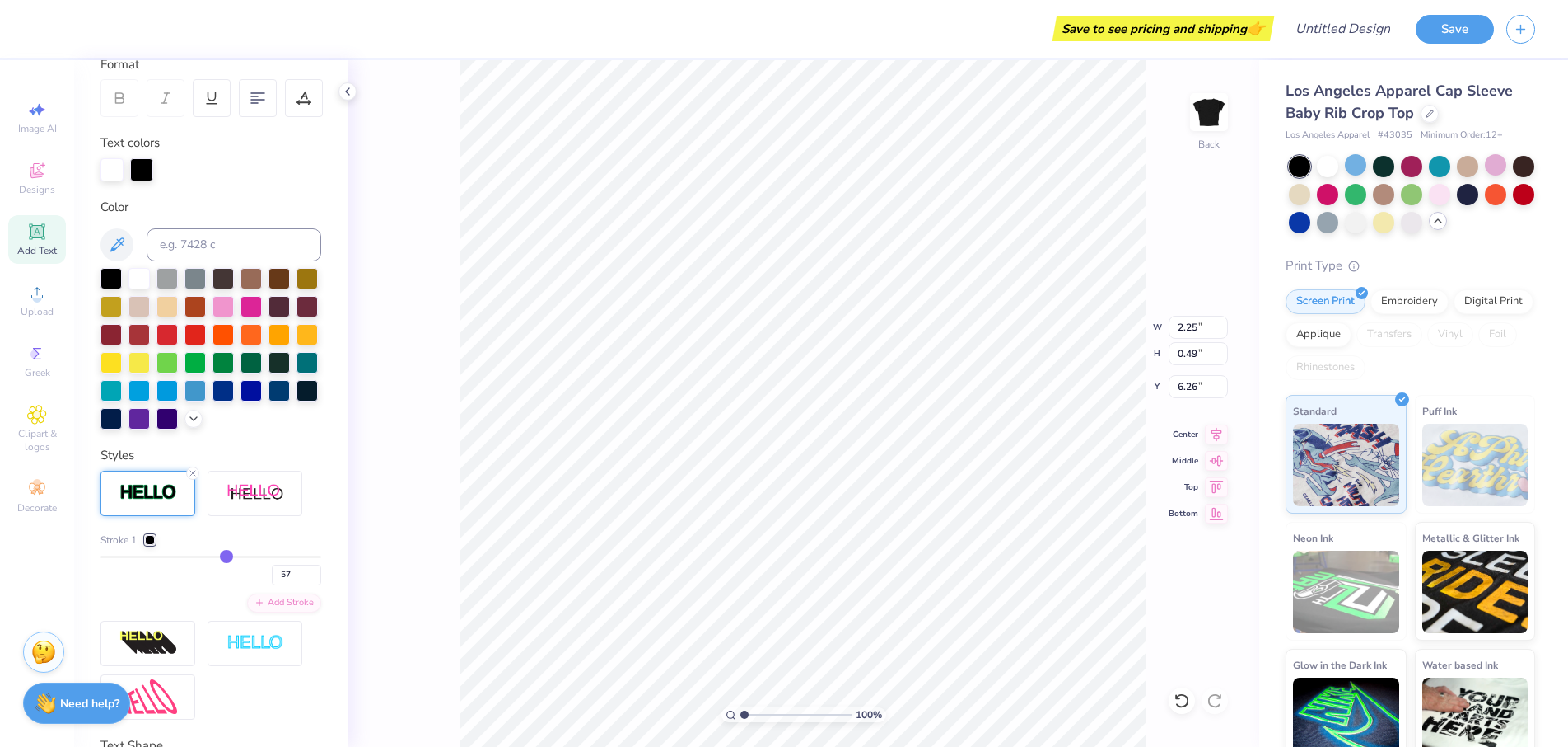
type input "58"
type input "59"
drag, startPoint x: 111, startPoint y: 583, endPoint x: 221, endPoint y: 583, distance: 110.0
type input "59"
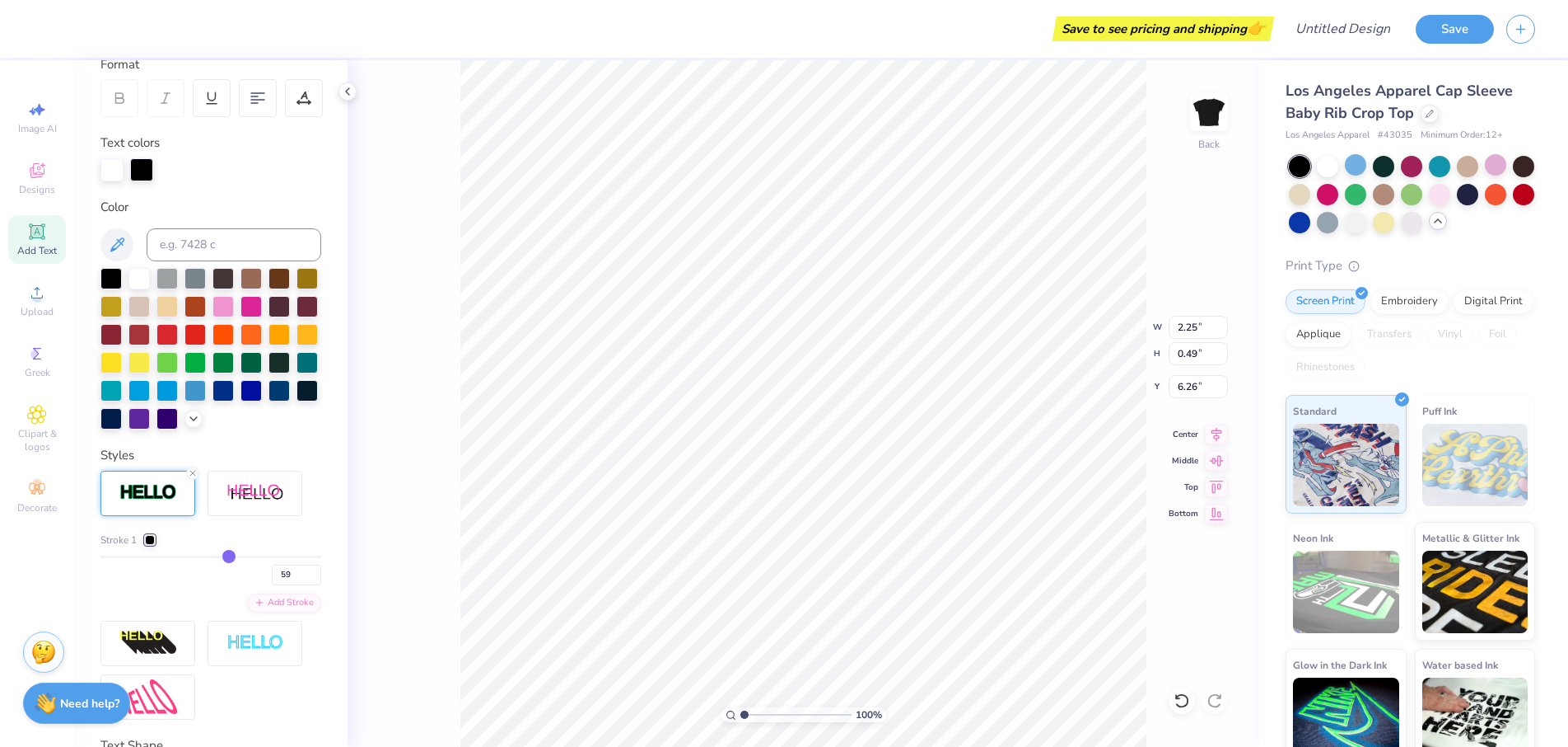
click at [221, 558] on input "range" at bounding box center [211, 557] width 221 height 3
type input "2.75"
type input "0.98"
type input "6.01"
type input "57"
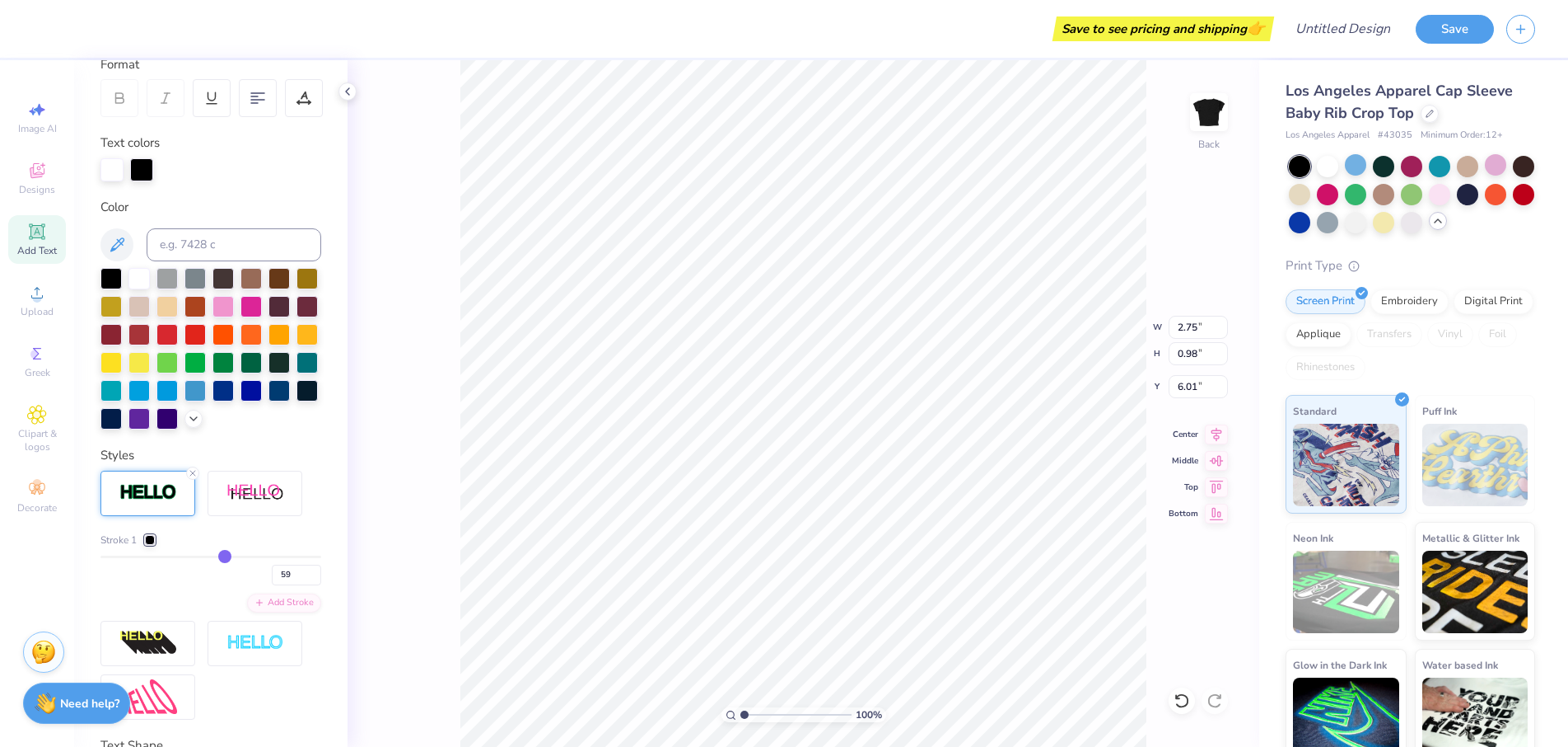
type input "57"
type input "56"
type input "54"
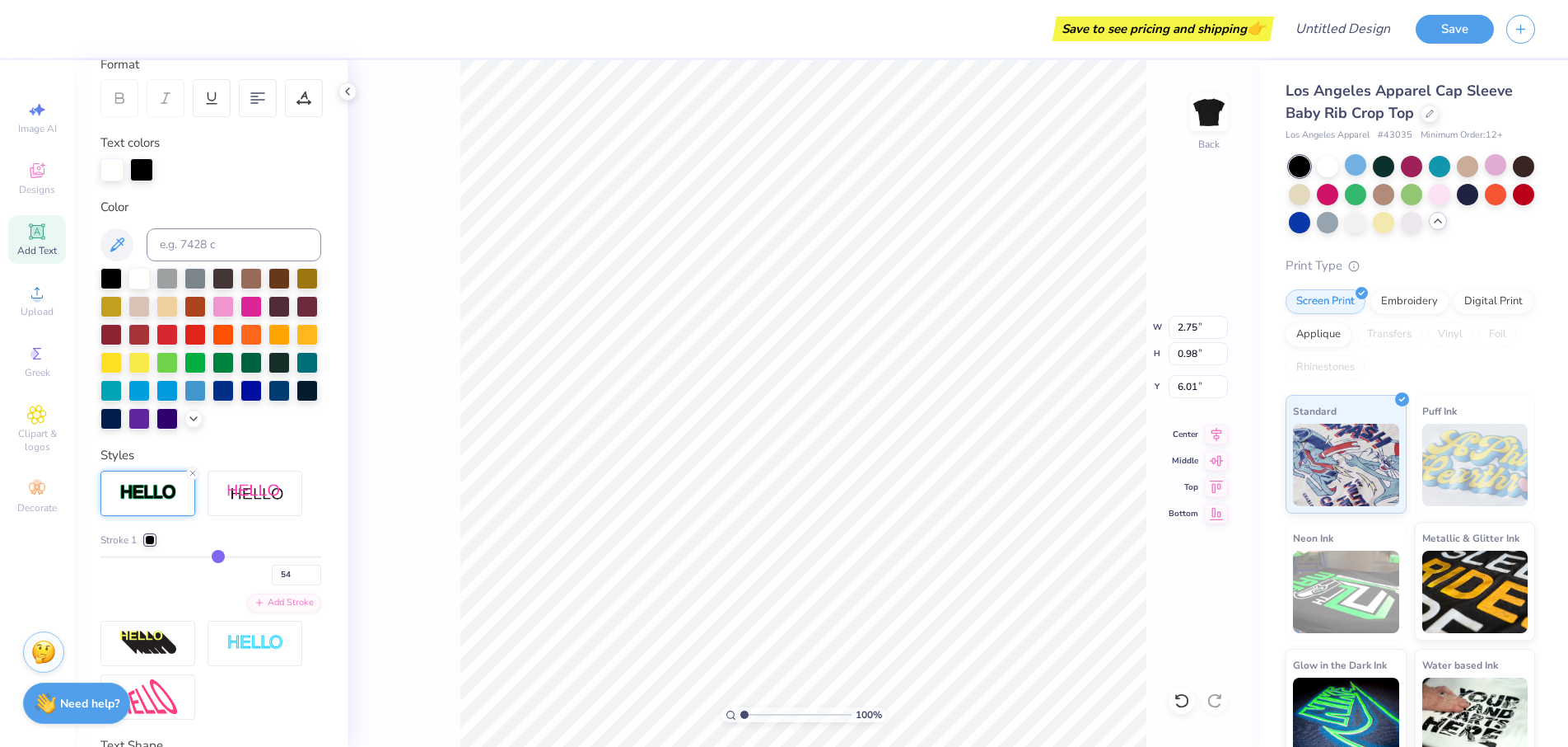
type input "52"
type input "48"
type input "44"
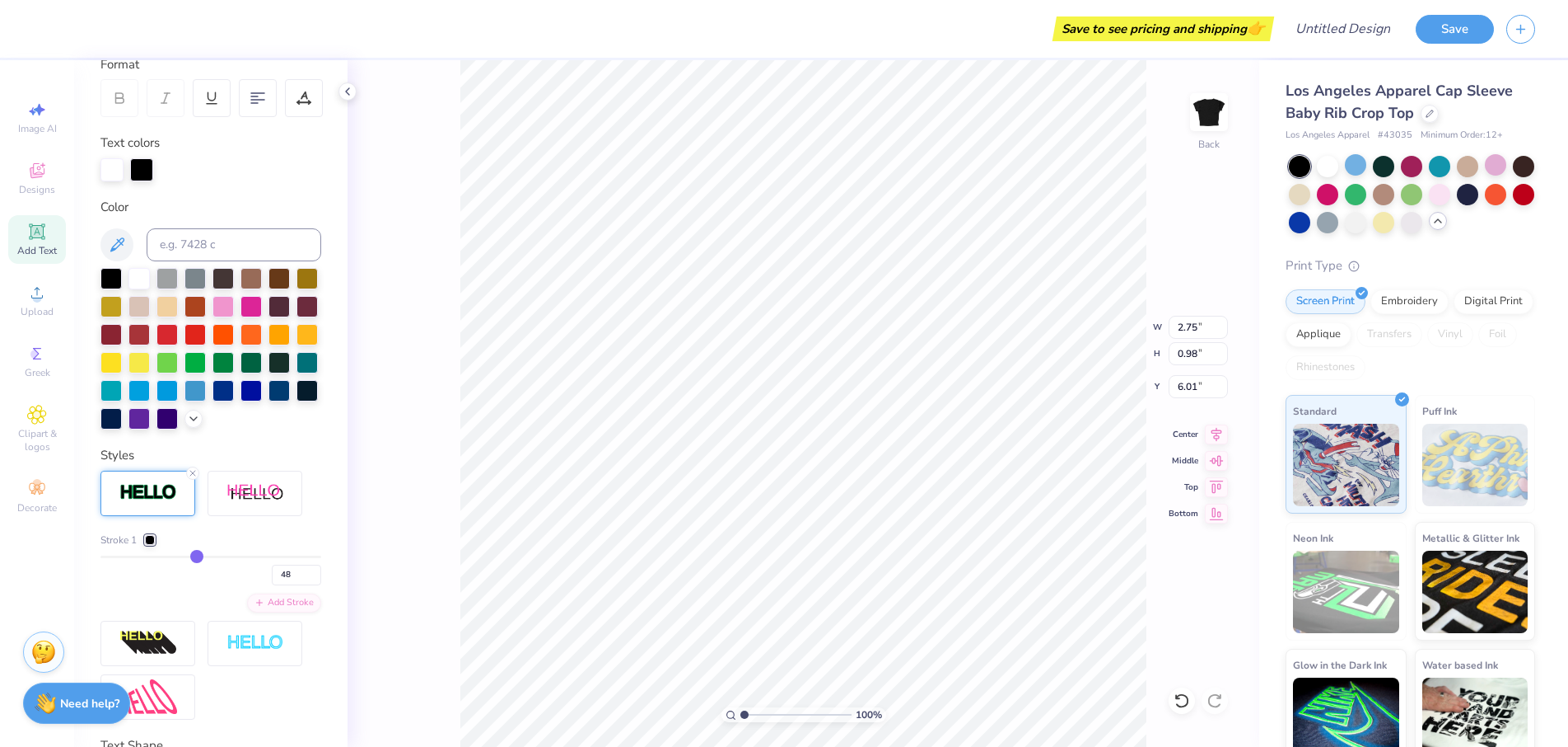
type input "44"
type input "39"
type input "35"
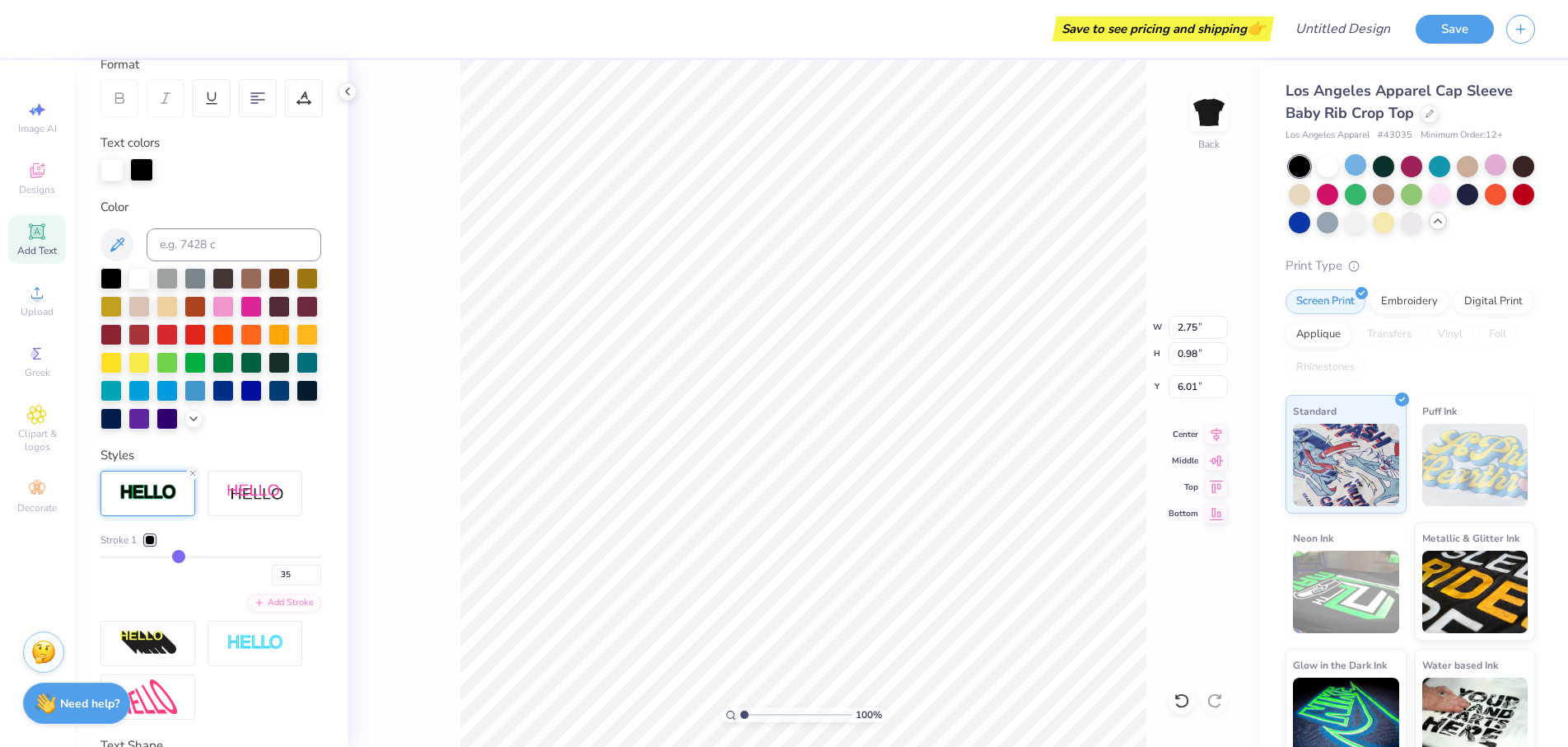
type input "29"
type input "24"
type input "19"
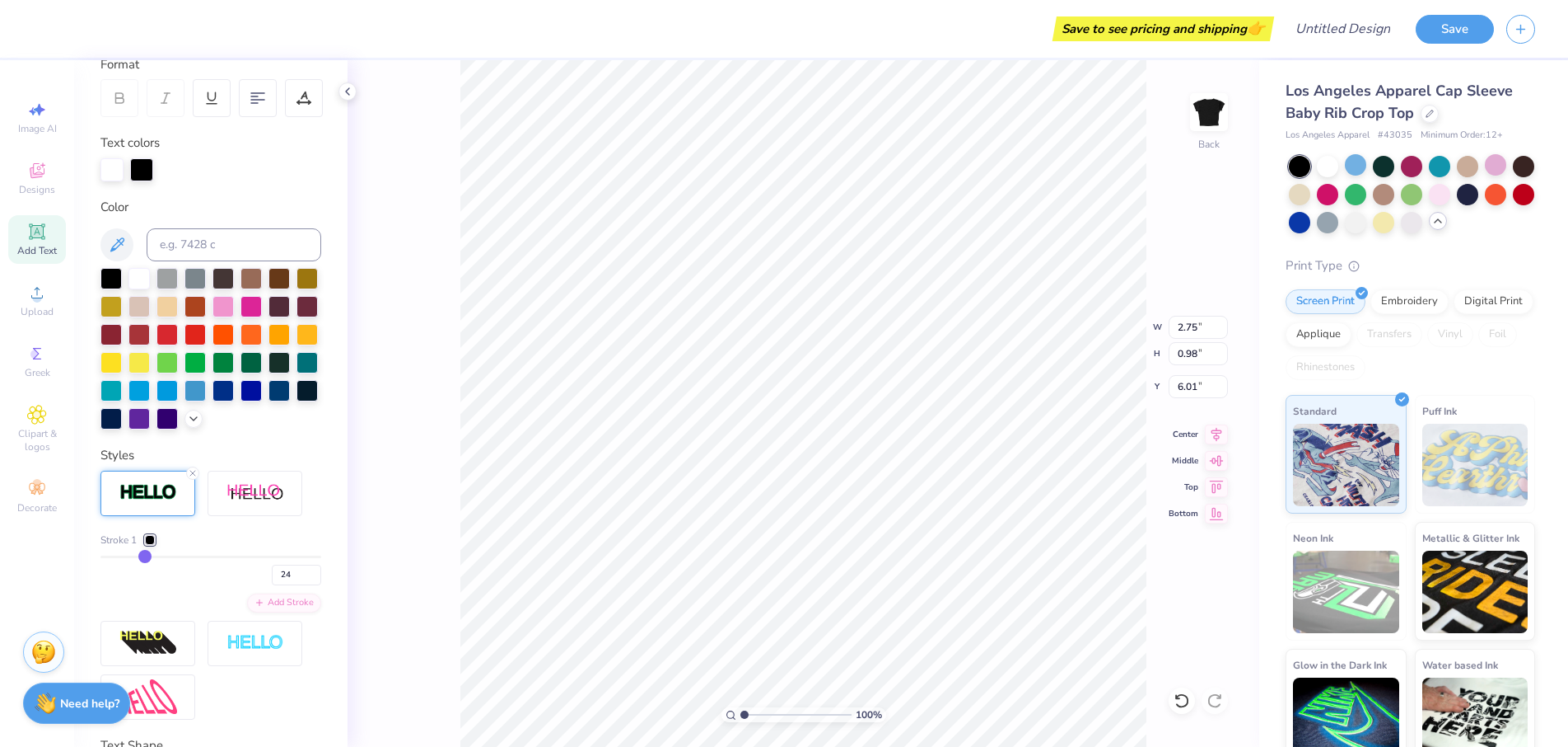
type input "19"
type input "14"
type input "9"
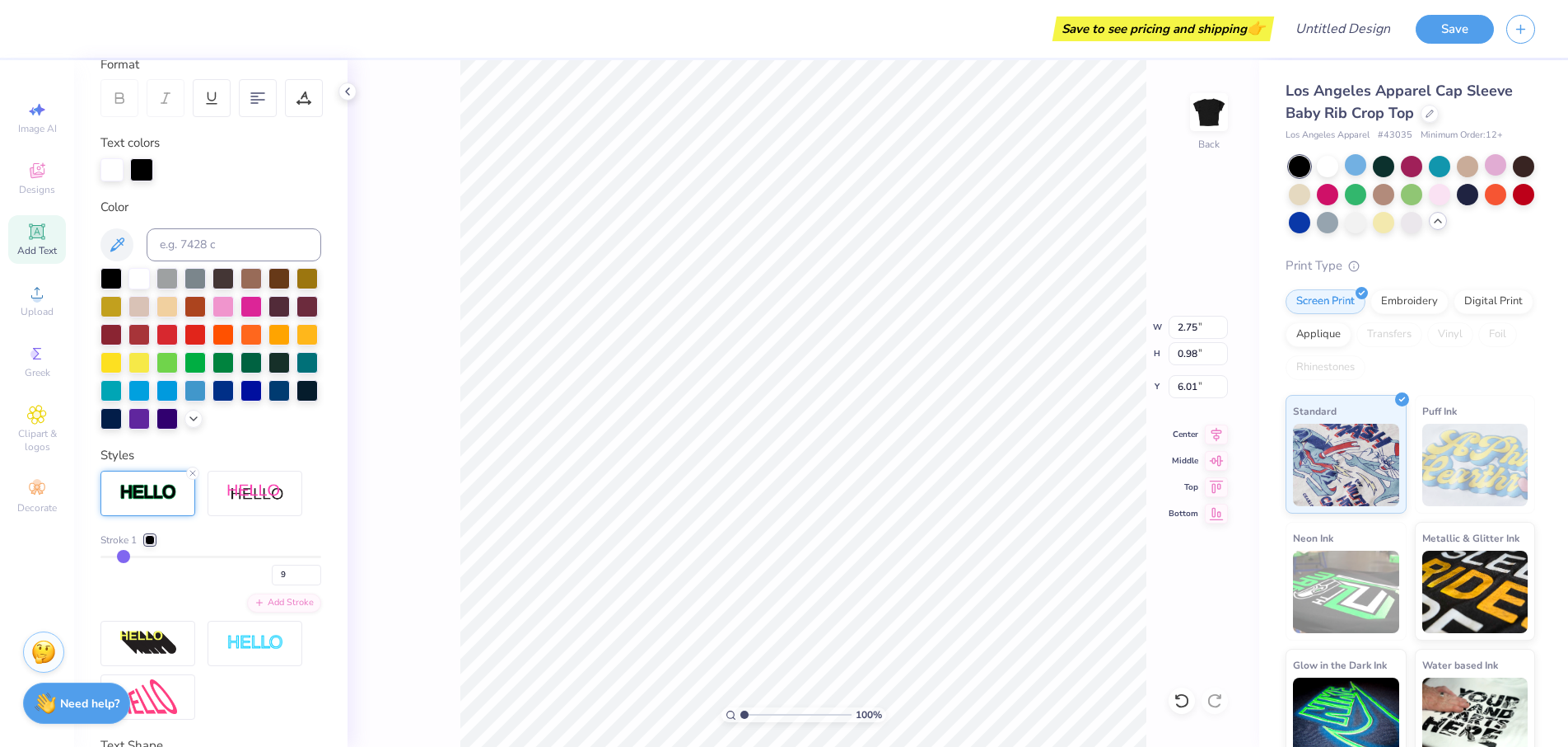
type input "5"
type input "1"
drag, startPoint x: 222, startPoint y: 583, endPoint x: 23, endPoint y: 568, distance: 199.6
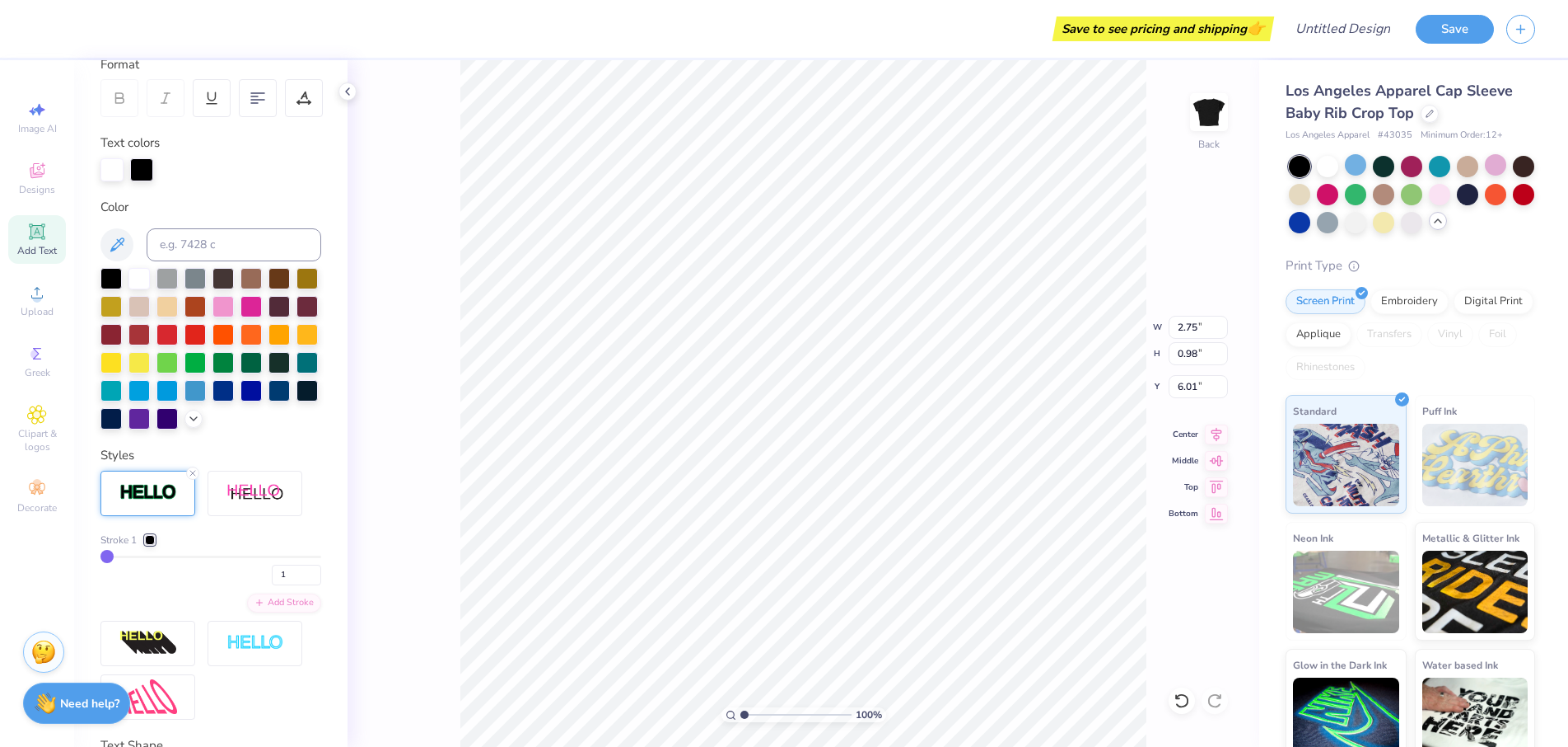
type input "1"
click at [23, 568] on div "Save to see pricing and shipping 👉 Design Title Save Image AI Designs Add Text …" at bounding box center [784, 373] width 1568 height 747
type input "2.25"
type input "0.49"
type input "6.26"
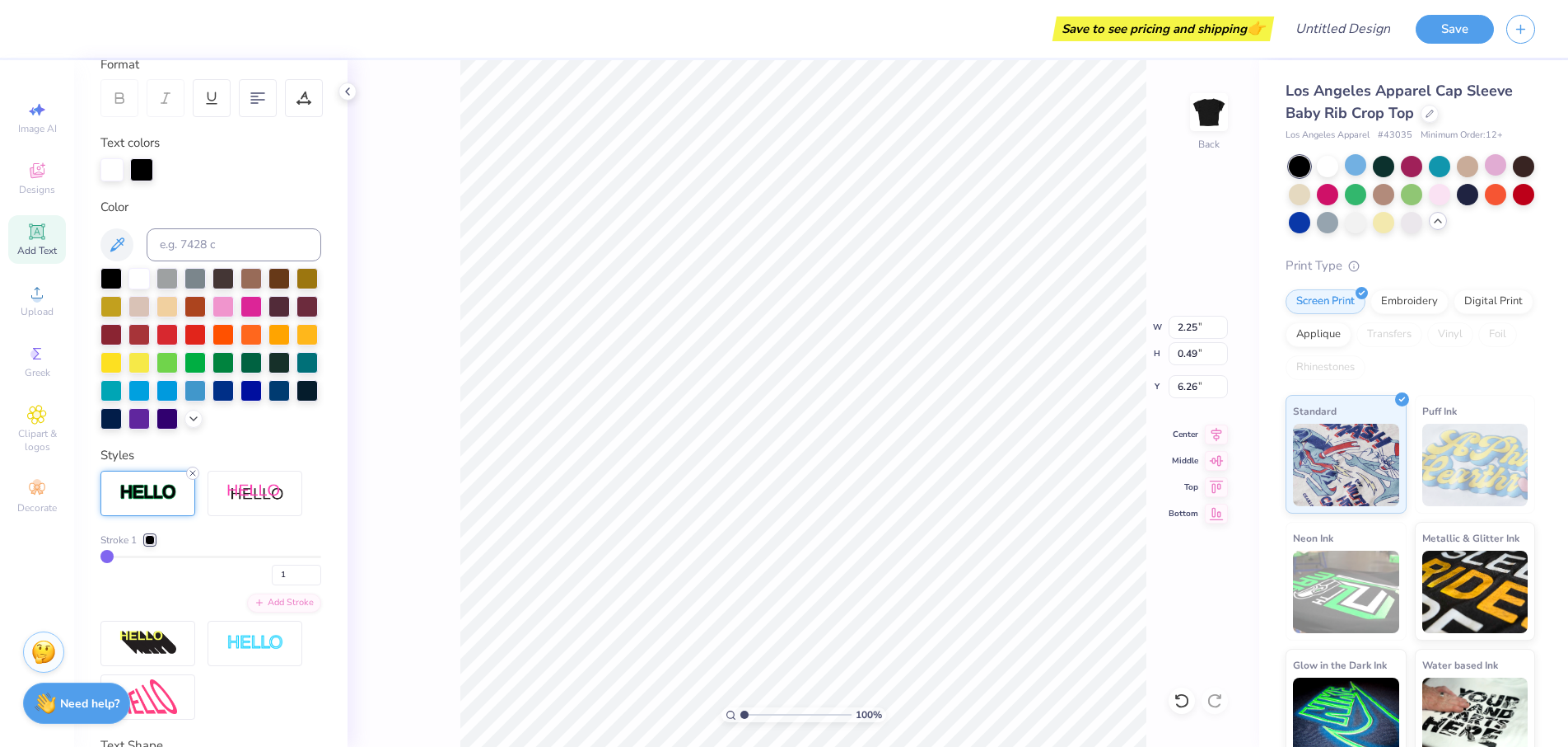
click at [191, 478] on icon at bounding box center [193, 473] width 10 height 10
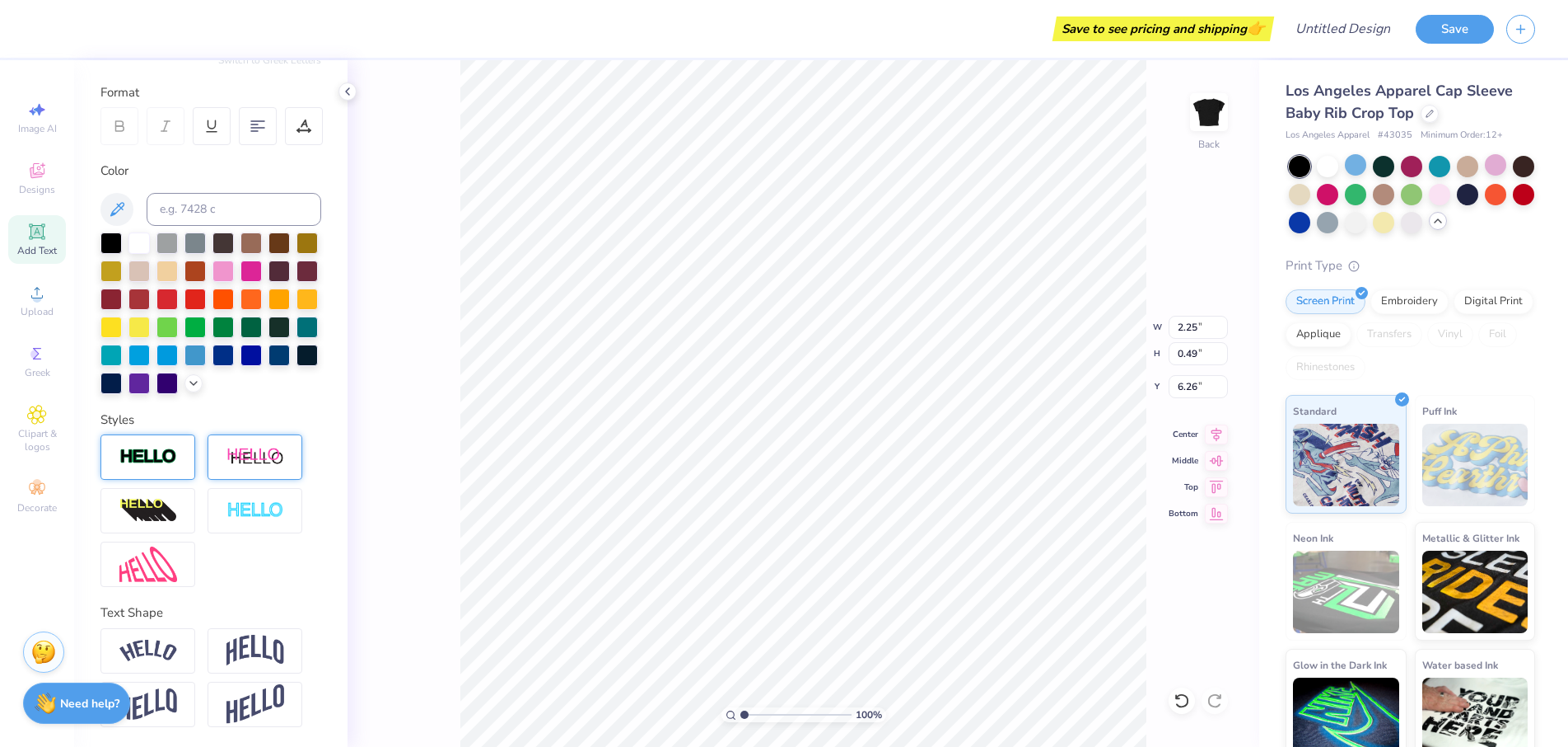
type input "2.24"
type input "0.48"
type input "6.27"
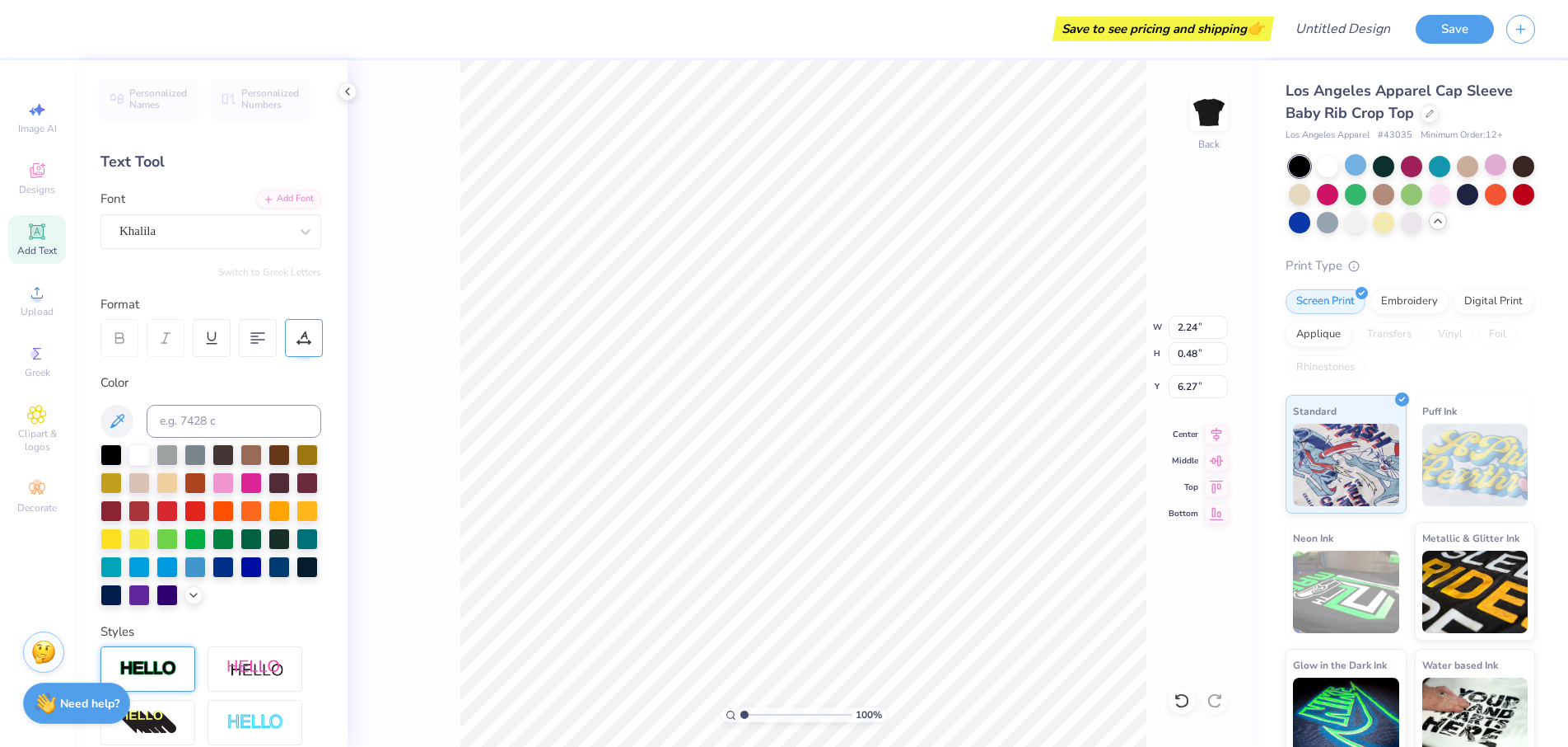
click at [302, 332] on icon at bounding box center [303, 337] width 14 height 14
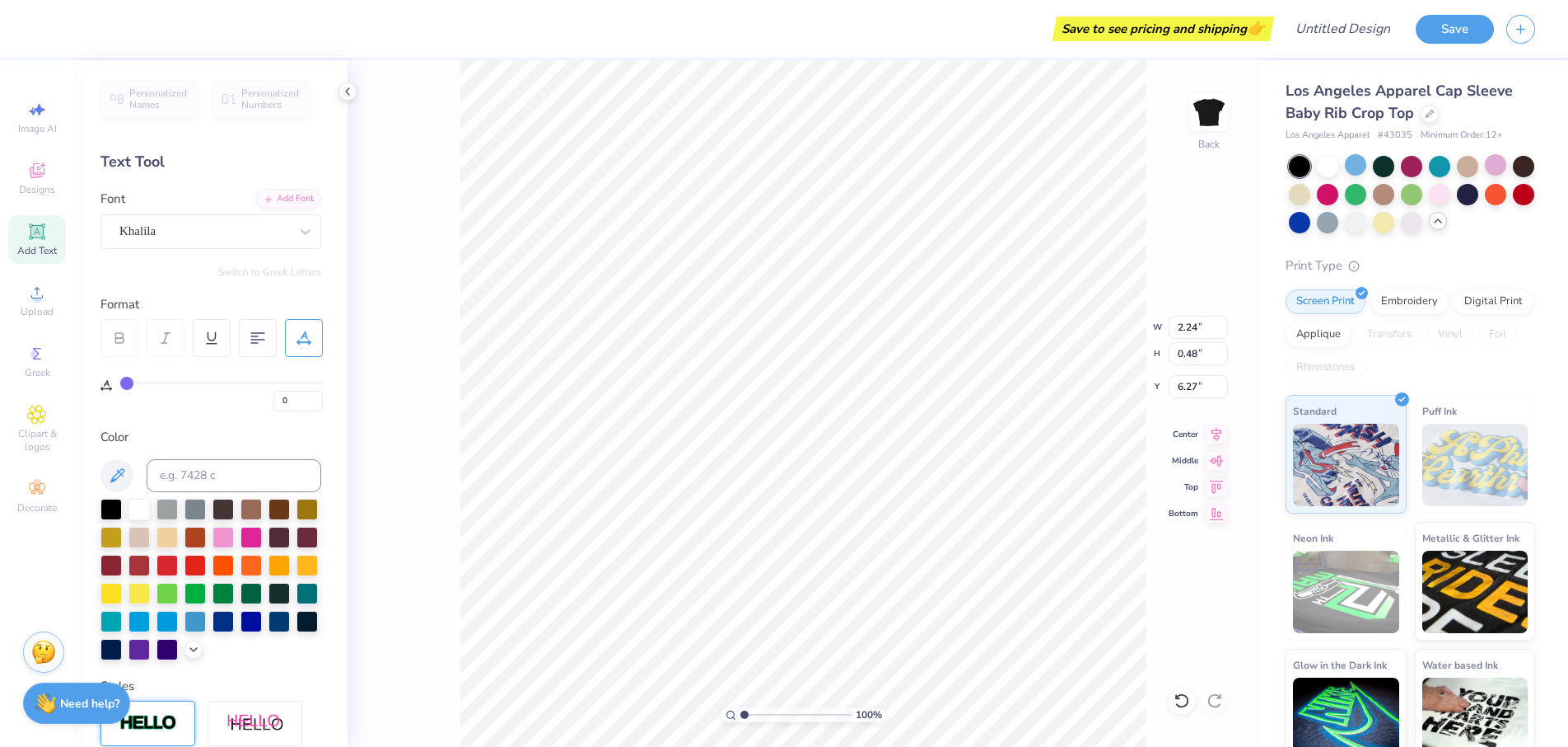
click at [119, 287] on div "Personalized Names Personalized Numbers Text Tool Add Font Font Khalila Switch …" at bounding box center [211, 404] width 274 height 687
click at [202, 286] on div "Personalized Names Personalized Numbers Text Tool Add Font Font Khalila Switch …" at bounding box center [211, 404] width 274 height 687
click at [1223, 324] on input "2.4" at bounding box center [1199, 326] width 59 height 23
click at [1223, 324] on input "2.41" at bounding box center [1199, 326] width 59 height 23
click at [1223, 324] on input "2.42" at bounding box center [1199, 326] width 59 height 23
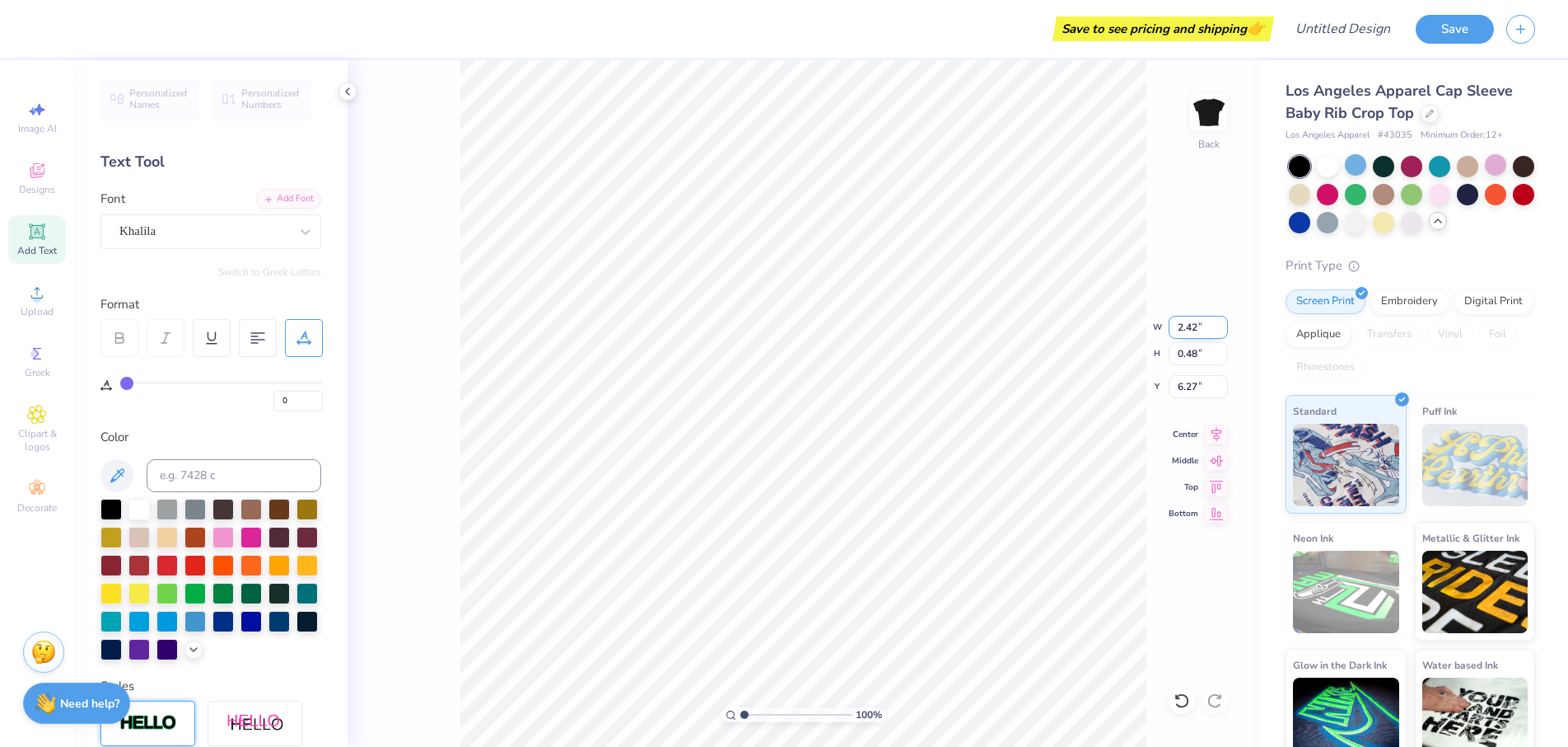
type input "2.43"
click at [1223, 324] on input "2.43" at bounding box center [1199, 326] width 59 height 23
type input "0.52"
type input "6.25"
drag, startPoint x: 1204, startPoint y: 328, endPoint x: 1164, endPoint y: 331, distance: 40.1
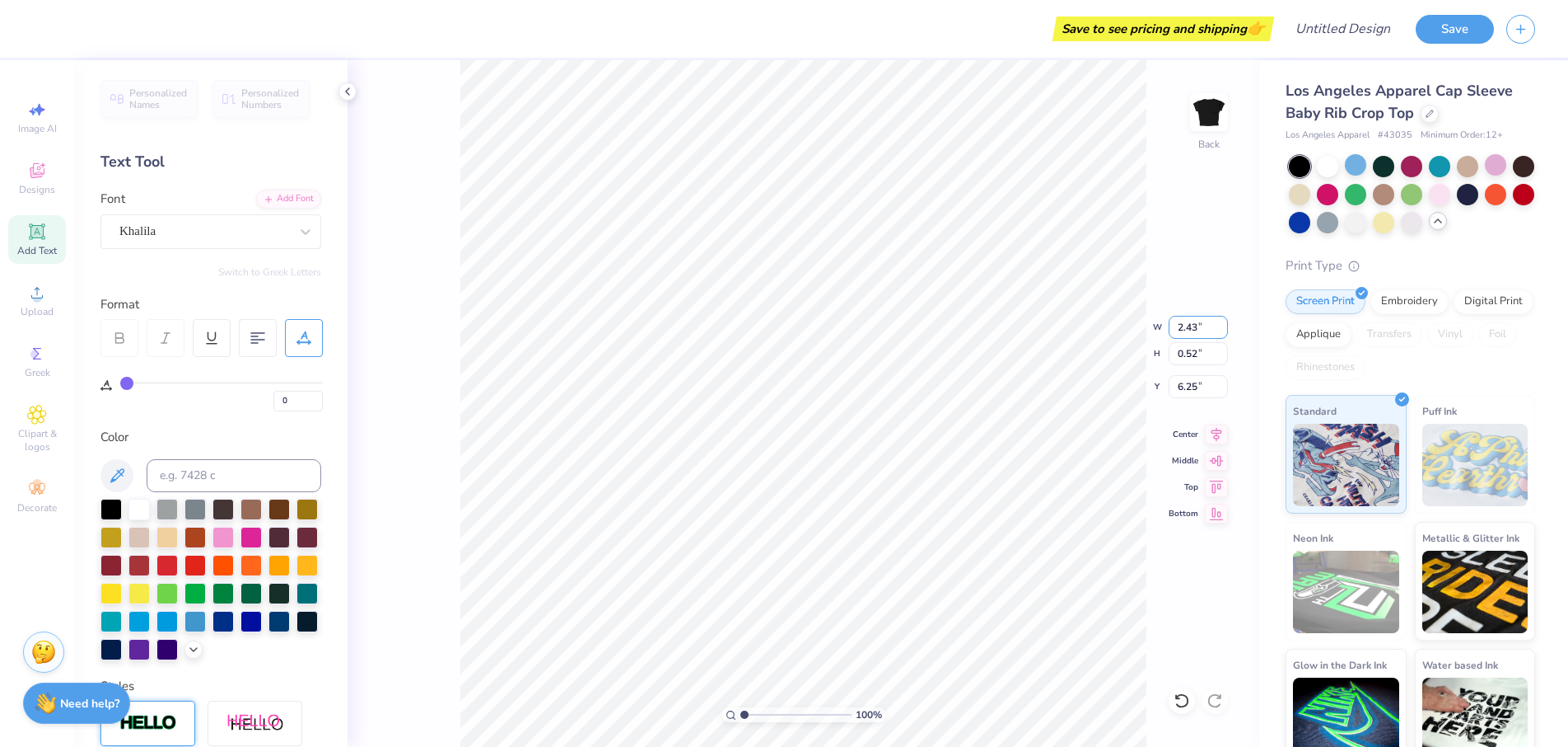
click at [1164, 331] on div "100 % Back W 2.43 2.43 " H 0.52 0.52 " Y 6.25 6.25 " Center Middle Top Bottom" at bounding box center [804, 404] width 912 height 687
click at [1190, 329] on input "2.43" at bounding box center [1199, 326] width 59 height 23
type input "4.30"
type input "0.92"
type input "6.05"
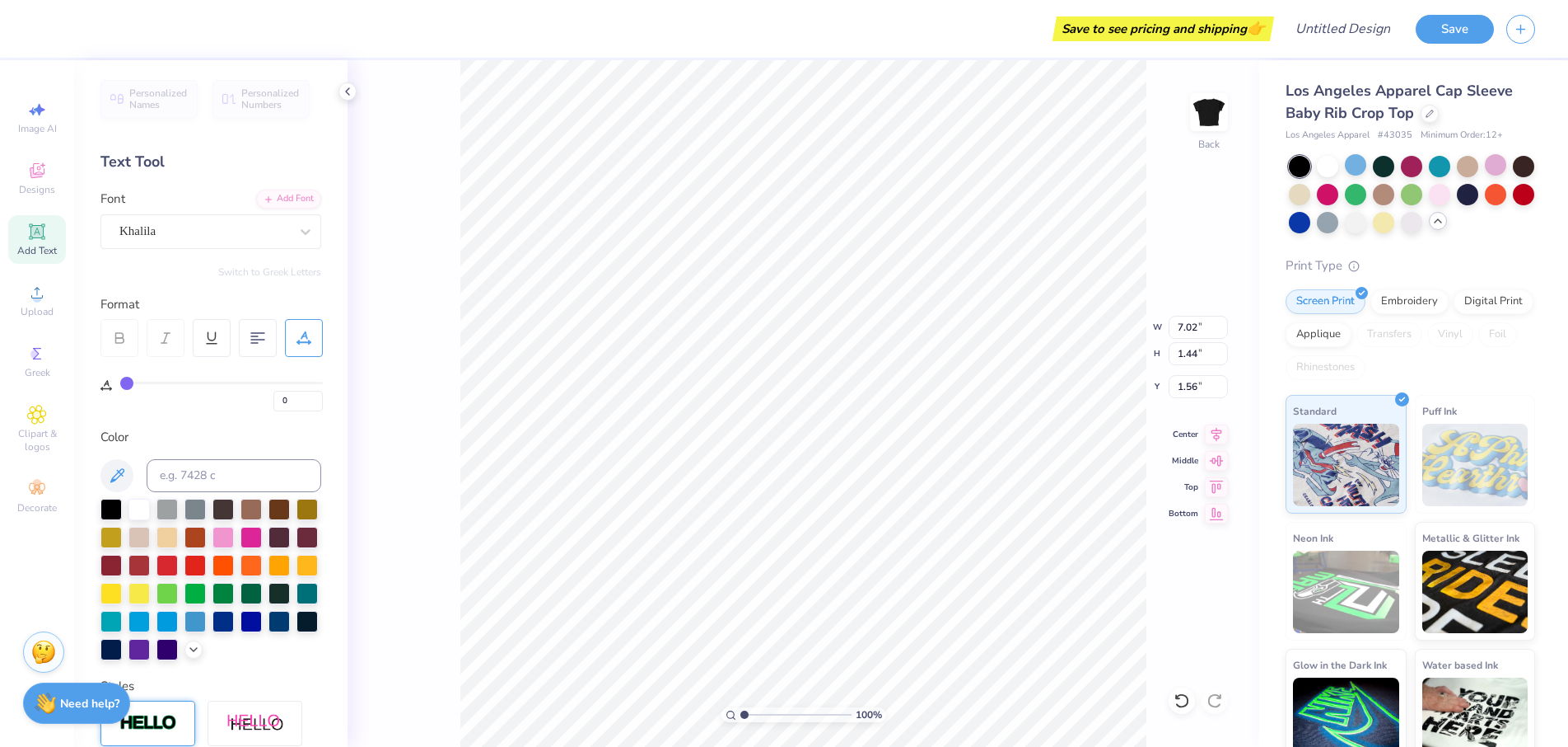
scroll to position [14, 8]
type input "4.30"
type input "0.92"
type input "6.05"
type input "7.02"
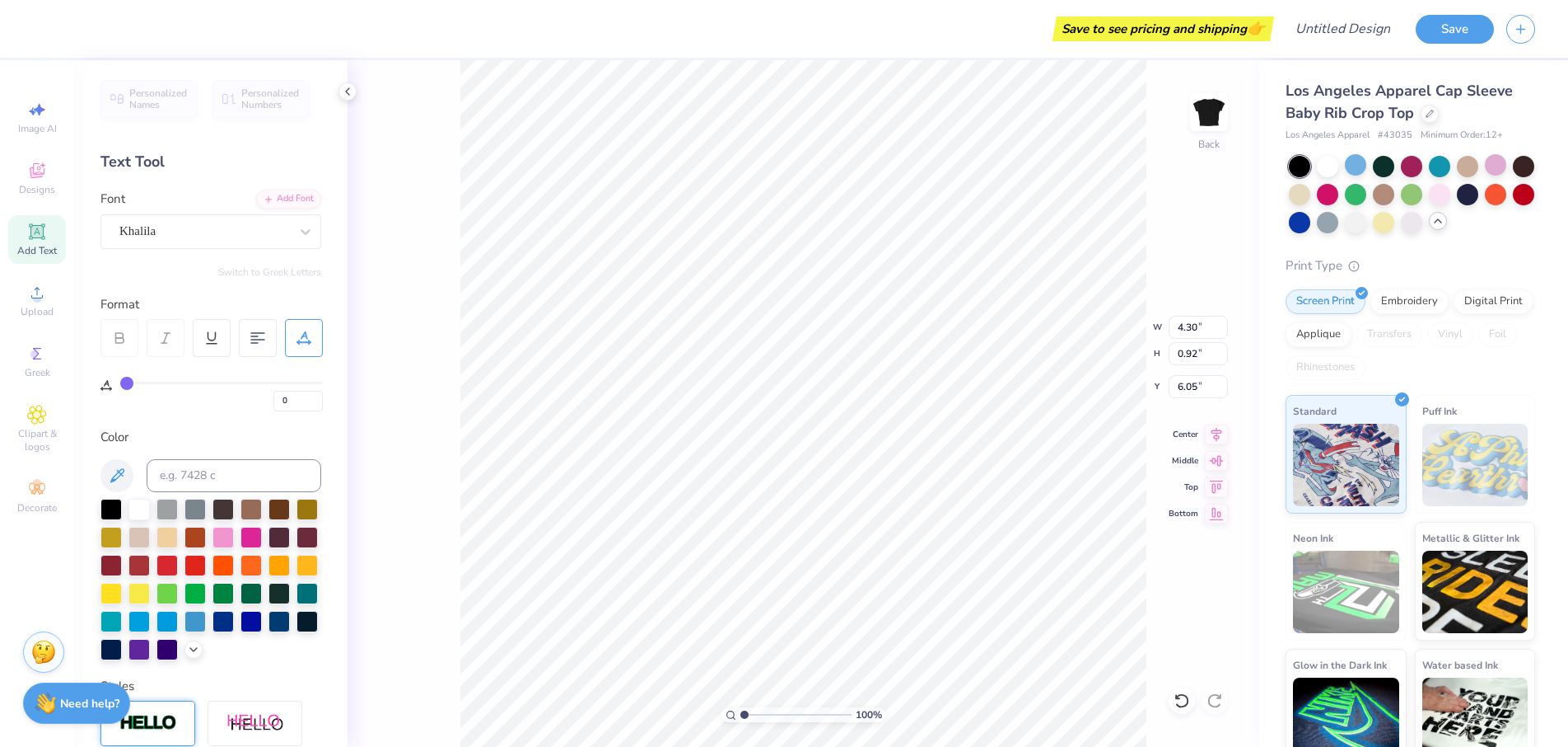
type input "1.44"
click at [1182, 388] on input "1.56" at bounding box center [1199, 386] width 59 height 23
type input "1.56"
click at [1327, 167] on div at bounding box center [1328, 164] width 21 height 21
click at [41, 31] on div "Save to see pricing and shipping 👉 Design Title Save" at bounding box center [784, 29] width 1568 height 58
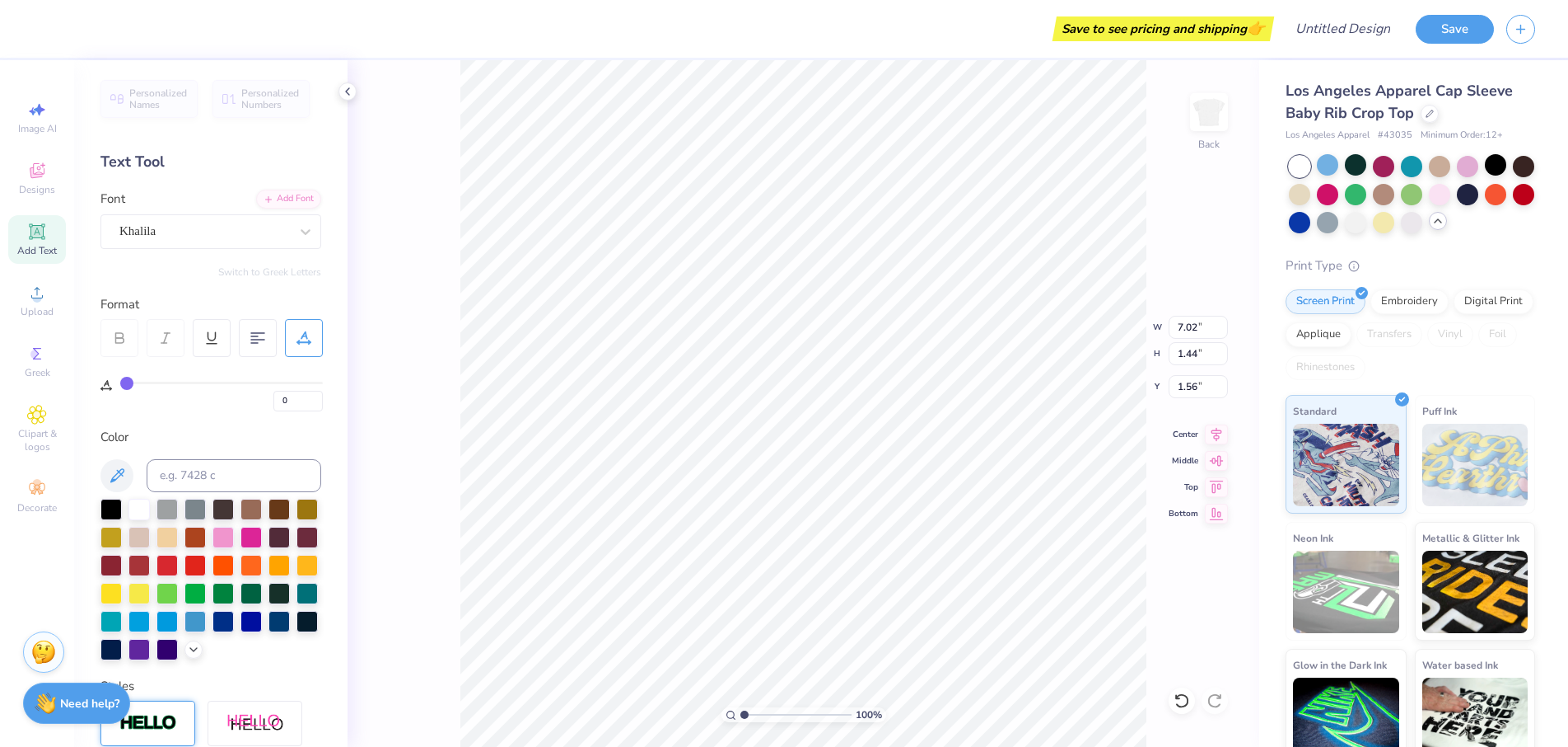
click at [179, 566] on div at bounding box center [211, 580] width 221 height 161
click at [122, 566] on div at bounding box center [110, 563] width 21 height 21
type input "6.97"
type input "1.43"
type input "4.30"
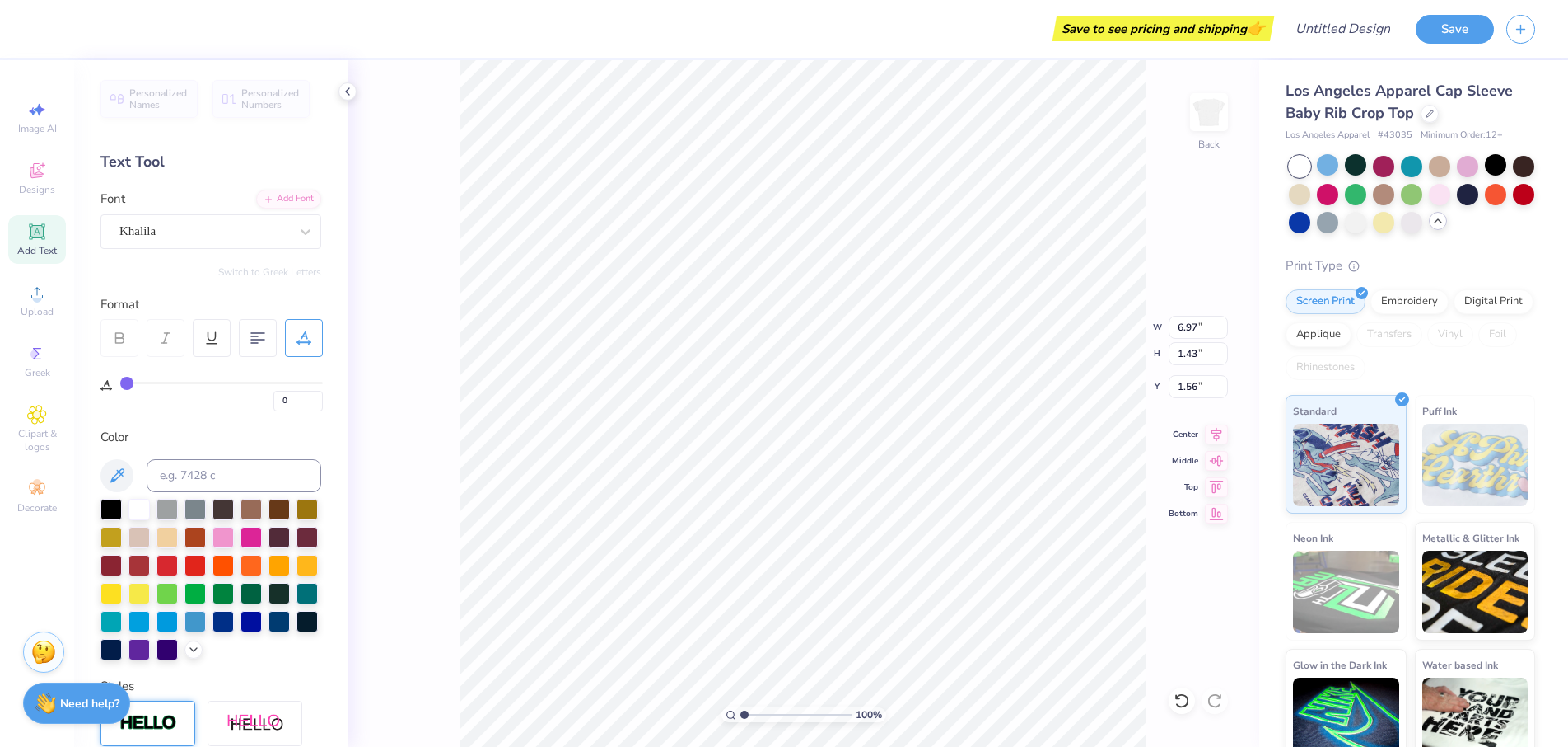
type input "0.92"
type input "6.05"
click at [122, 563] on div at bounding box center [110, 563] width 21 height 21
click at [1385, 161] on div at bounding box center [1384, 164] width 21 height 21
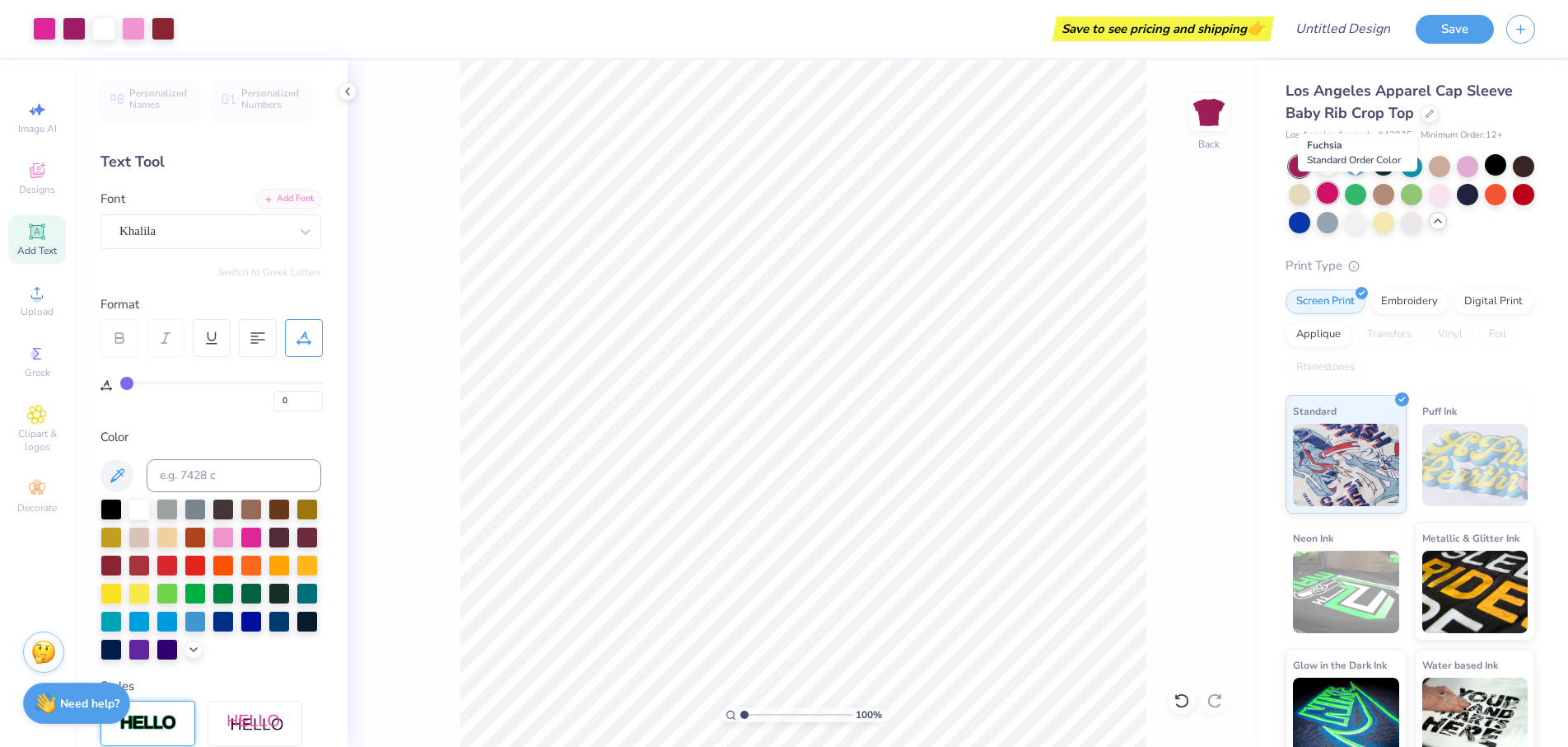
click at [1339, 187] on div at bounding box center [1328, 192] width 21 height 21
click at [1322, 232] on div at bounding box center [1413, 194] width 246 height 77
click at [1514, 176] on div at bounding box center [1524, 164] width 21 height 21
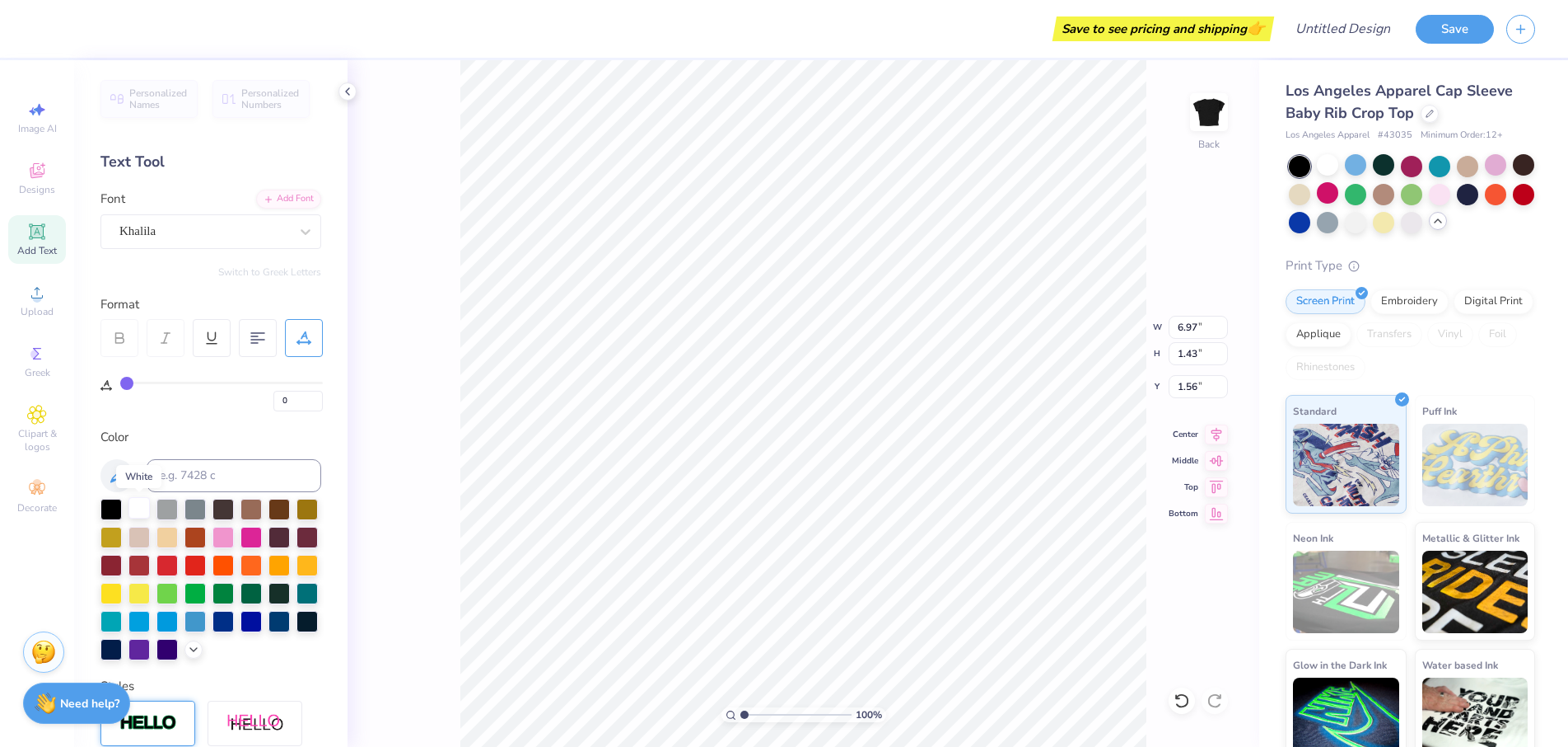
click at [134, 508] on div at bounding box center [138, 507] width 21 height 21
type input "4.30"
type input "0.92"
type input "6.05"
click at [143, 505] on div at bounding box center [138, 507] width 21 height 21
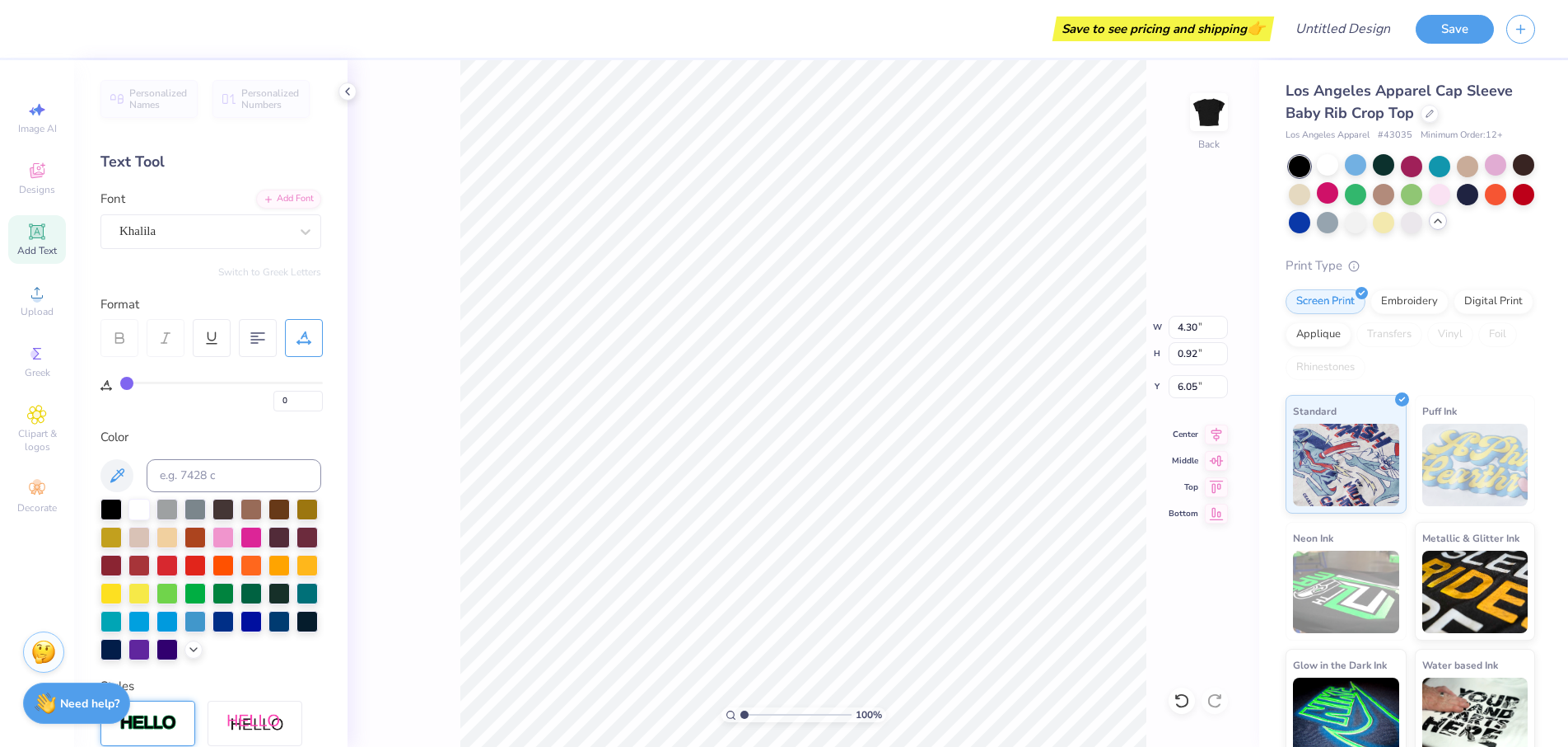
click at [438, 477] on div "100 % Back W 4.30 4.30 " H 0.92 0.92 " Y 6.05 6.05 " Center Middle Top Bottom" at bounding box center [804, 404] width 912 height 687
